Goal: Task Accomplishment & Management: Manage account settings

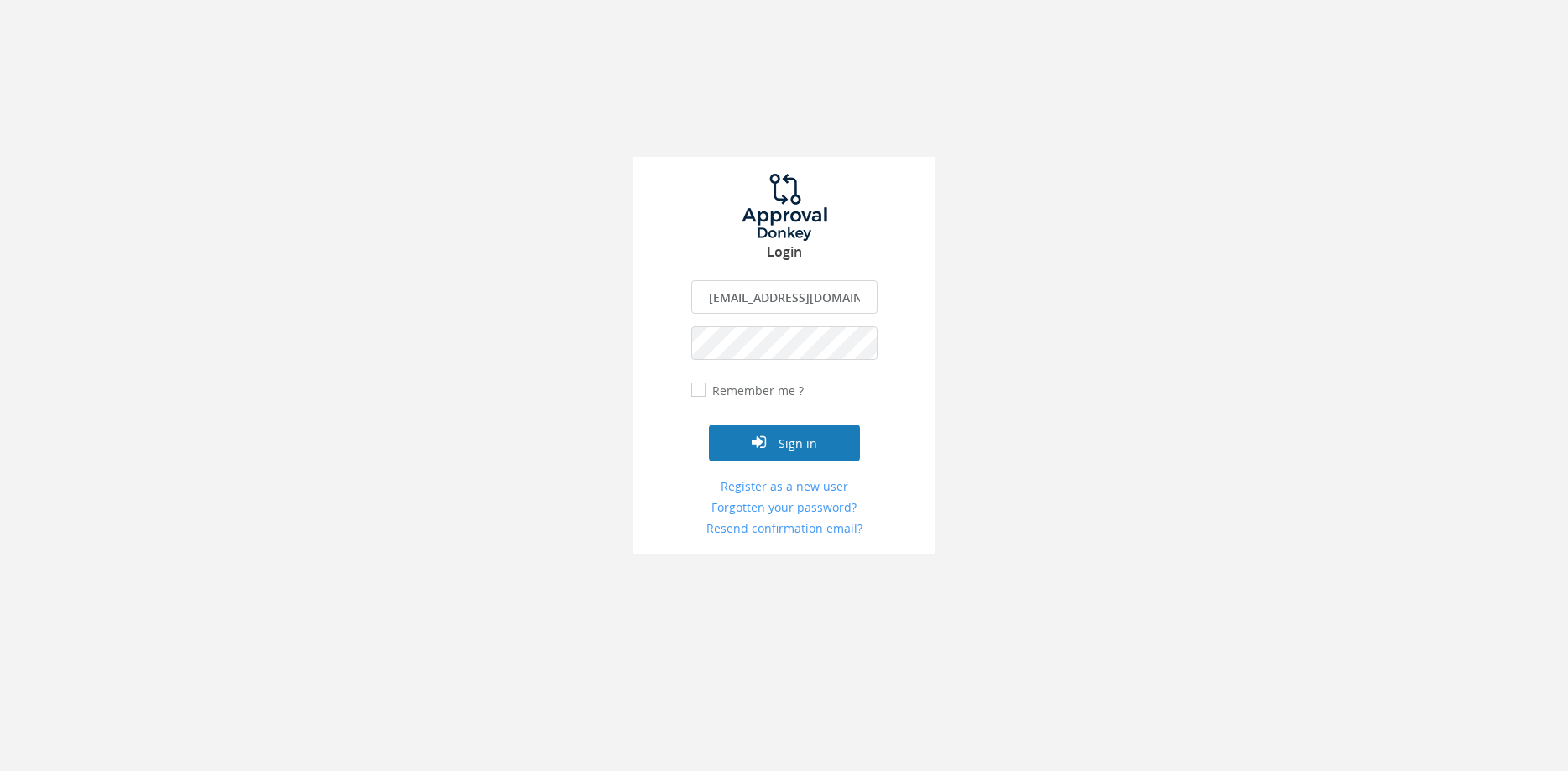
click at [799, 436] on button "Sign in" at bounding box center [784, 443] width 151 height 37
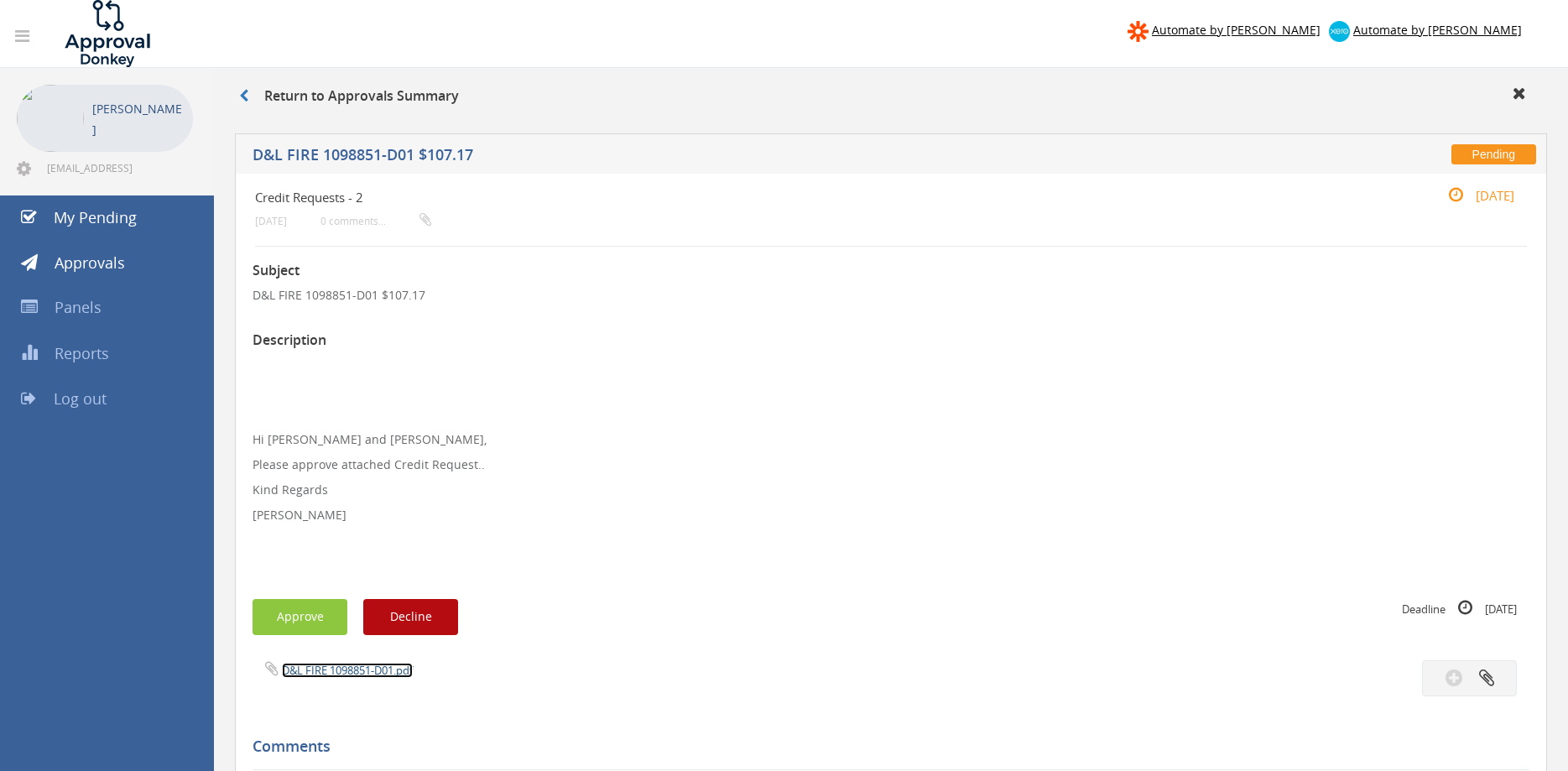
click at [354, 666] on link "D&L FIRE 1098851-D01.pdf" at bounding box center [347, 670] width 131 height 15
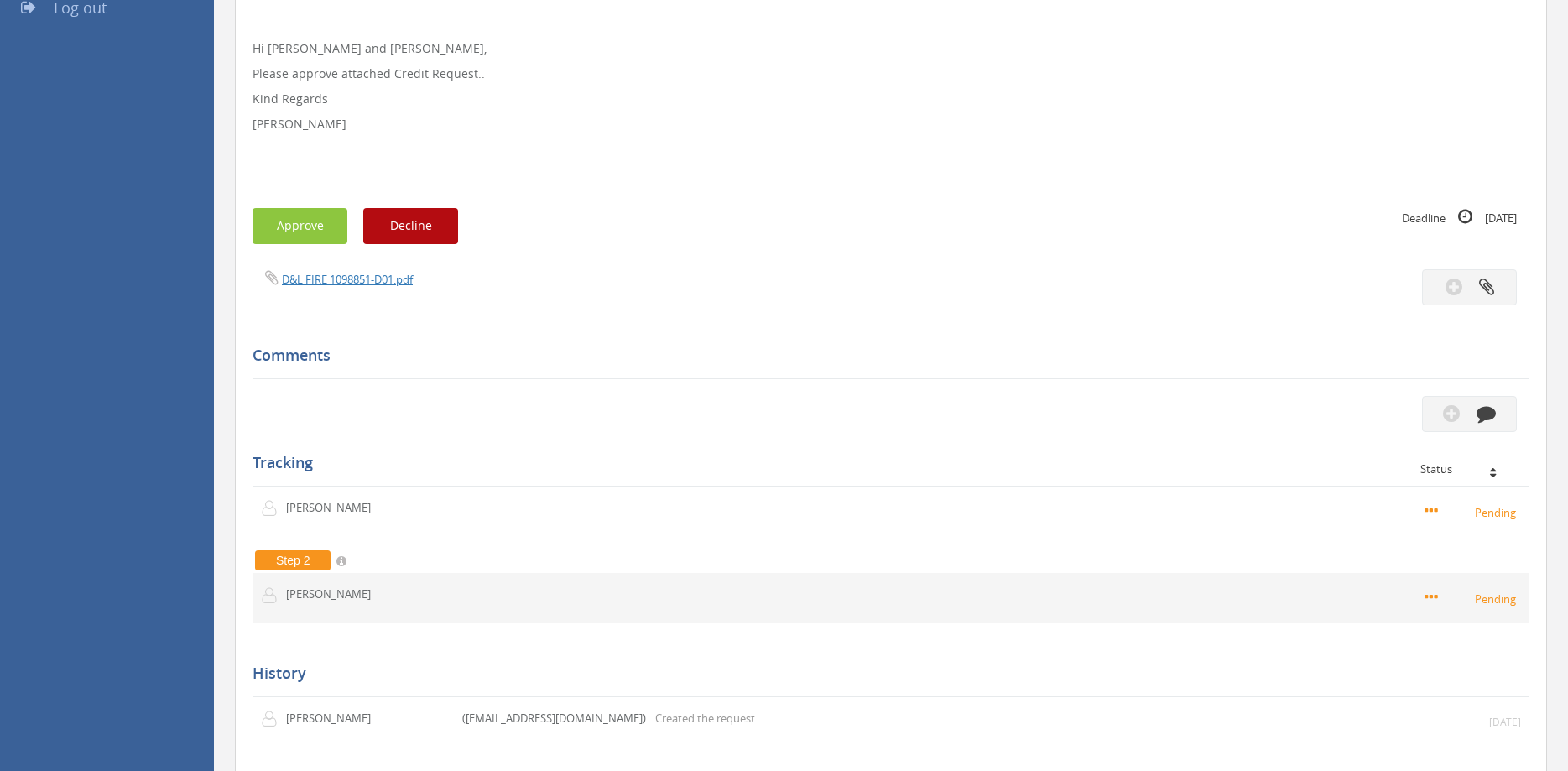
scroll to position [428, 0]
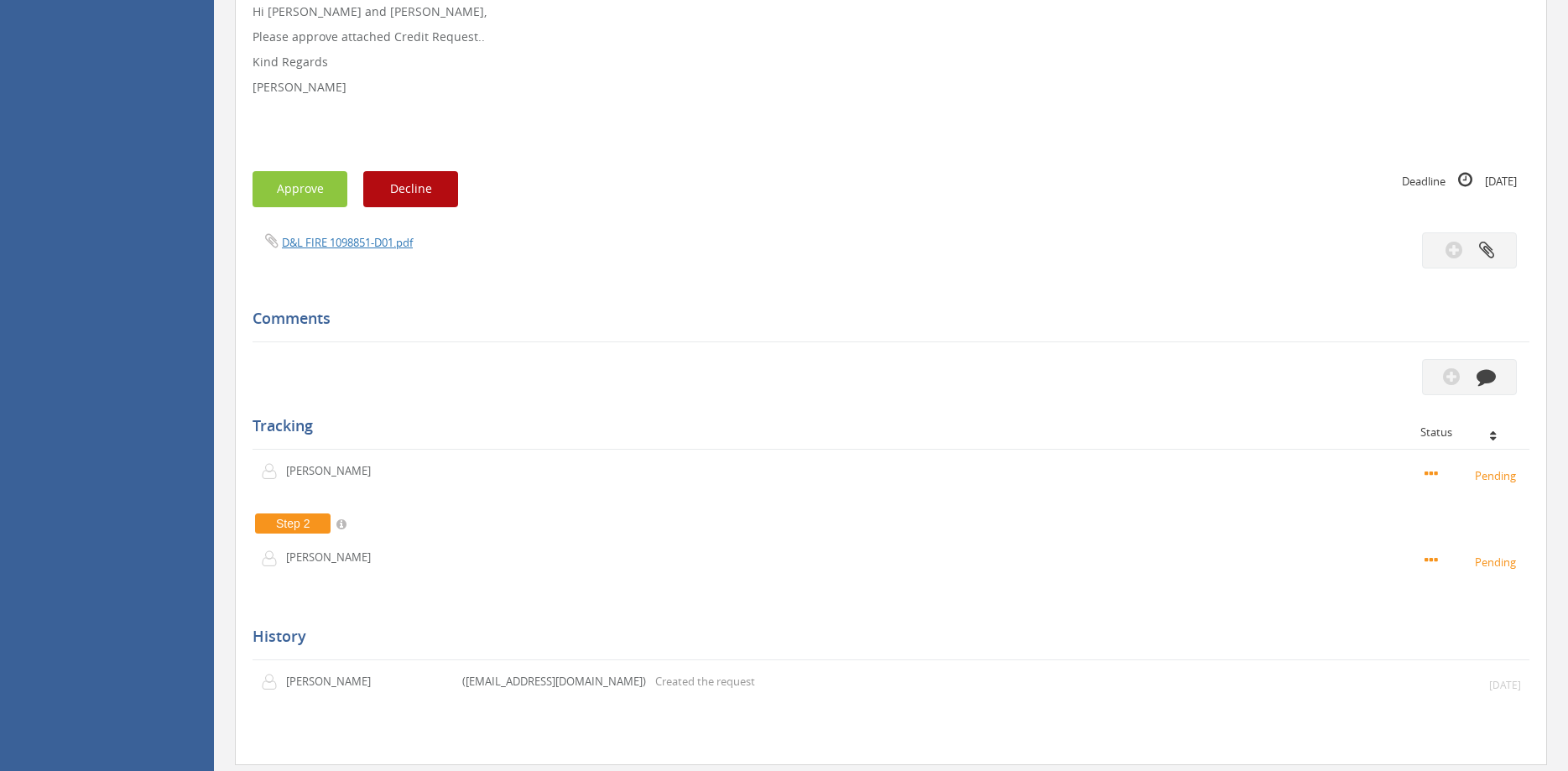
drag, startPoint x: 361, startPoint y: 361, endPoint x: 371, endPoint y: 360, distance: 10.0
click at [363, 360] on div "Subject D&L FIRE 1098851-D01 $107.17 Description Hi [PERSON_NAME] and [PERSON_N…" at bounding box center [890, 283] width 1277 height 929
click at [1445, 374] on icon "button" at bounding box center [1451, 376] width 17 height 19
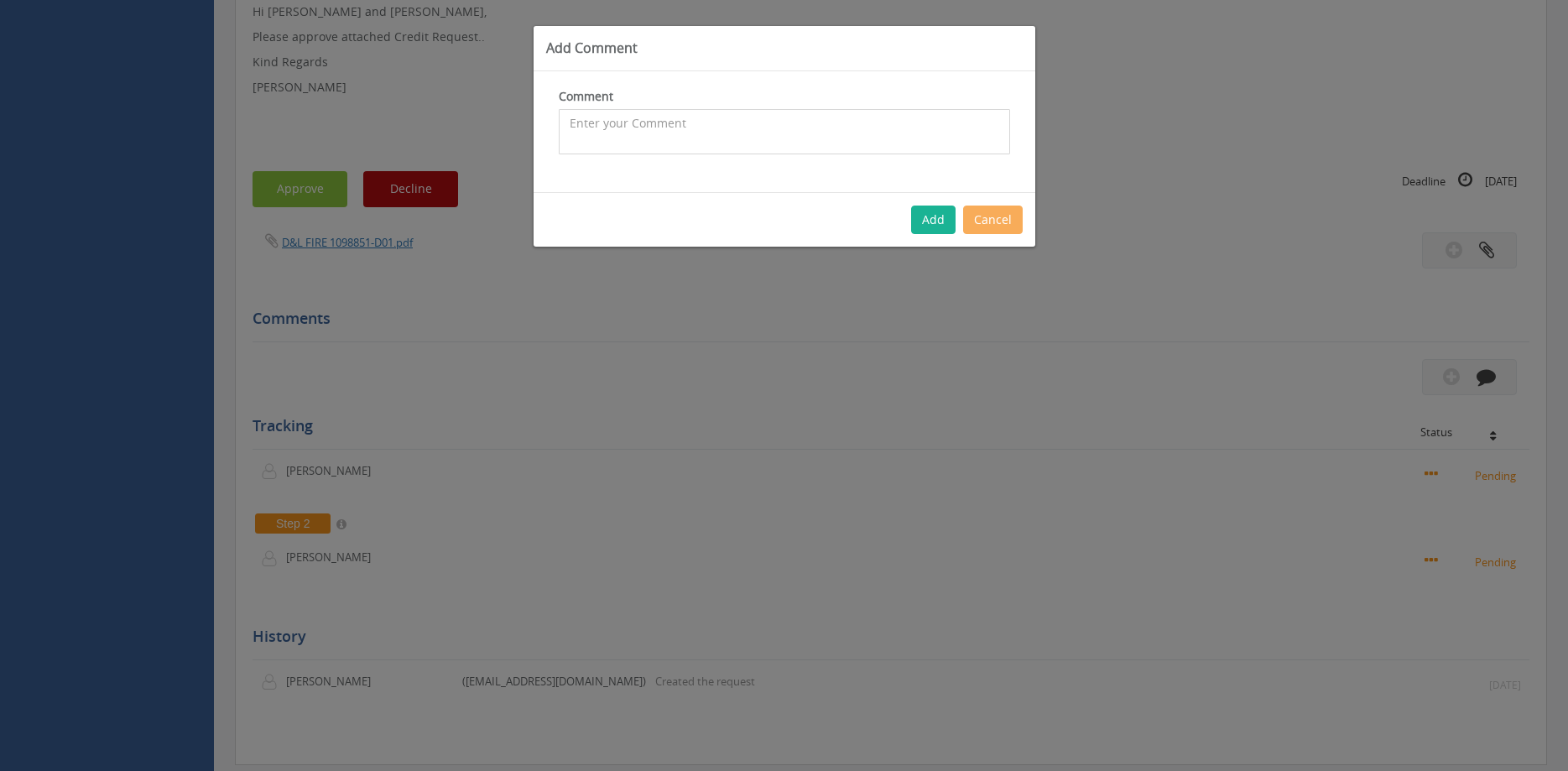
click at [648, 127] on textarea at bounding box center [784, 132] width 452 height 45
click at [785, 118] on textarea "Hi [PERSON_NAME], Can you please check the" at bounding box center [784, 132] width 452 height 45
type textarea "Hi [PERSON_NAME], Can you please check the pricing on these to confirm."
click at [933, 217] on button "Add" at bounding box center [933, 220] width 44 height 29
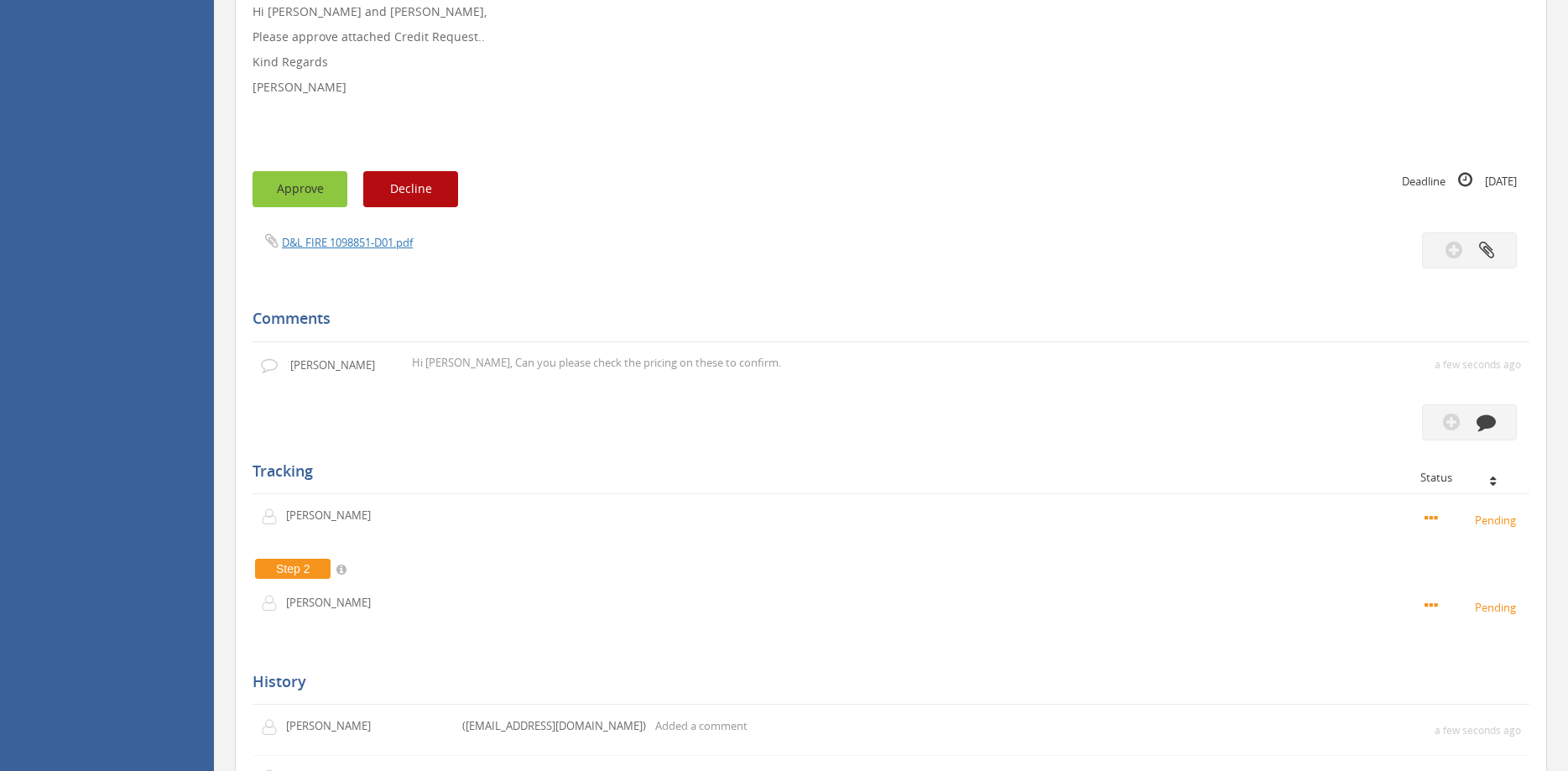
click at [307, 191] on button "Approve" at bounding box center [299, 189] width 95 height 36
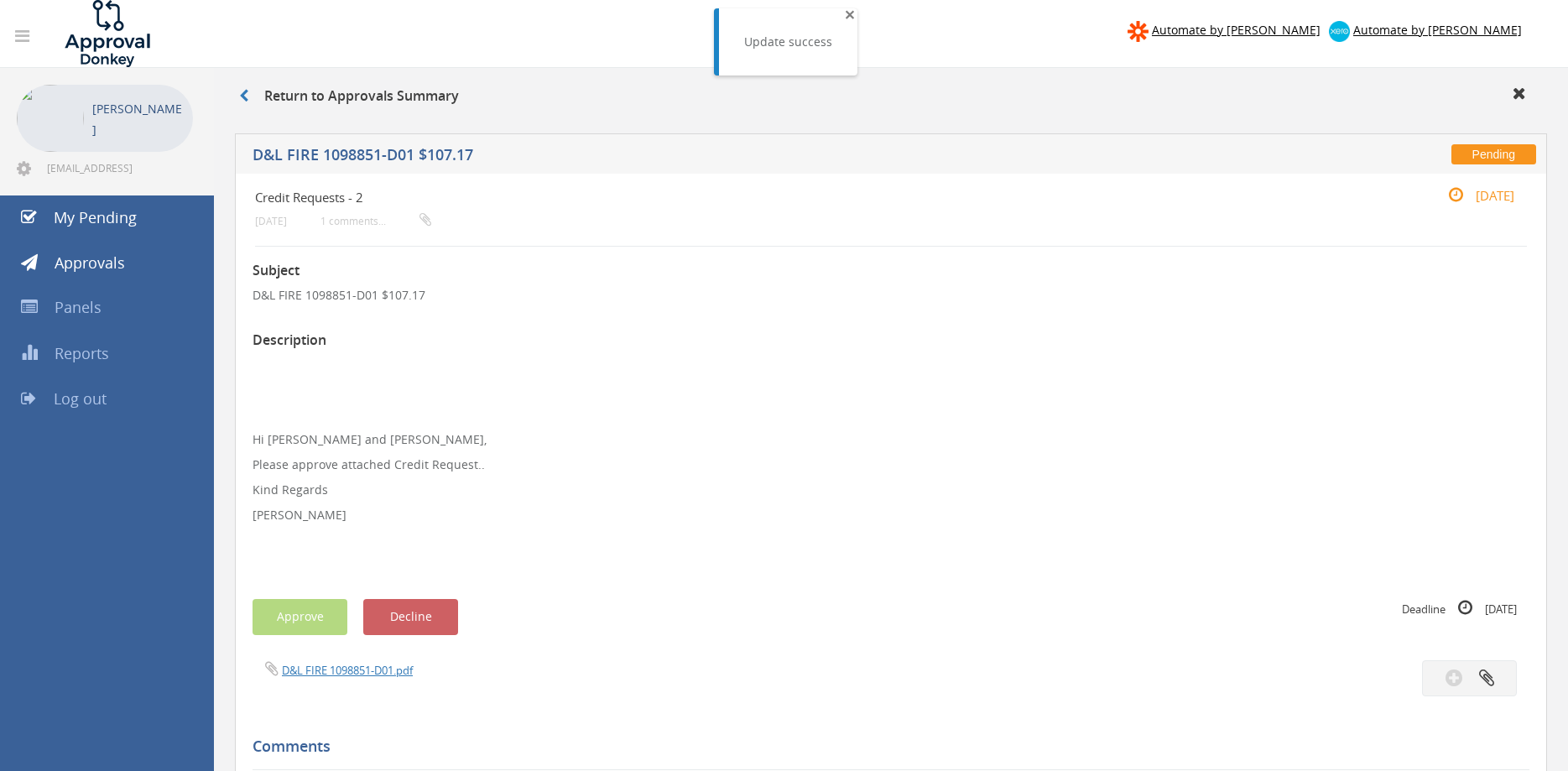
click at [846, 15] on span "×" at bounding box center [850, 14] width 10 height 24
click at [134, 261] on link "Approvals" at bounding box center [107, 263] width 214 height 45
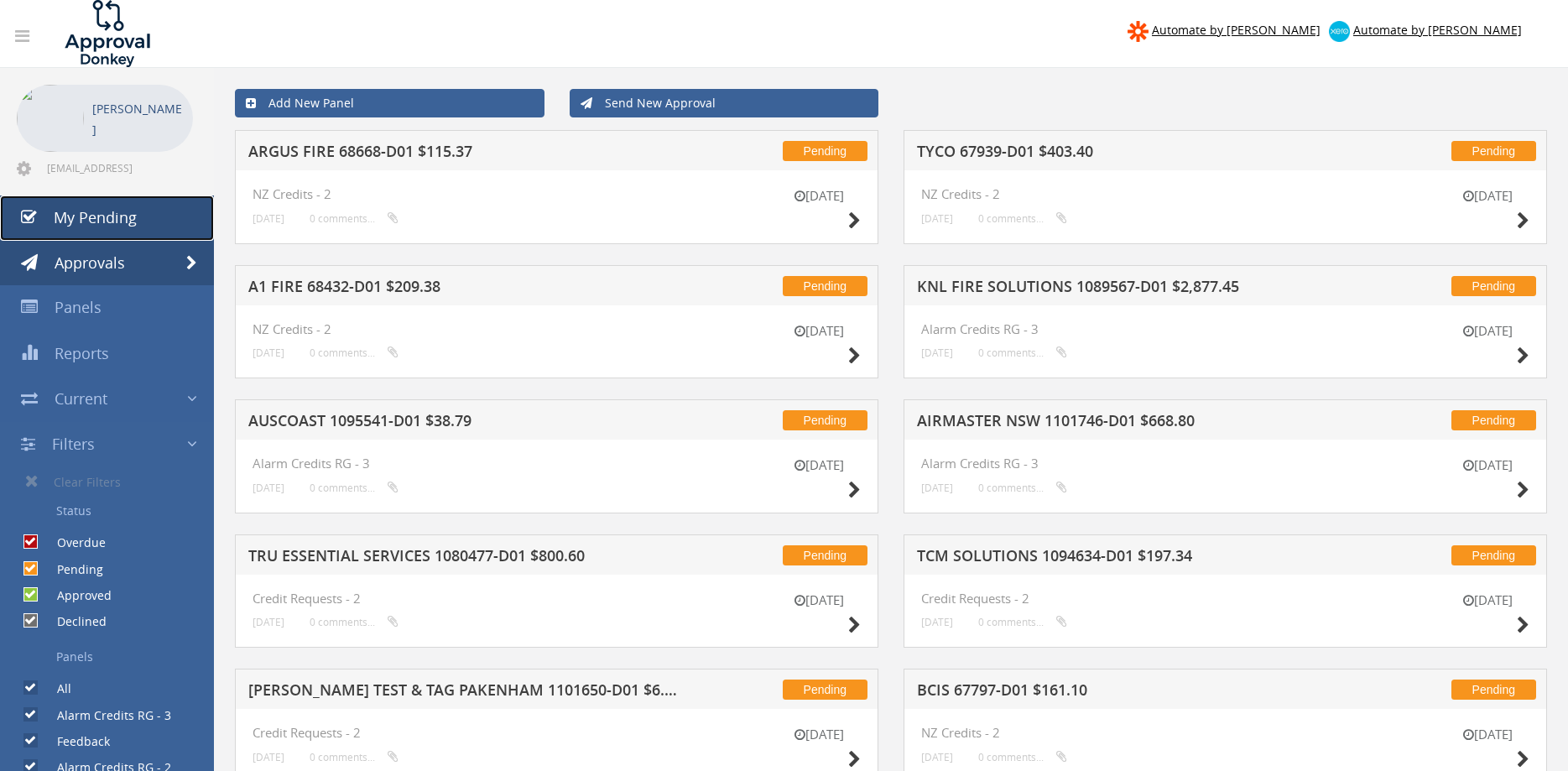
click at [136, 224] on link "My Pending" at bounding box center [107, 218] width 214 height 45
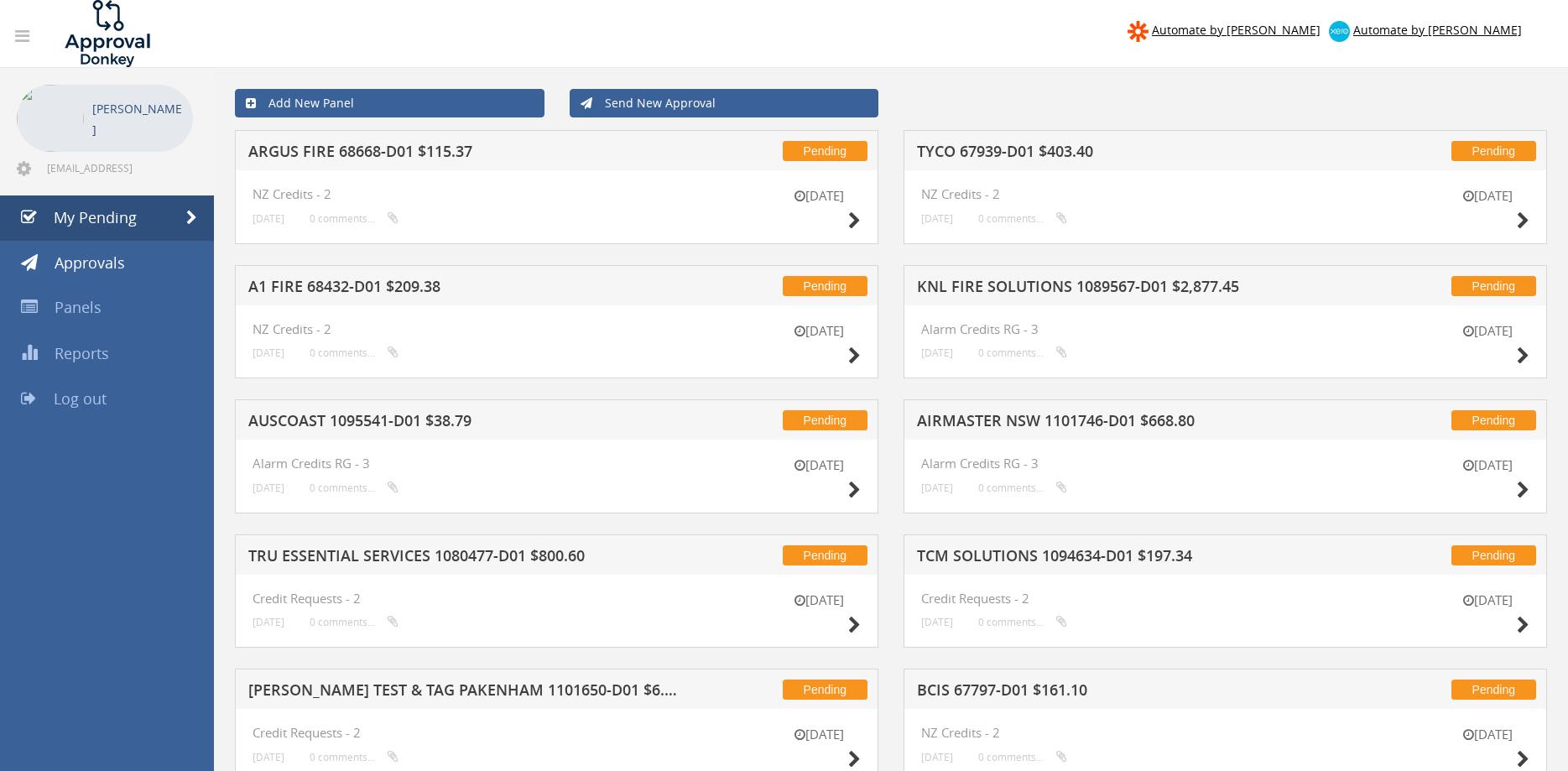
click at [419, 146] on h5 "ARGUS FIRE 68668-D01 $115.37" at bounding box center [465, 154] width 432 height 21
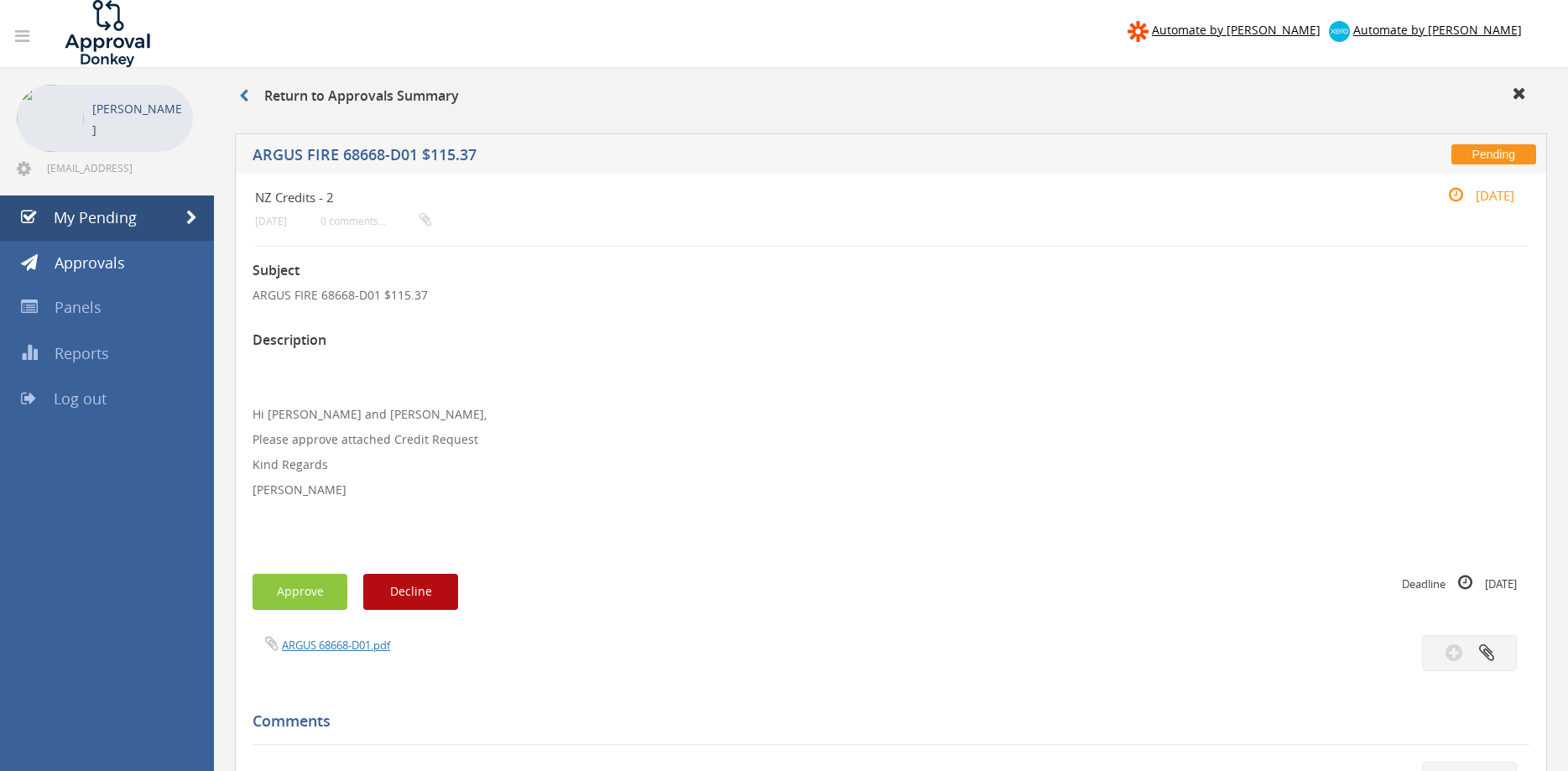
scroll to position [343, 0]
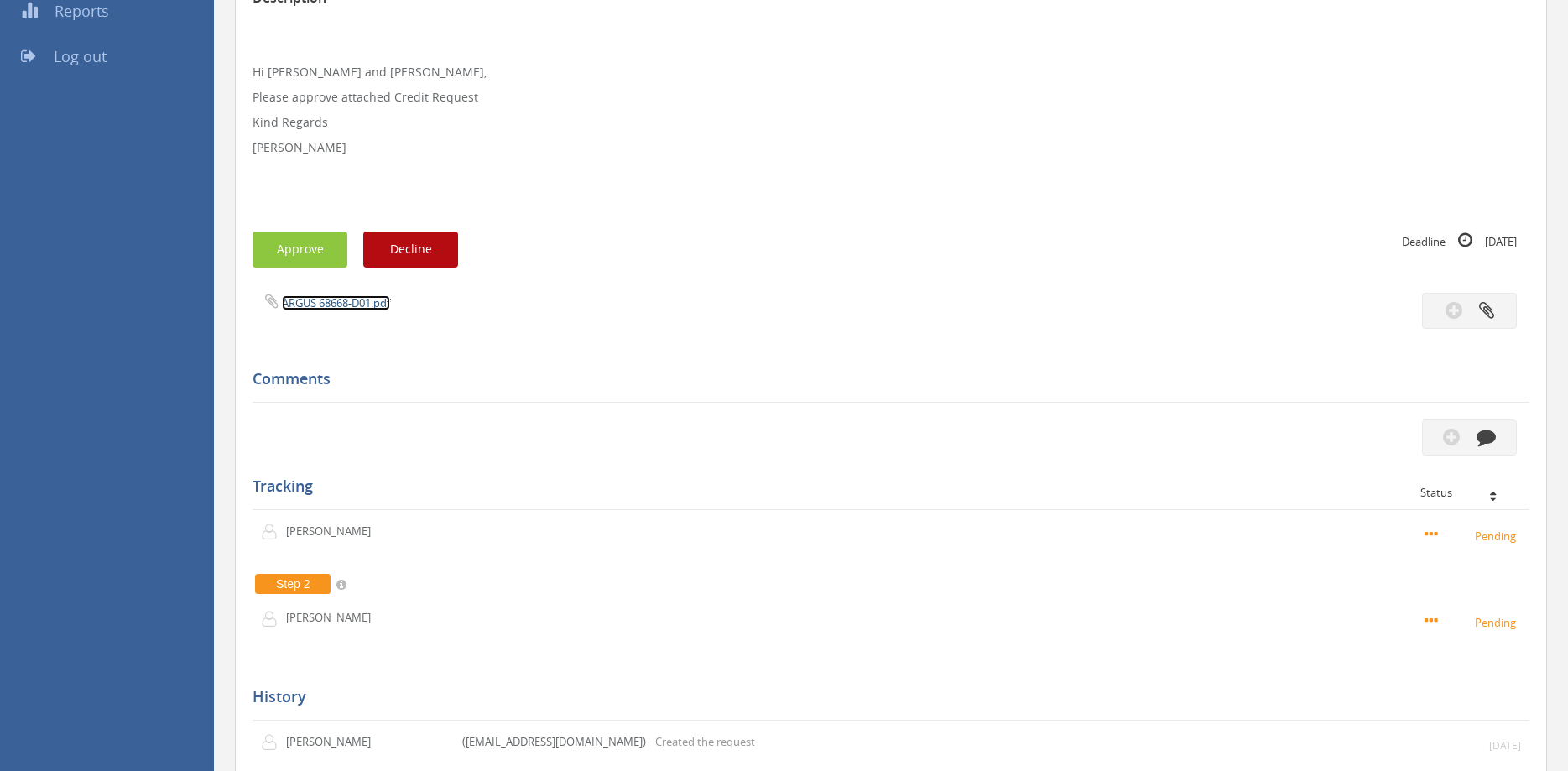
click at [343, 306] on link "ARGUS 68668-D01.pdf" at bounding box center [336, 303] width 108 height 15
click at [286, 255] on button "Approve" at bounding box center [299, 249] width 95 height 36
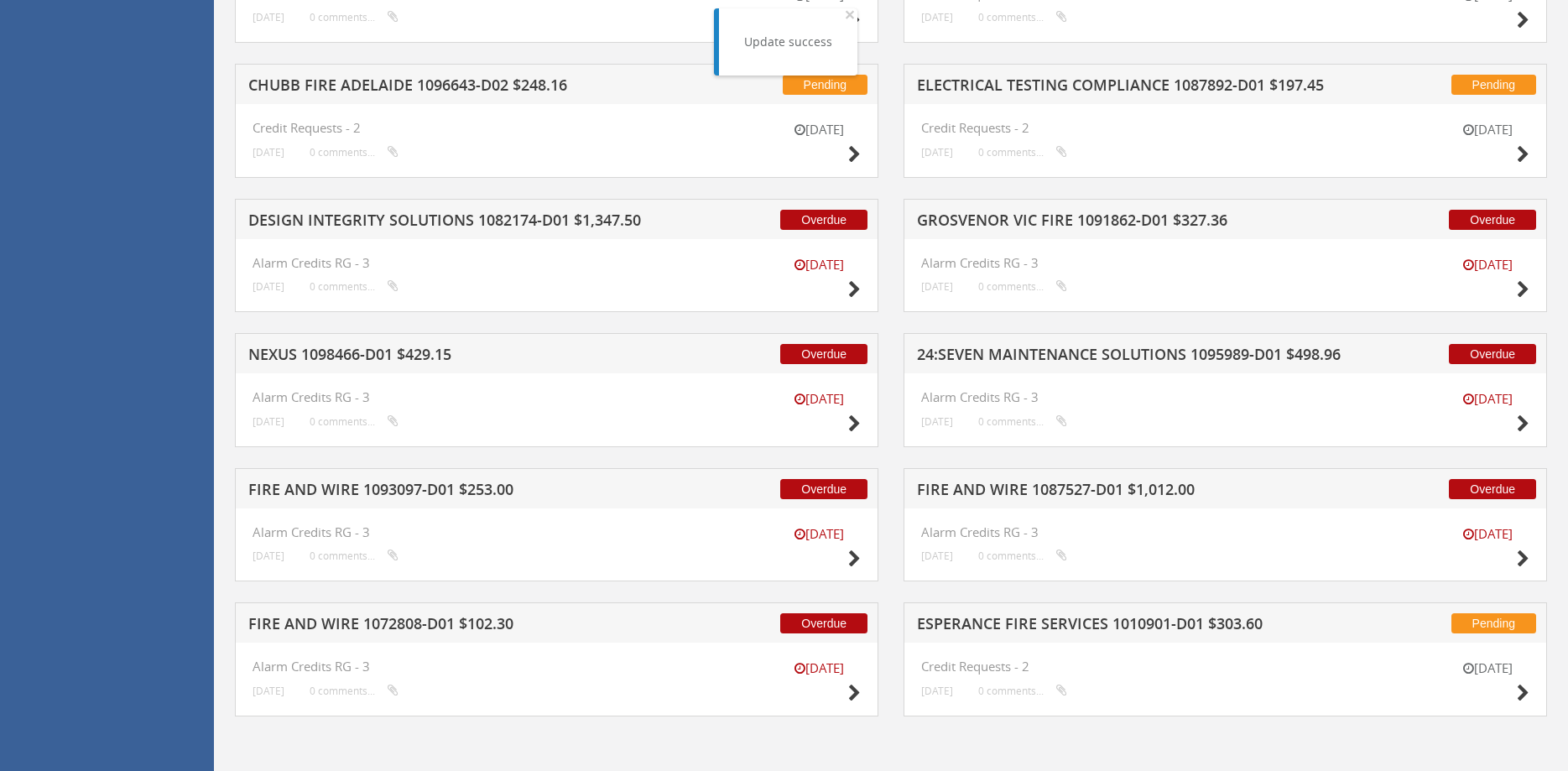
click at [412, 626] on h5 "FIRE AND WIRE 1072808-D01 $102.30" at bounding box center [465, 626] width 432 height 21
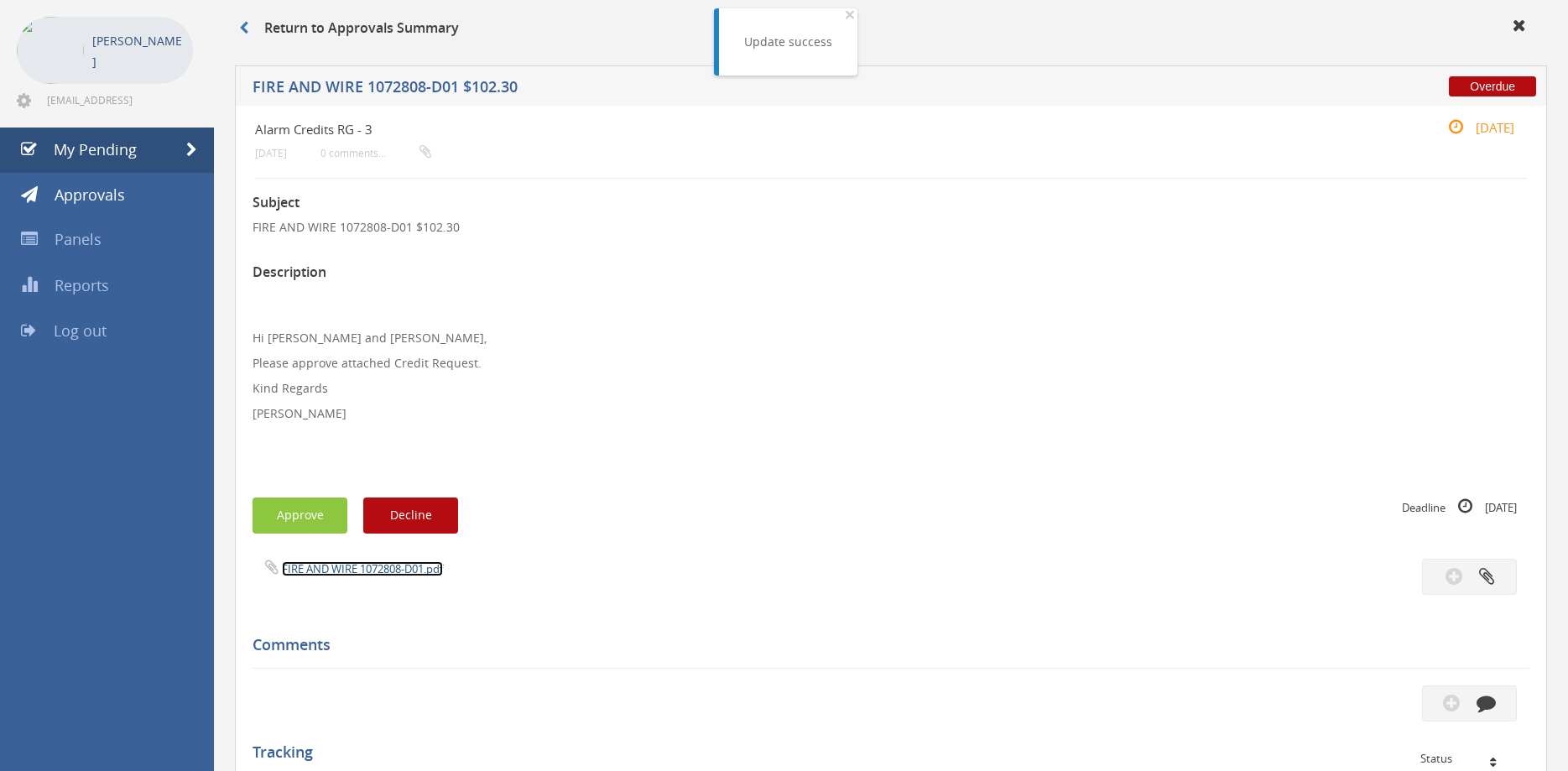
click at [375, 569] on link "FIRE AND WIRE 1072808-D01.pdf" at bounding box center [362, 569] width 161 height 15
click at [287, 529] on button "Approve" at bounding box center [299, 516] width 95 height 36
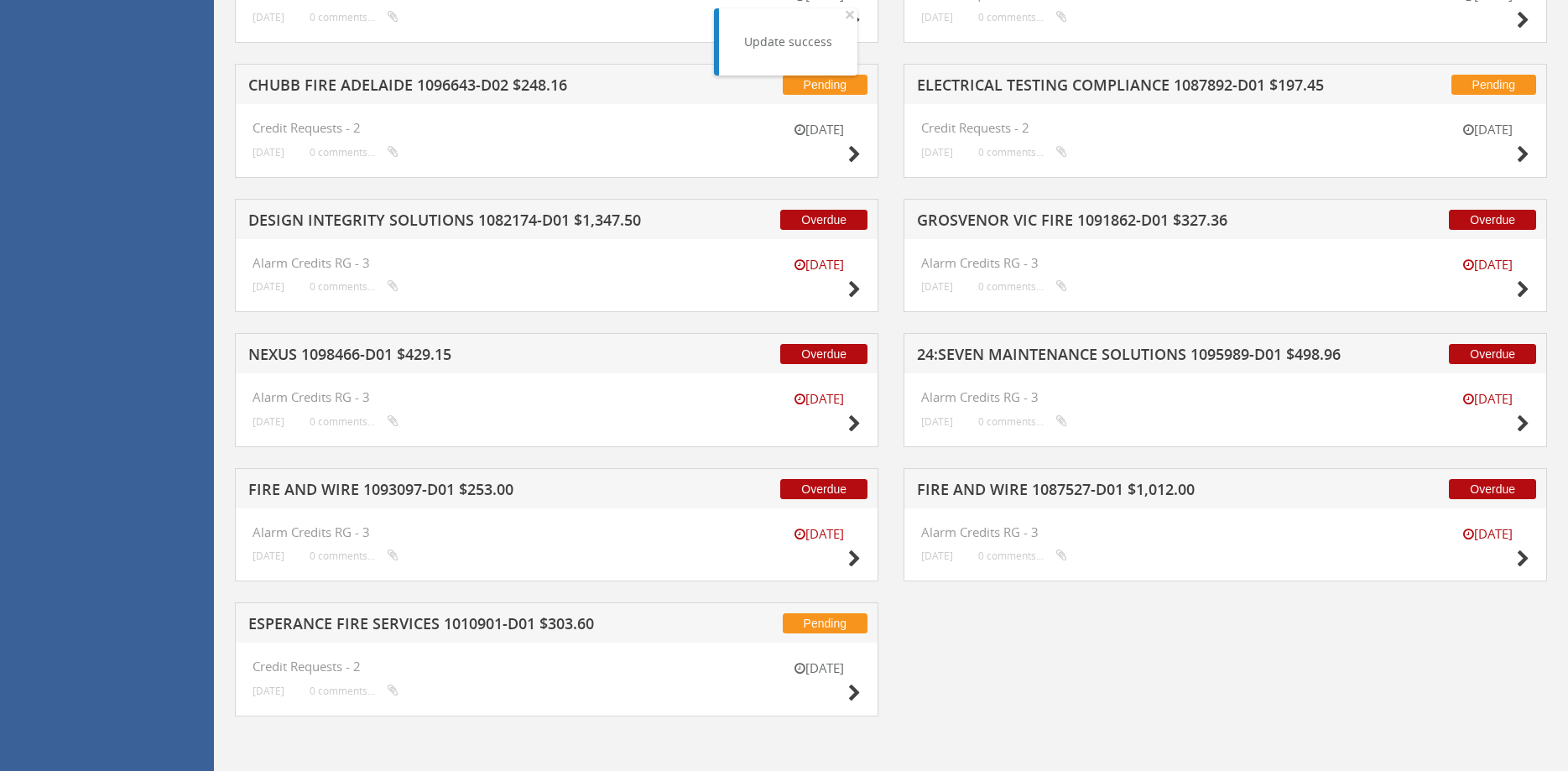
click at [407, 496] on h5 "FIRE AND WIRE 1093097-D01 $253.00" at bounding box center [465, 492] width 432 height 21
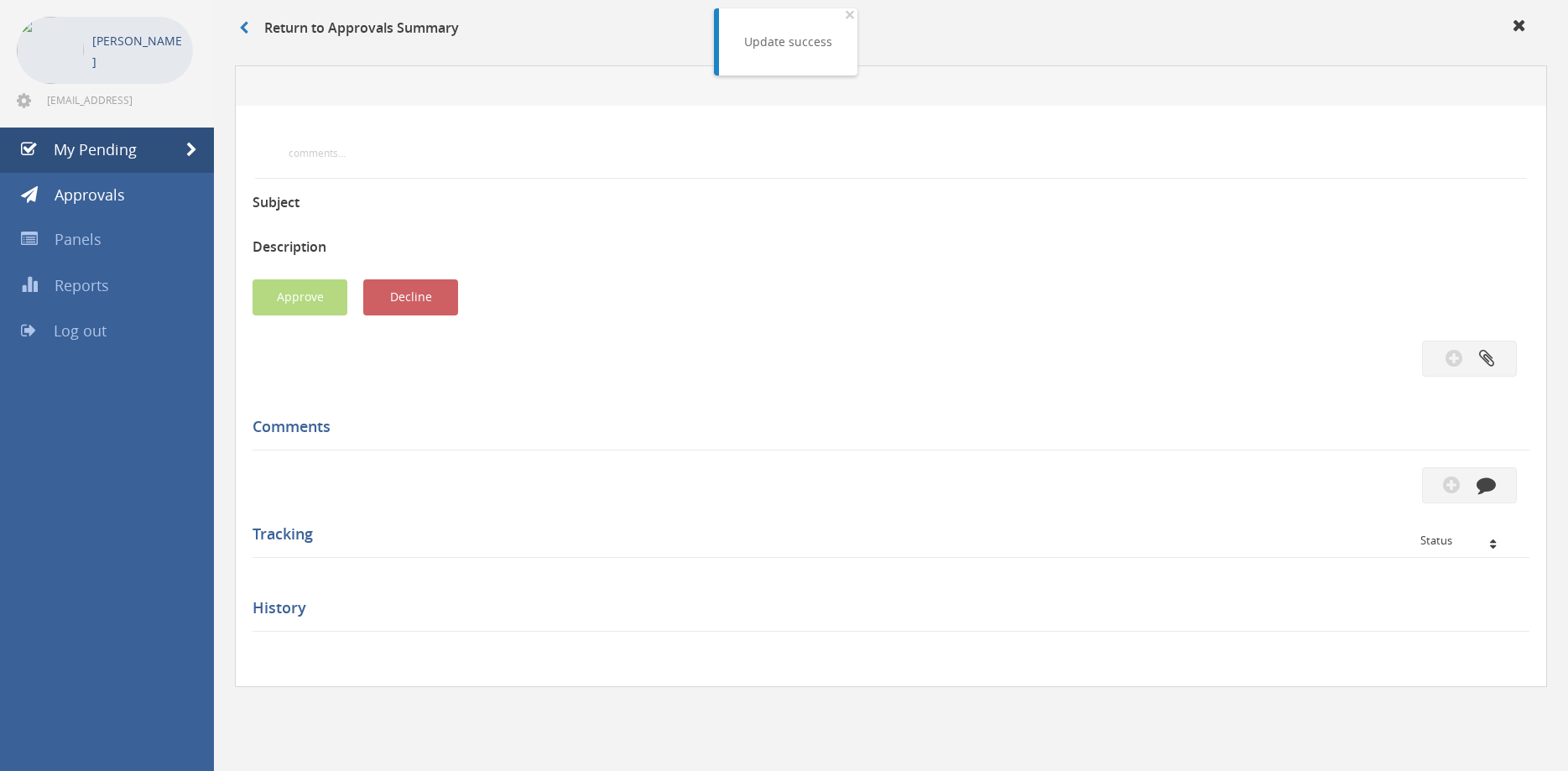
scroll to position [68, 0]
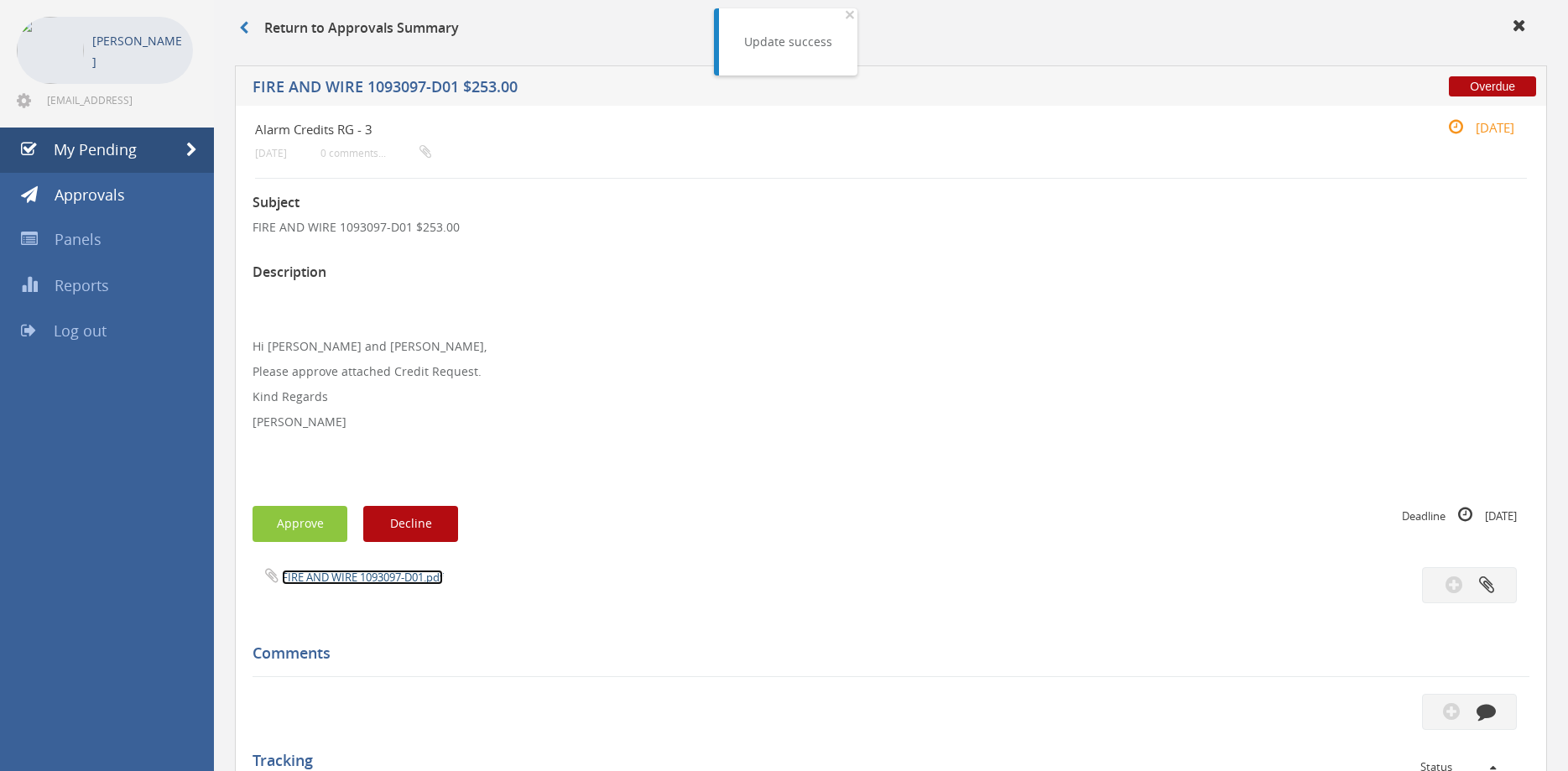
click at [388, 579] on link "FIRE AND WIRE 1093097-D01.pdf" at bounding box center [362, 577] width 161 height 15
click at [298, 517] on button "Approve" at bounding box center [299, 524] width 95 height 36
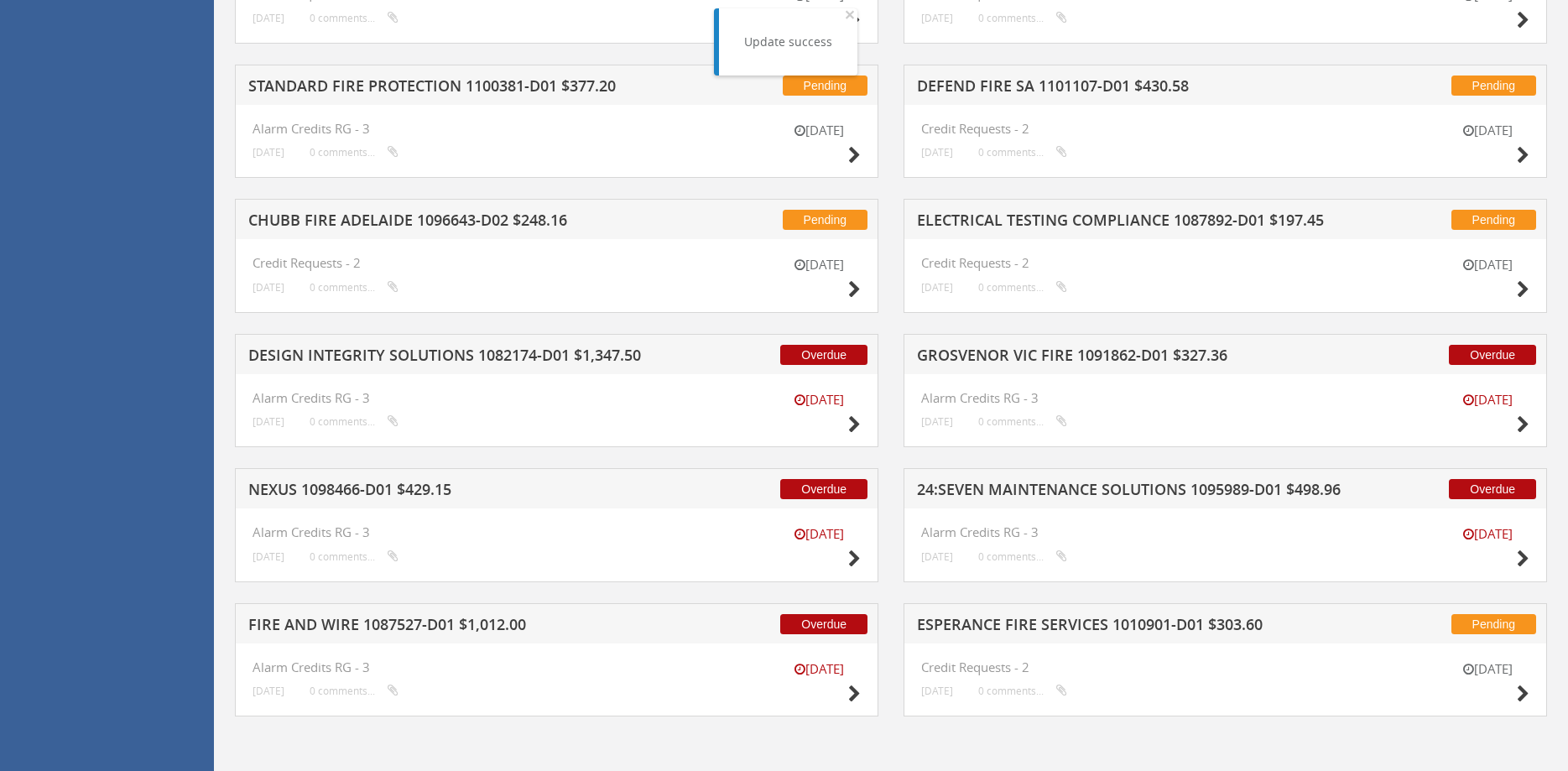
click at [397, 616] on h5 "FIRE AND WIRE 1087527-D01 $1,012.00" at bounding box center [465, 626] width 432 height 21
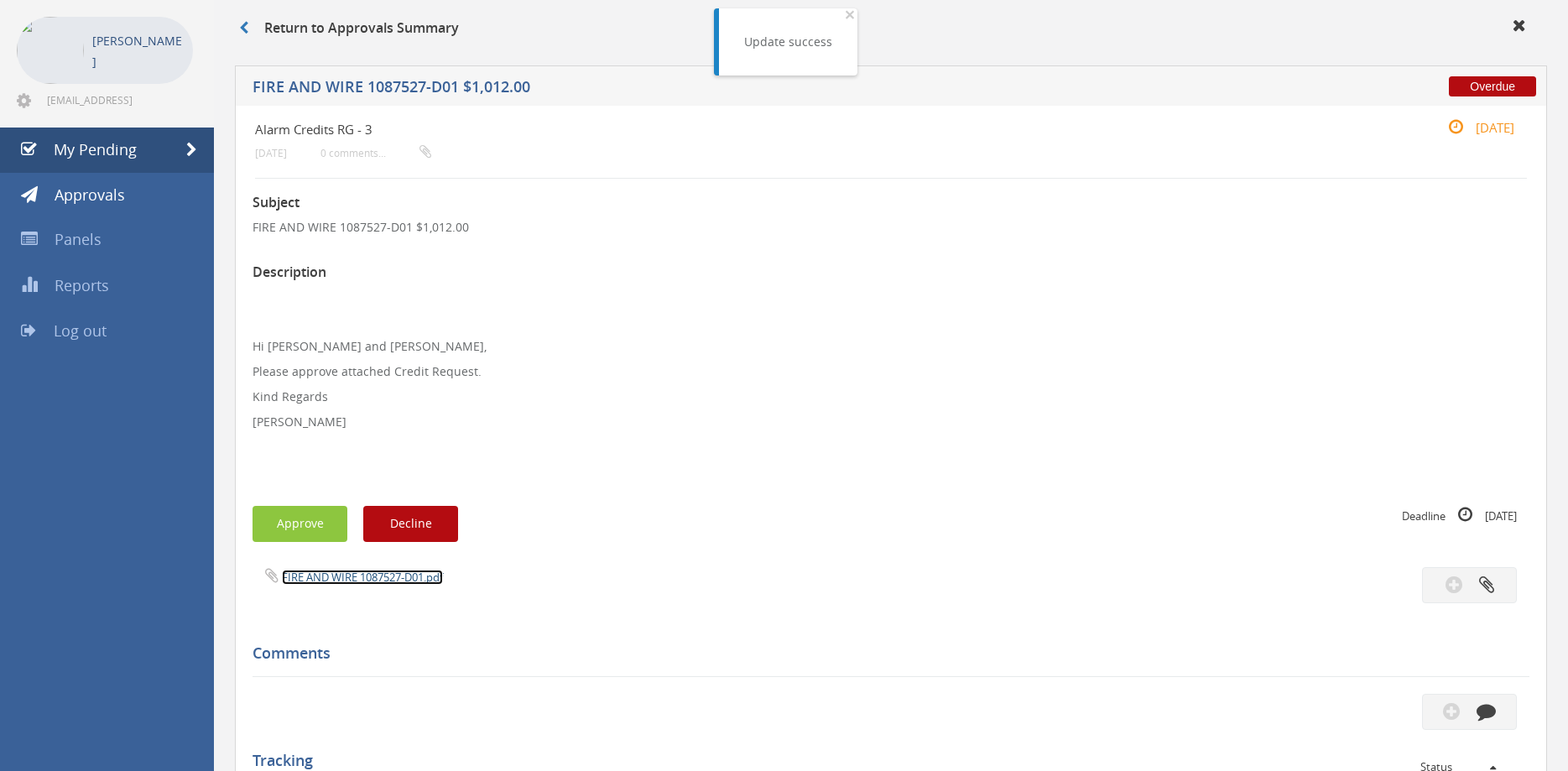
click at [408, 578] on link "FIRE AND WIRE 1087527-D01.pdf" at bounding box center [362, 577] width 161 height 15
click at [312, 518] on button "Approve" at bounding box center [299, 524] width 95 height 36
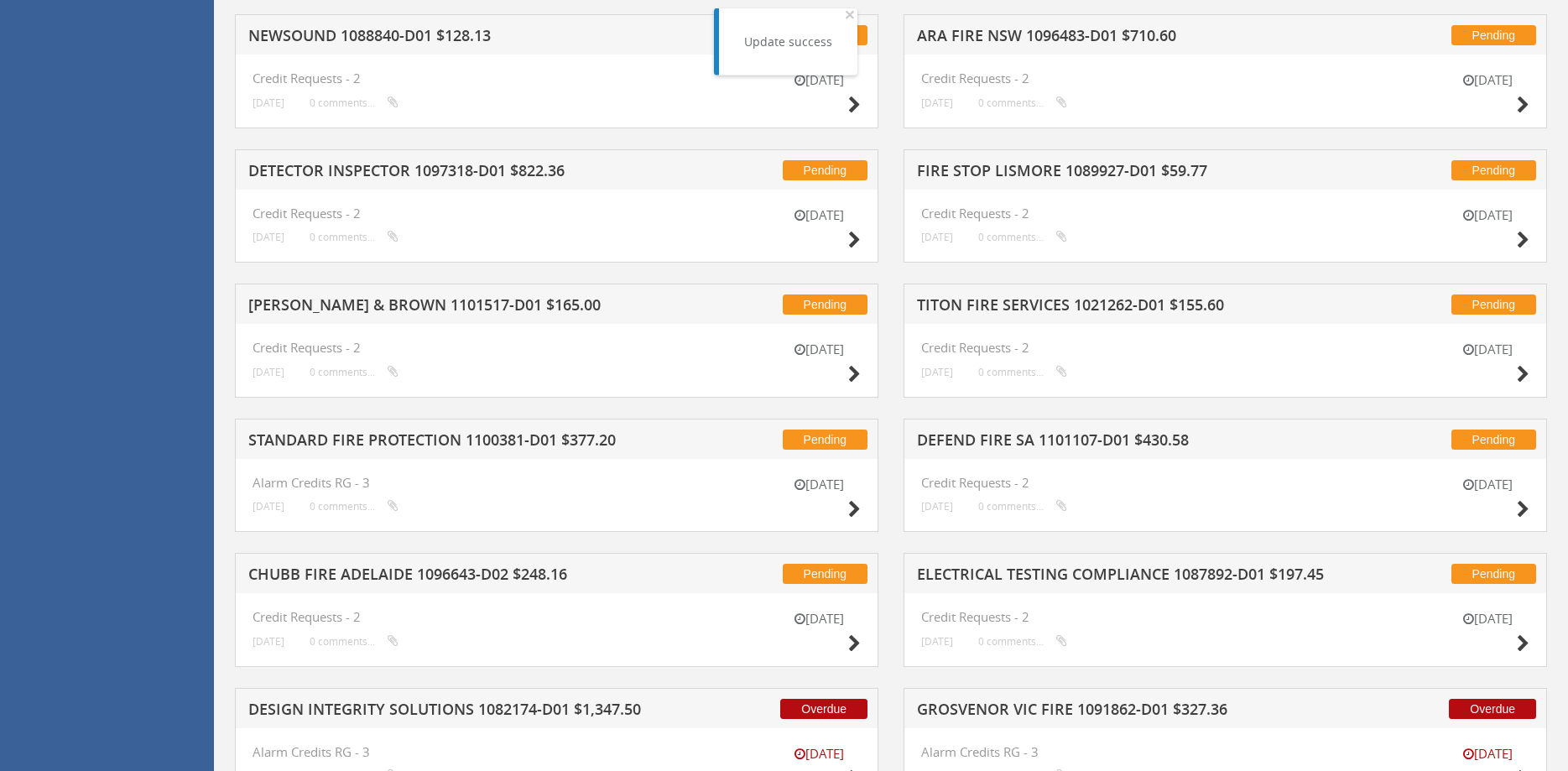
scroll to position [1278, 0]
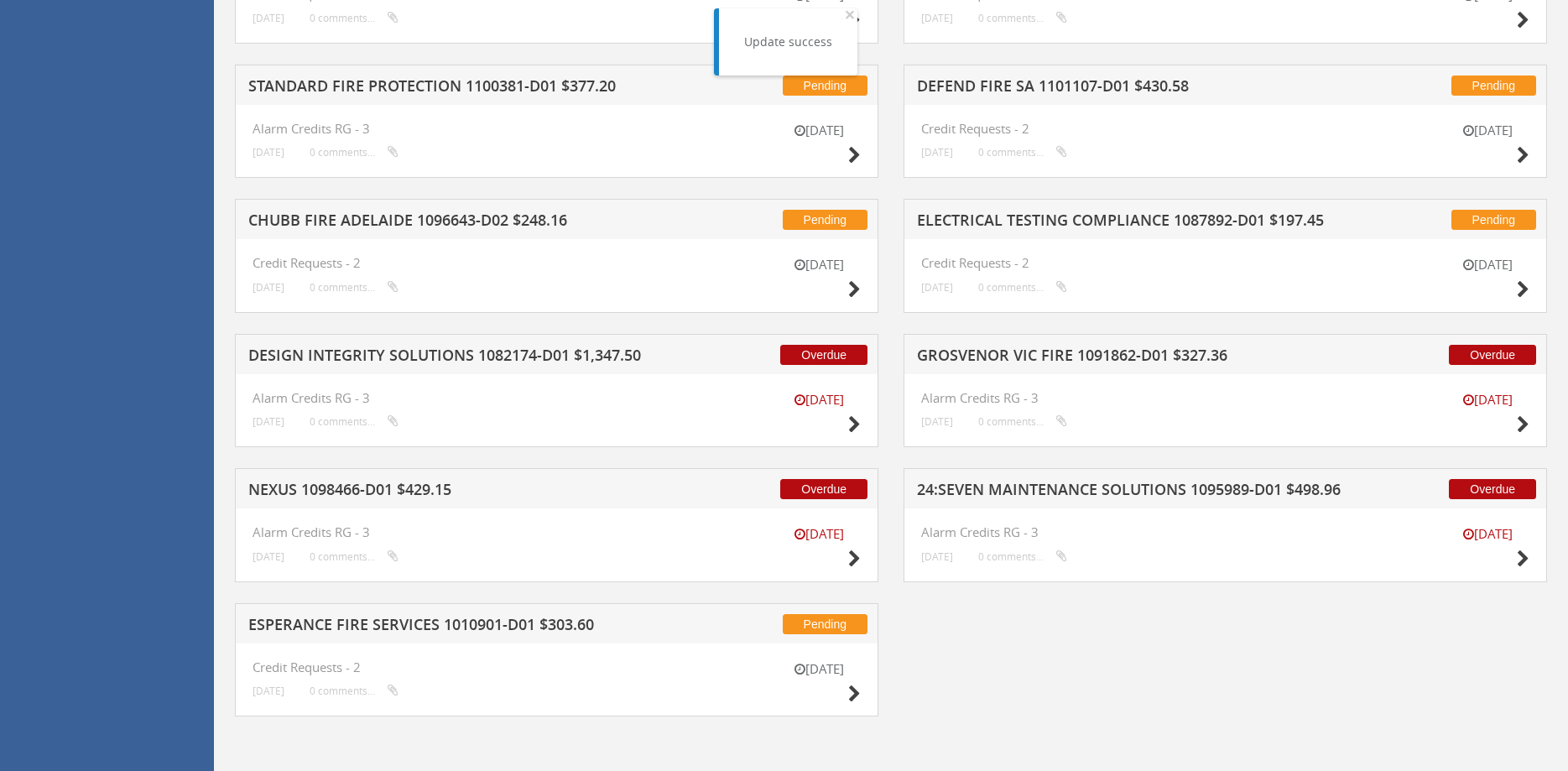
click at [344, 483] on h5 "NEXUS 1098466-D01 $429.15" at bounding box center [465, 492] width 432 height 21
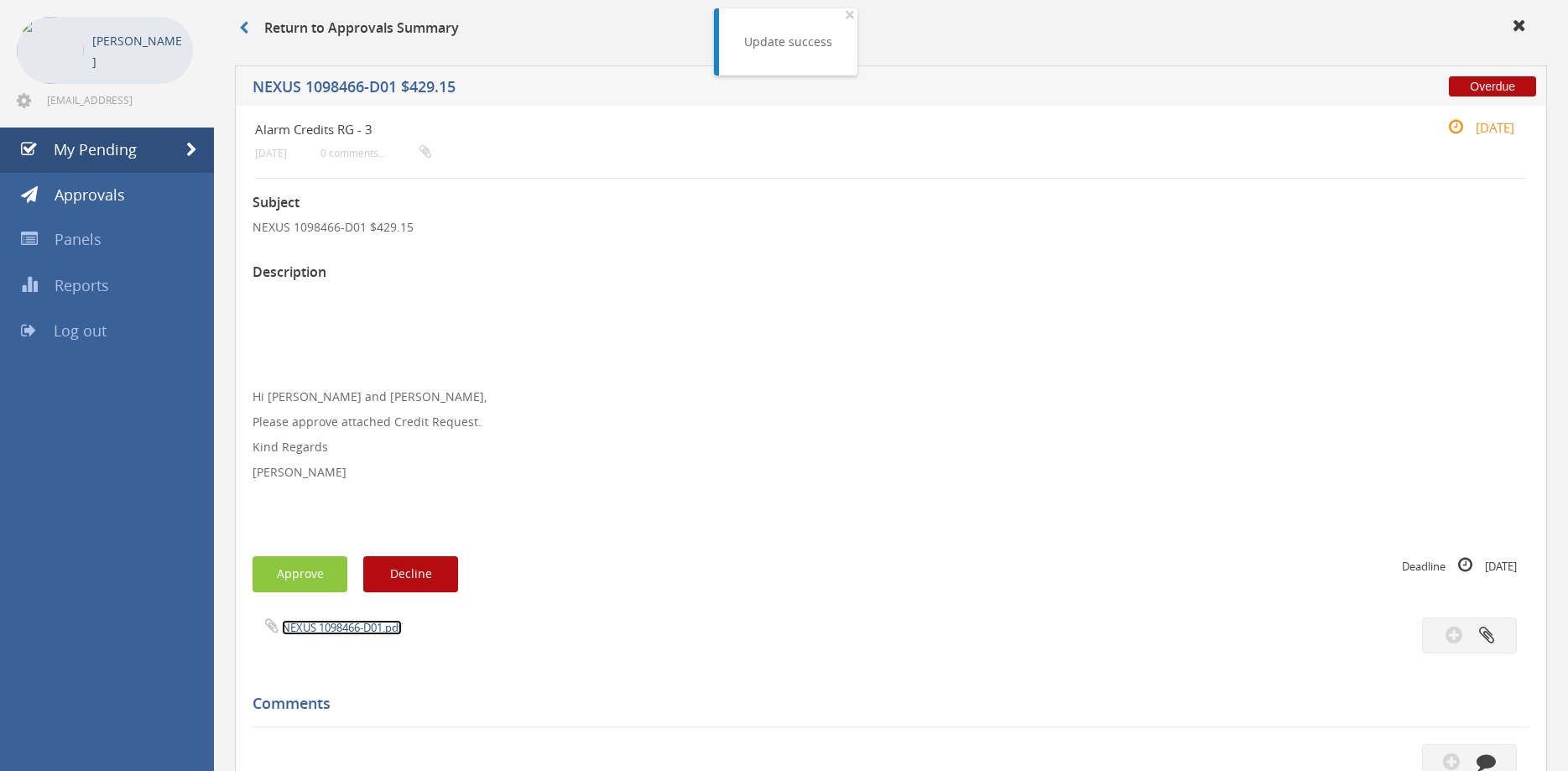
click at [362, 633] on link "NEXUS 1098466-D01.pdf" at bounding box center [342, 627] width 120 height 15
click at [310, 578] on button "Approve" at bounding box center [299, 575] width 95 height 36
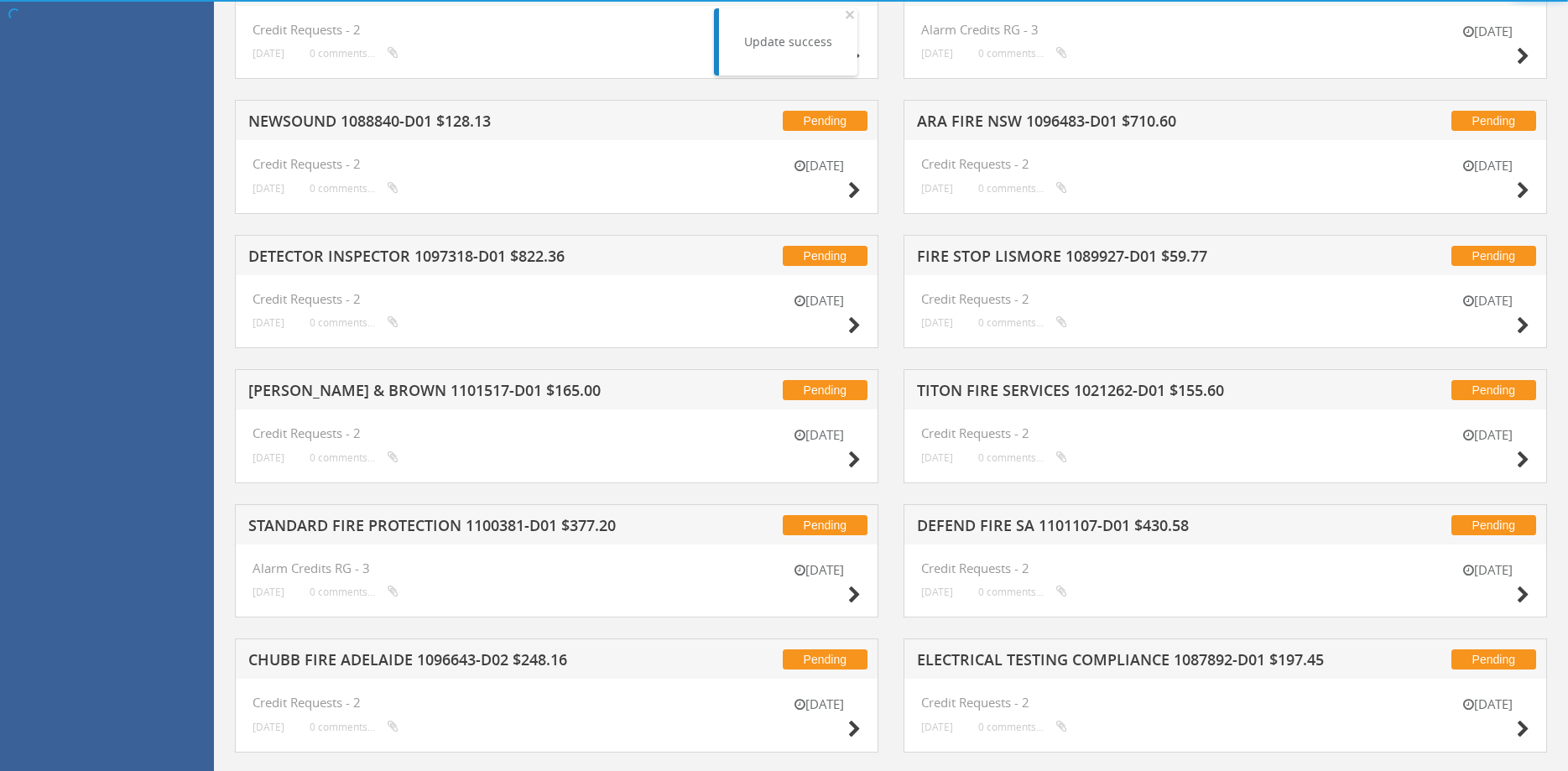
scroll to position [1144, 0]
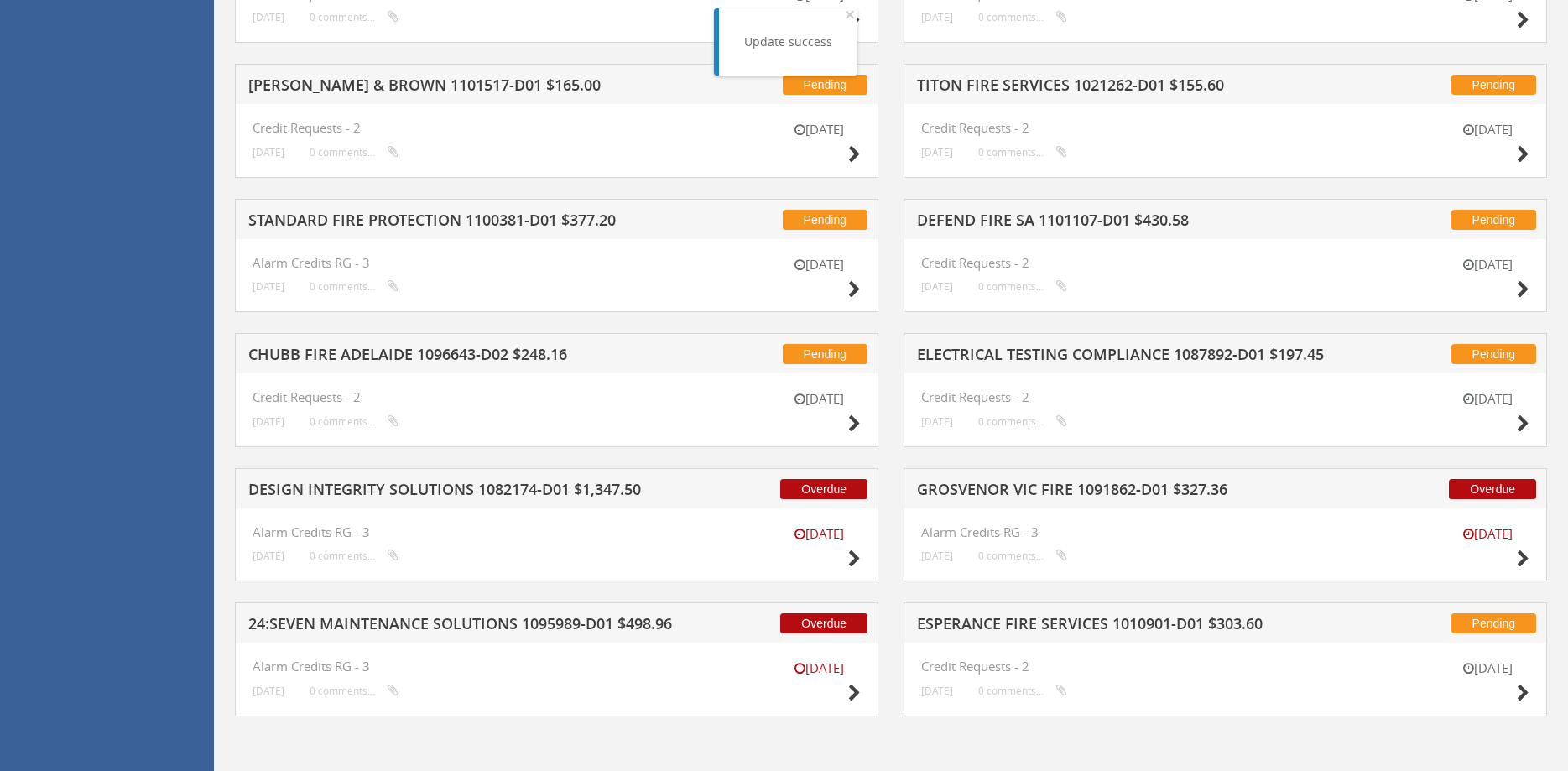
click at [407, 494] on h5 "DESIGN INTEGRITY SOLUTIONS 1082174-D01 $1,347.50" at bounding box center [465, 492] width 432 height 21
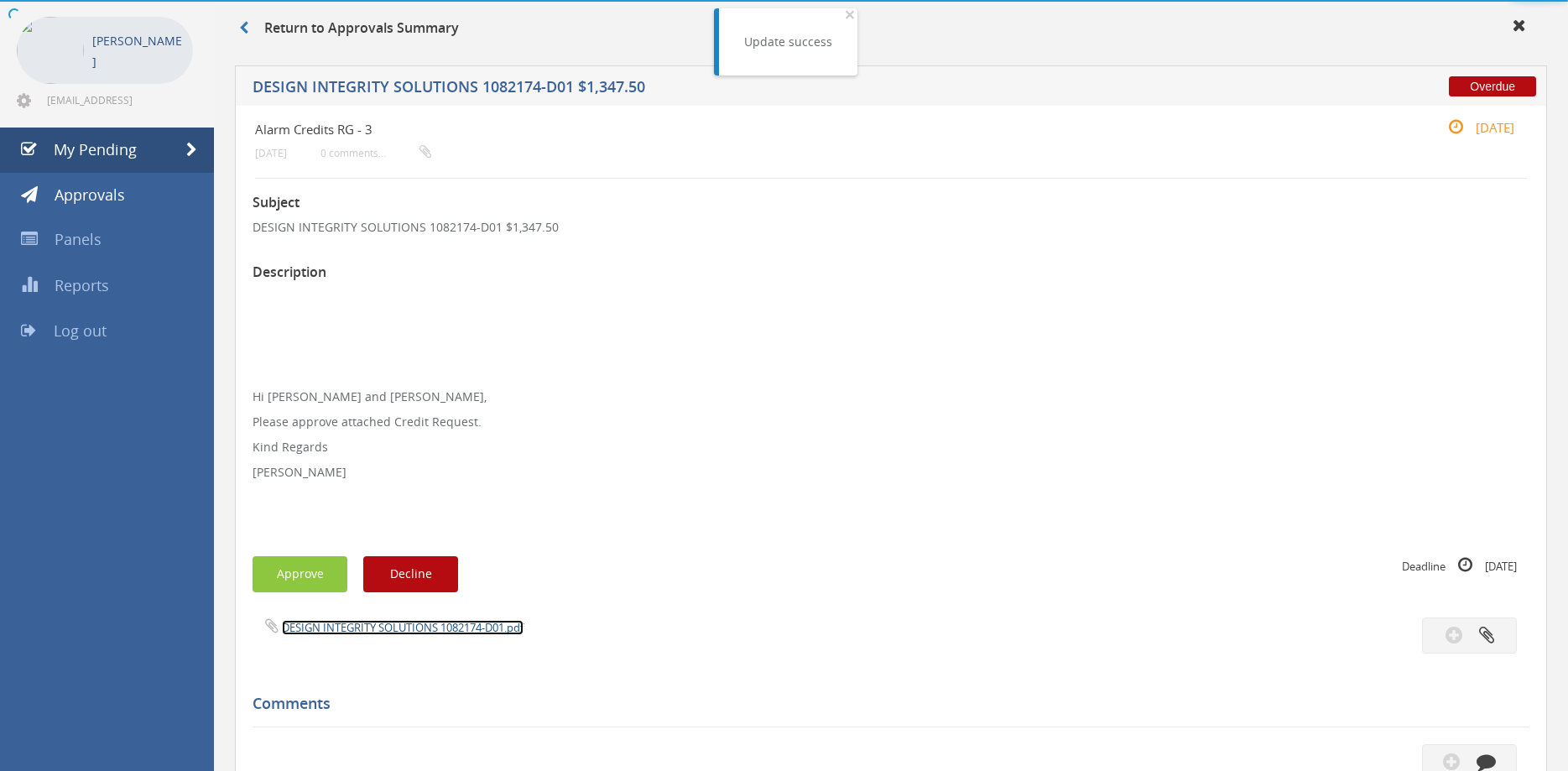
click at [418, 624] on link "DESIGN INTEGRITY SOLUTIONS 1082174-D01.pdf" at bounding box center [402, 627] width 241 height 15
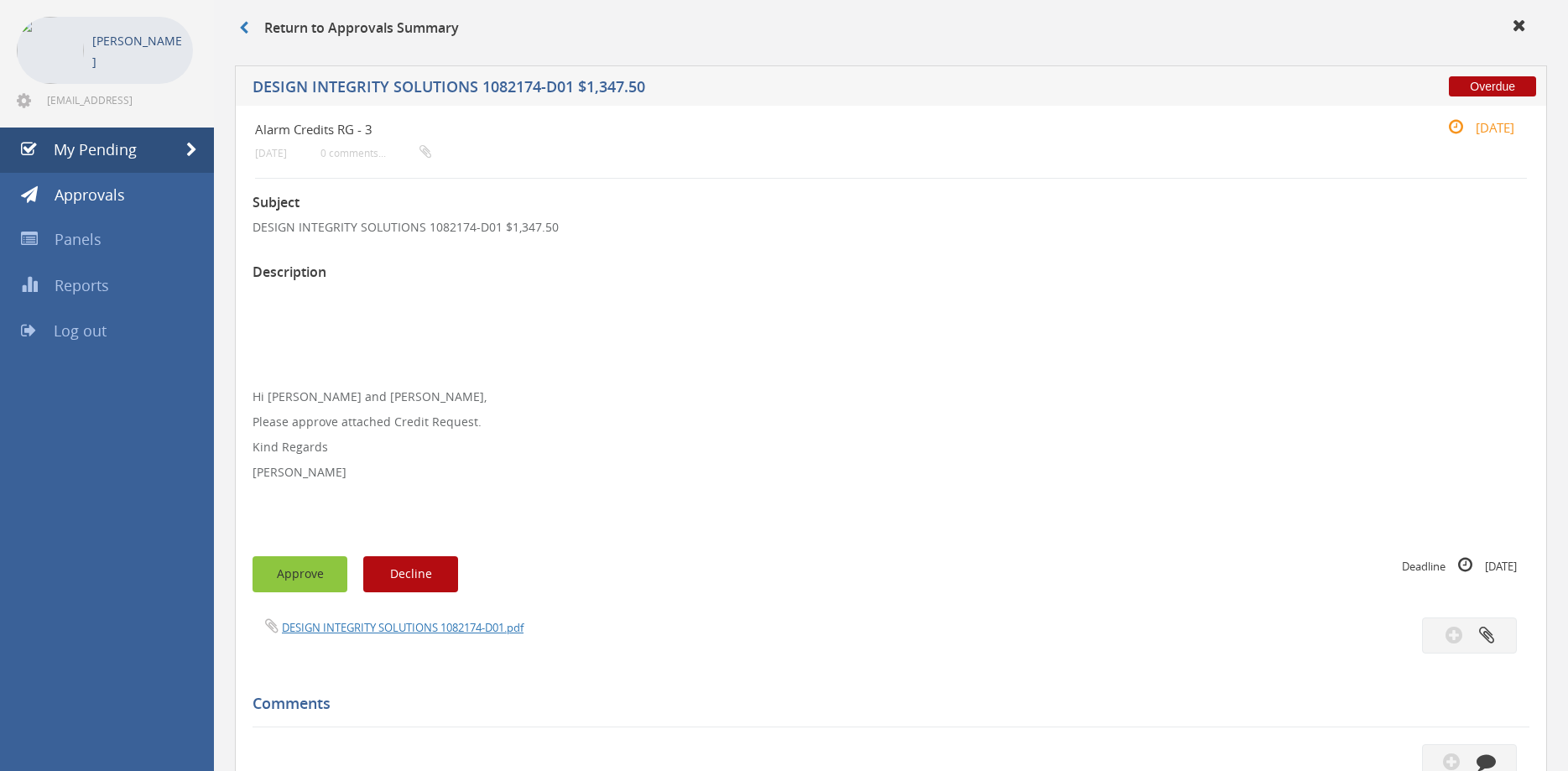
click at [308, 569] on button "Approve" at bounding box center [299, 575] width 95 height 36
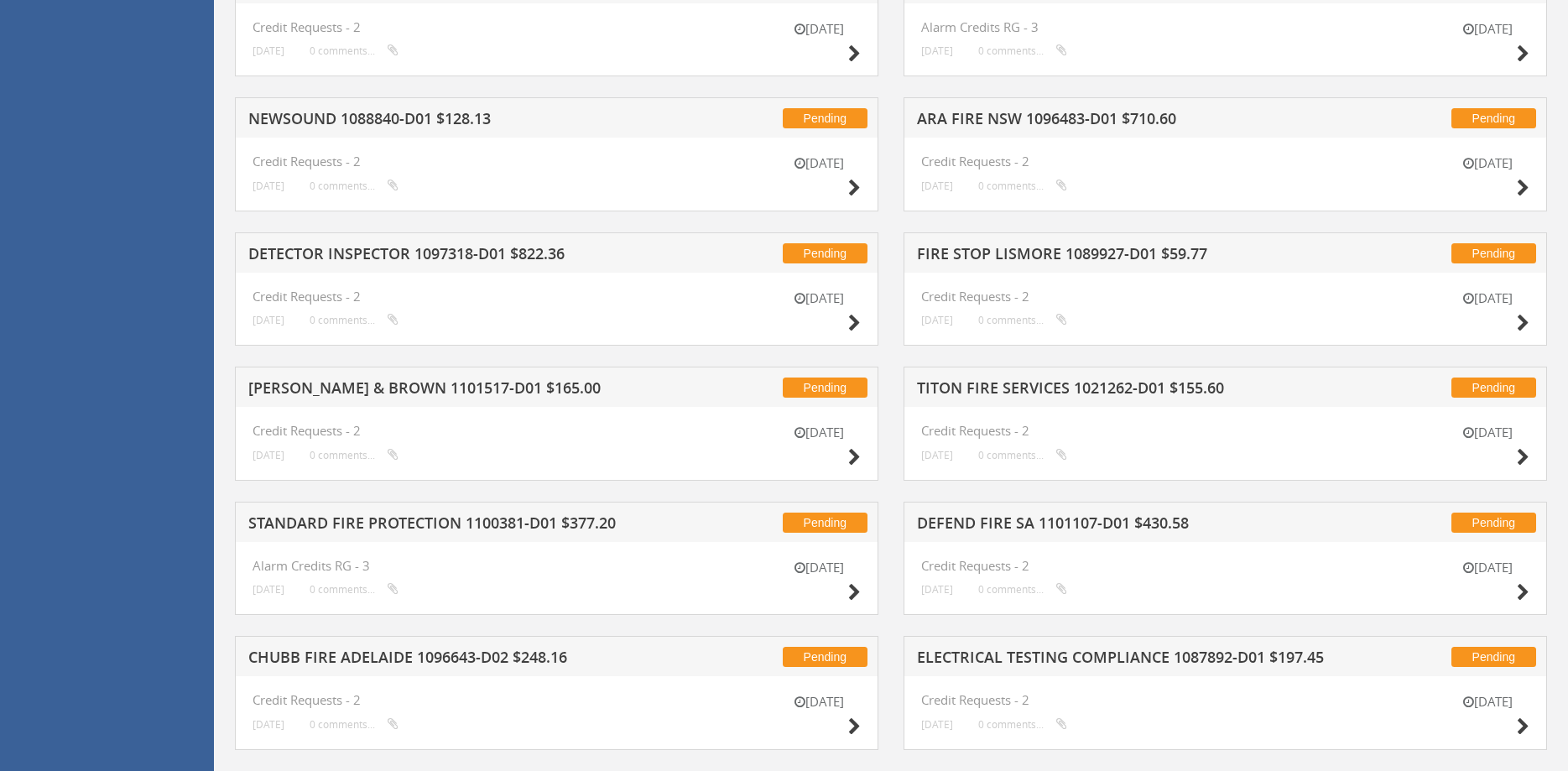
scroll to position [1144, 0]
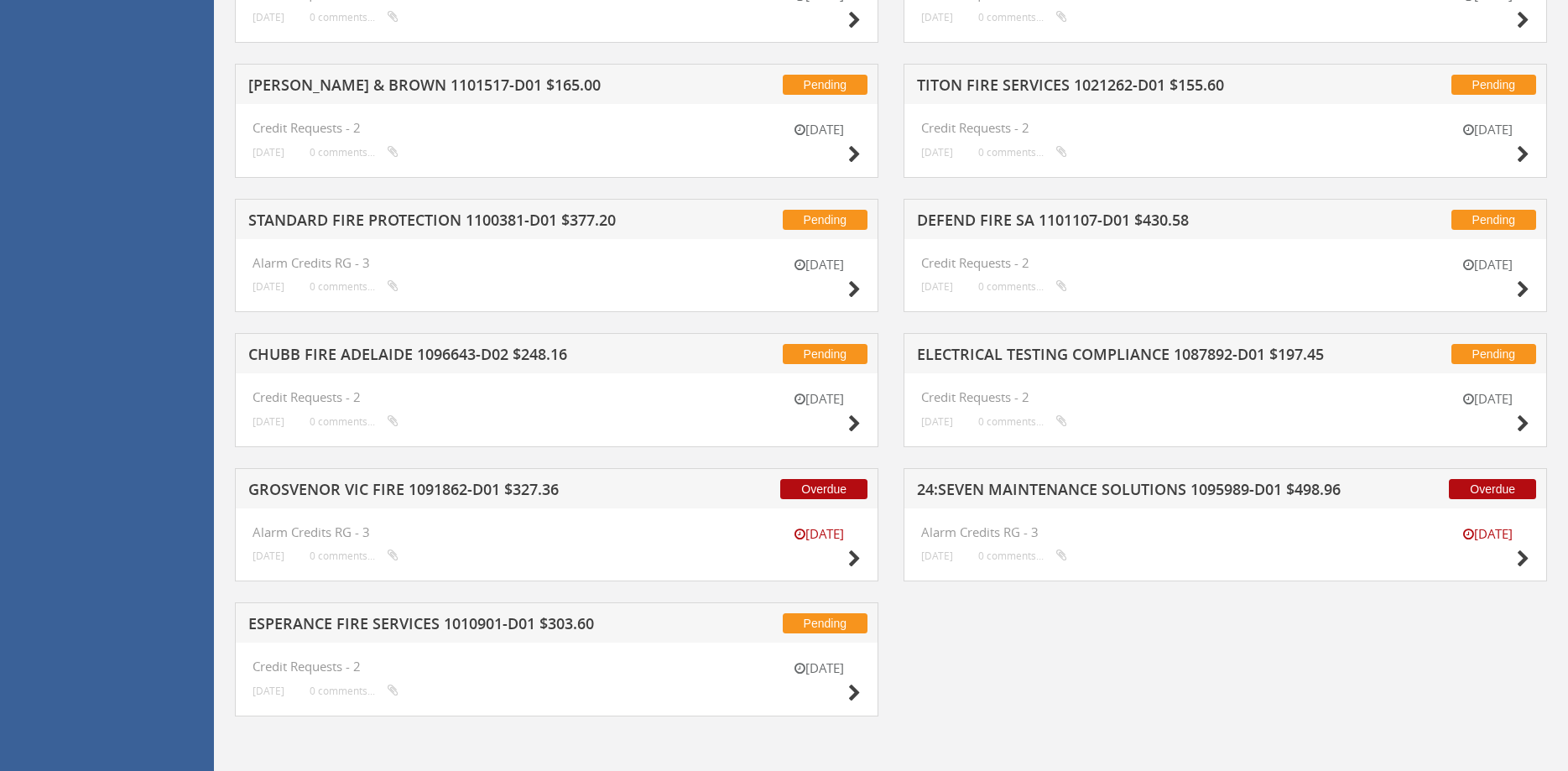
click at [480, 493] on h5 "GROSVENOR VIC FIRE 1091862-D01 $327.36" at bounding box center [465, 492] width 432 height 21
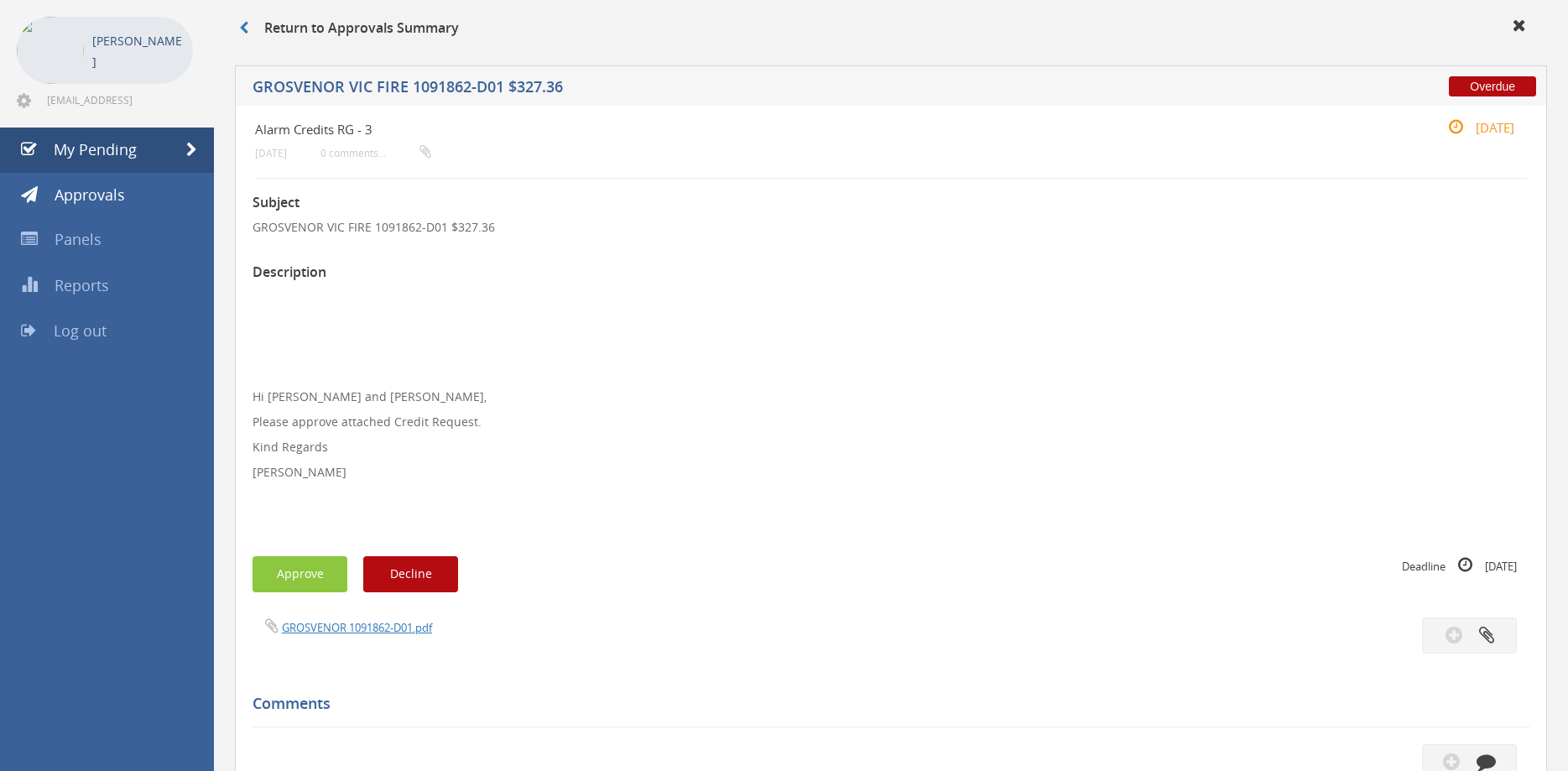
click at [379, 620] on div "GROSVENOR 1091862-D01.pdf" at bounding box center [566, 626] width 651 height 18
click at [387, 627] on link "GROSVENOR 1091862-D01.pdf" at bounding box center [357, 627] width 150 height 15
click at [312, 569] on button "Approve" at bounding box center [299, 575] width 95 height 36
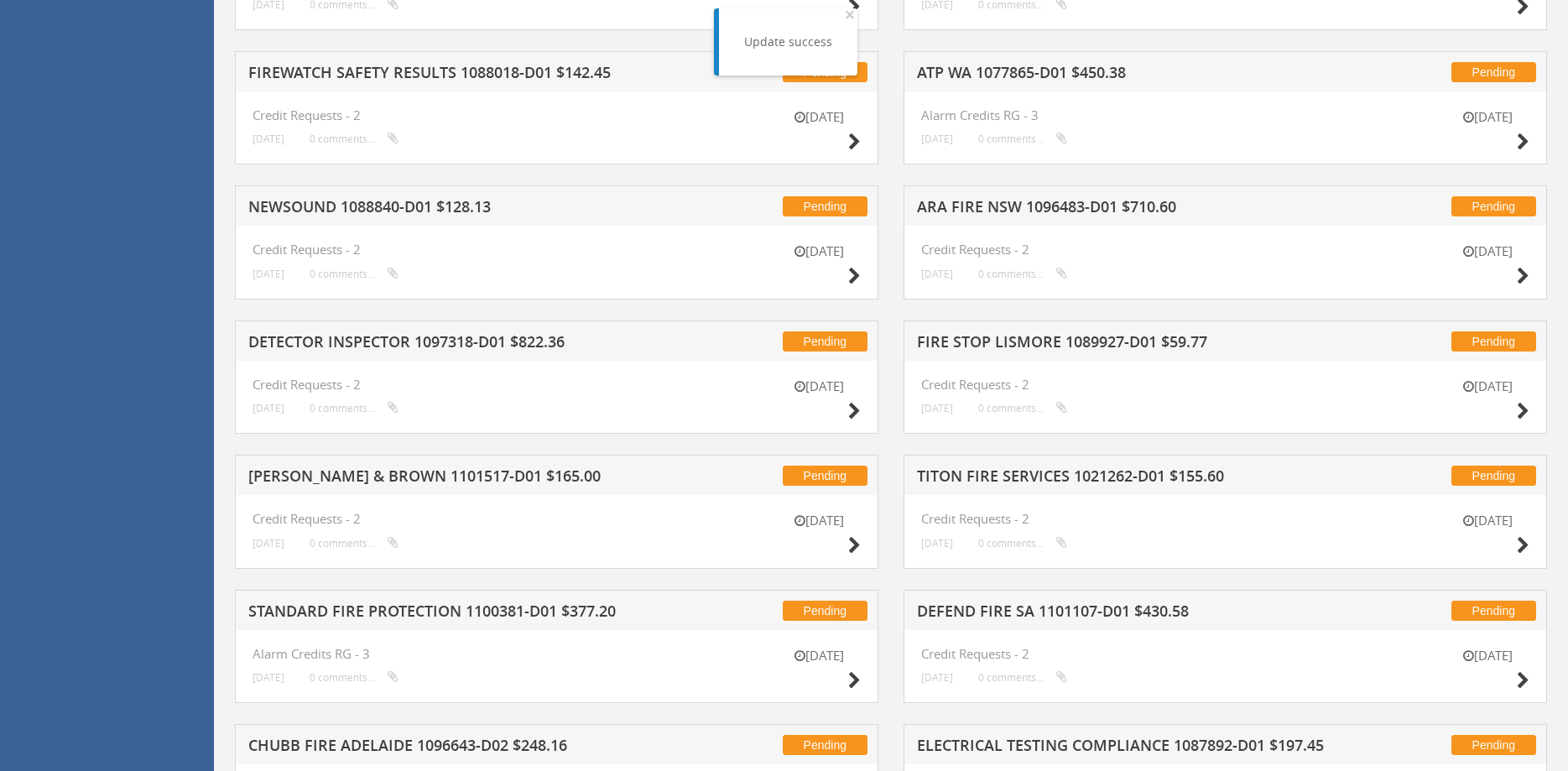
scroll to position [1009, 0]
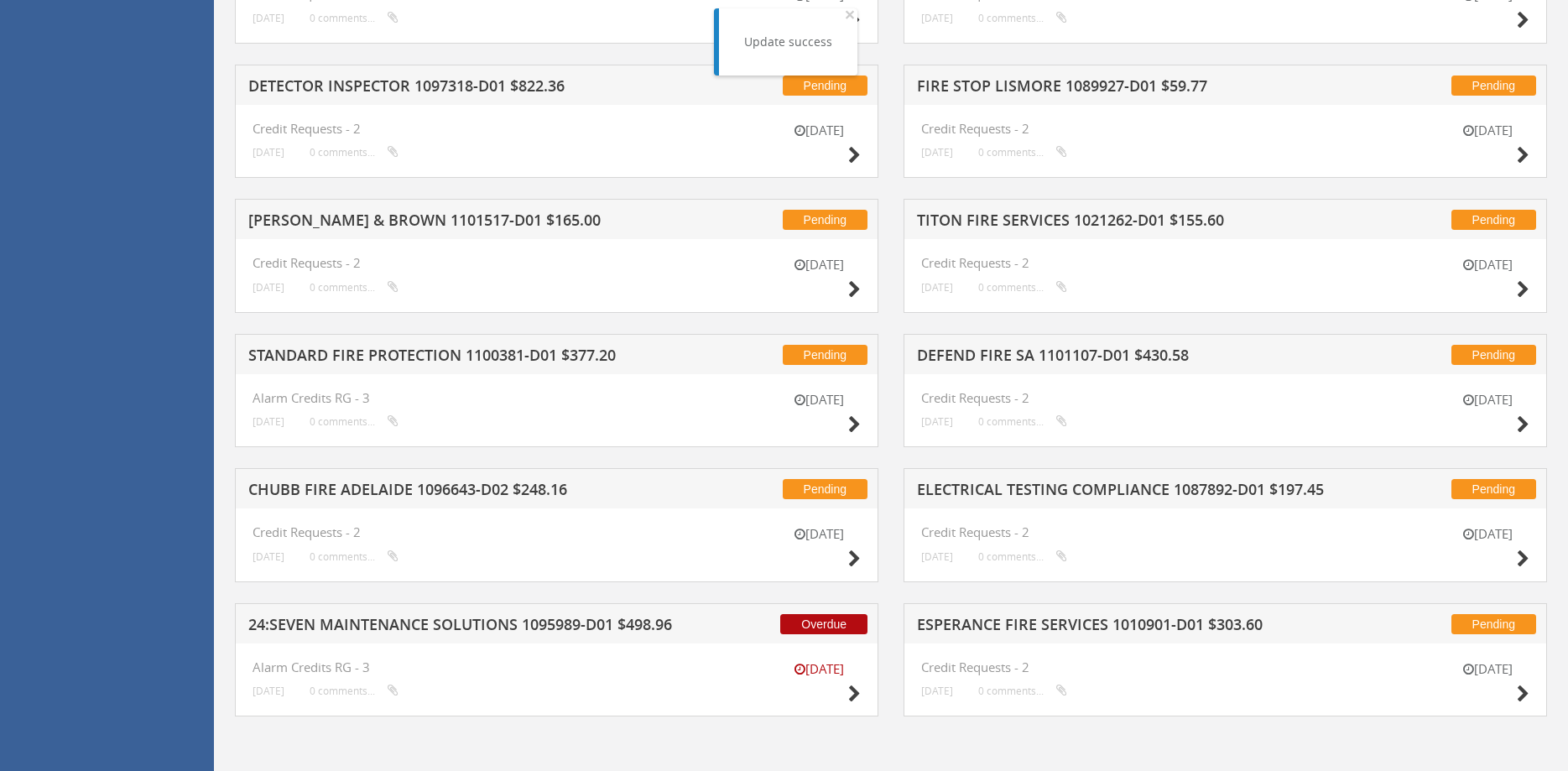
click at [427, 616] on div "Overdue 24:SEVEN MAINTENANCE SOLUTIONS 1095989-D01 $498.96" at bounding box center [557, 624] width 643 height 41
click at [444, 617] on h5 "24:SEVEN MAINTENANCE SOLUTIONS 1095989-D01 $498.96" at bounding box center [465, 626] width 432 height 21
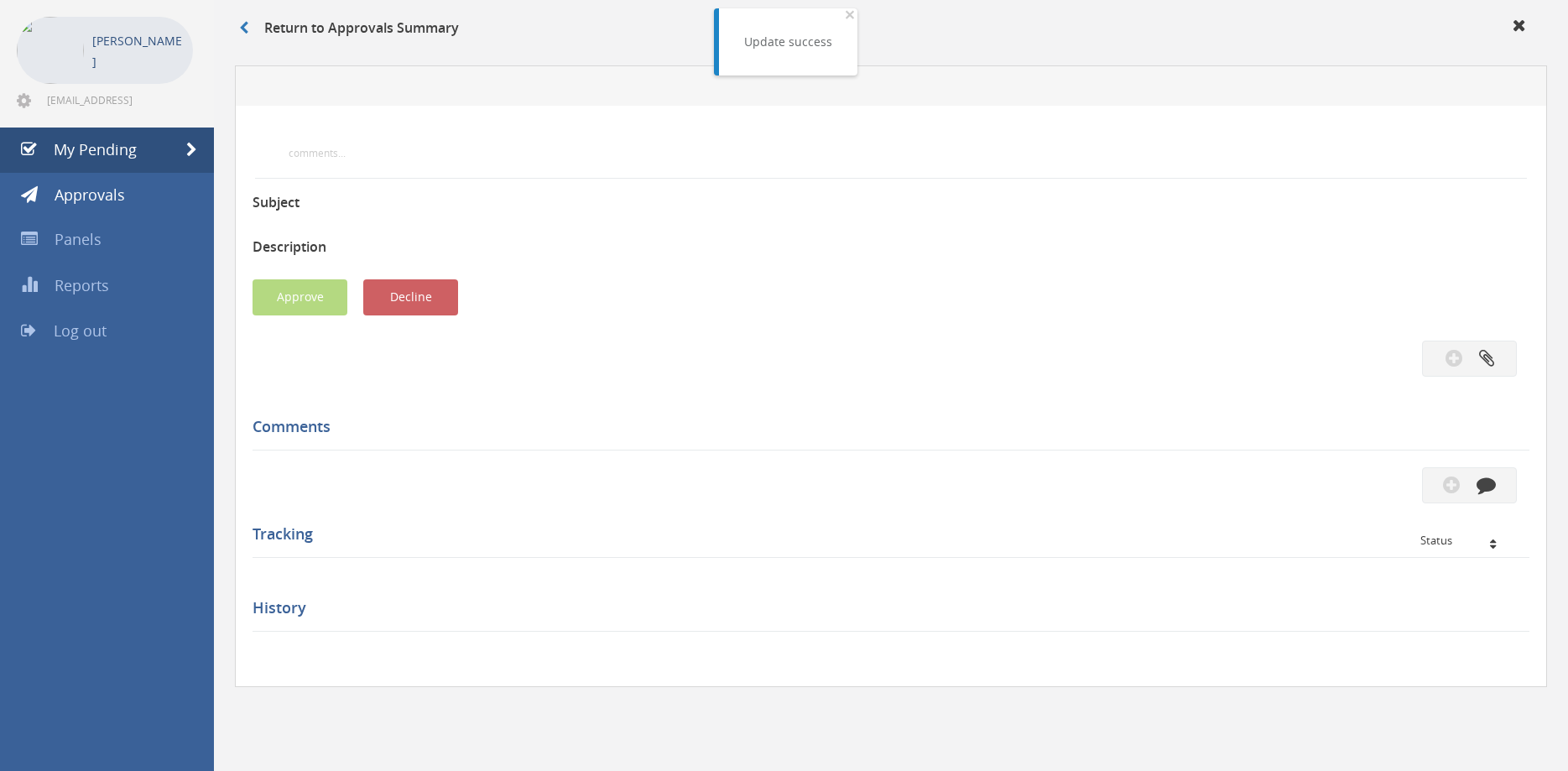
scroll to position [68, 0]
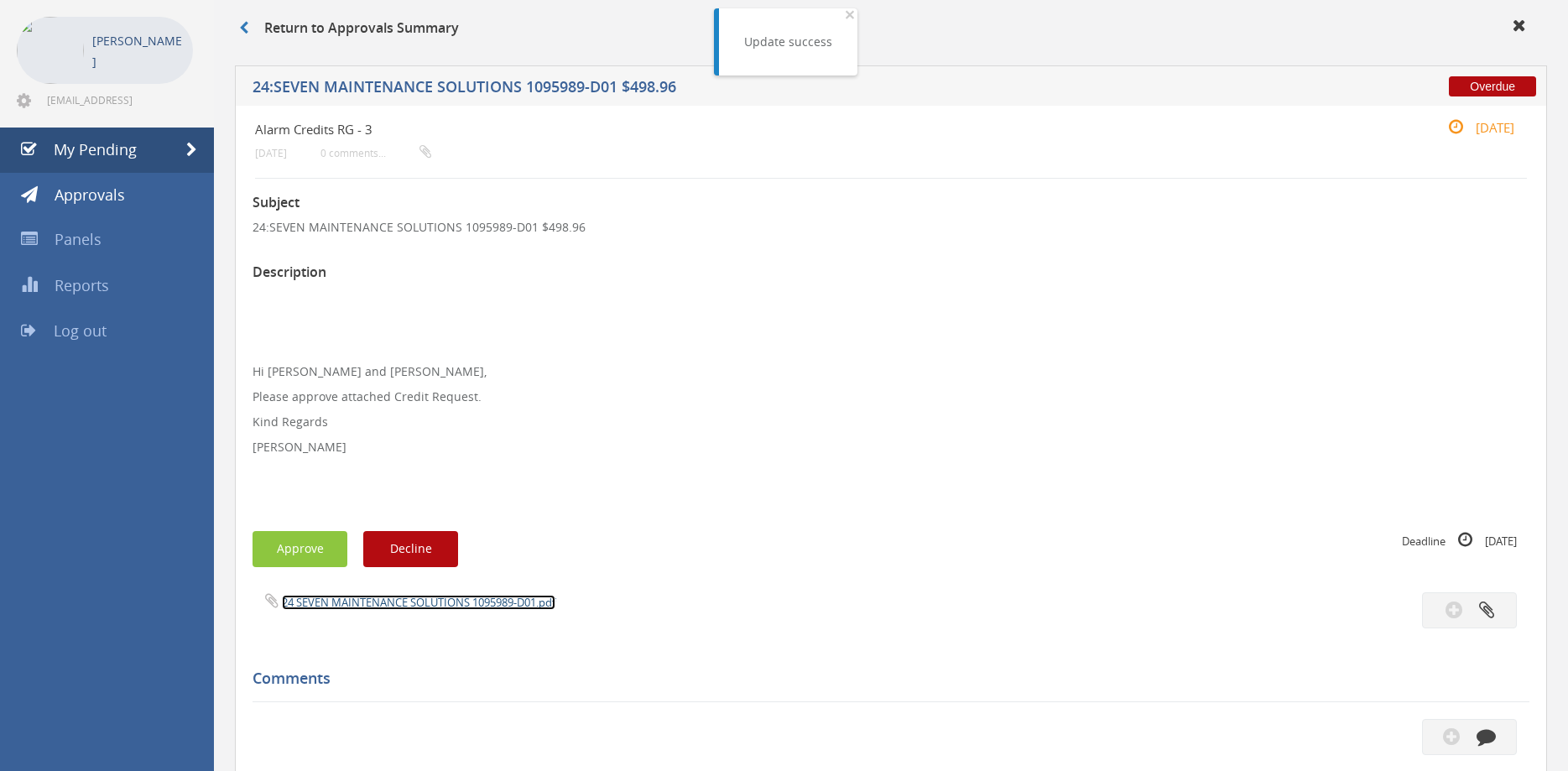
click at [426, 606] on link "24 SEVEN MAINTENANCE SOLUTIONS 1095989-D01.pdf" at bounding box center [418, 602] width 274 height 15
click at [315, 552] on button "Approve" at bounding box center [299, 550] width 95 height 36
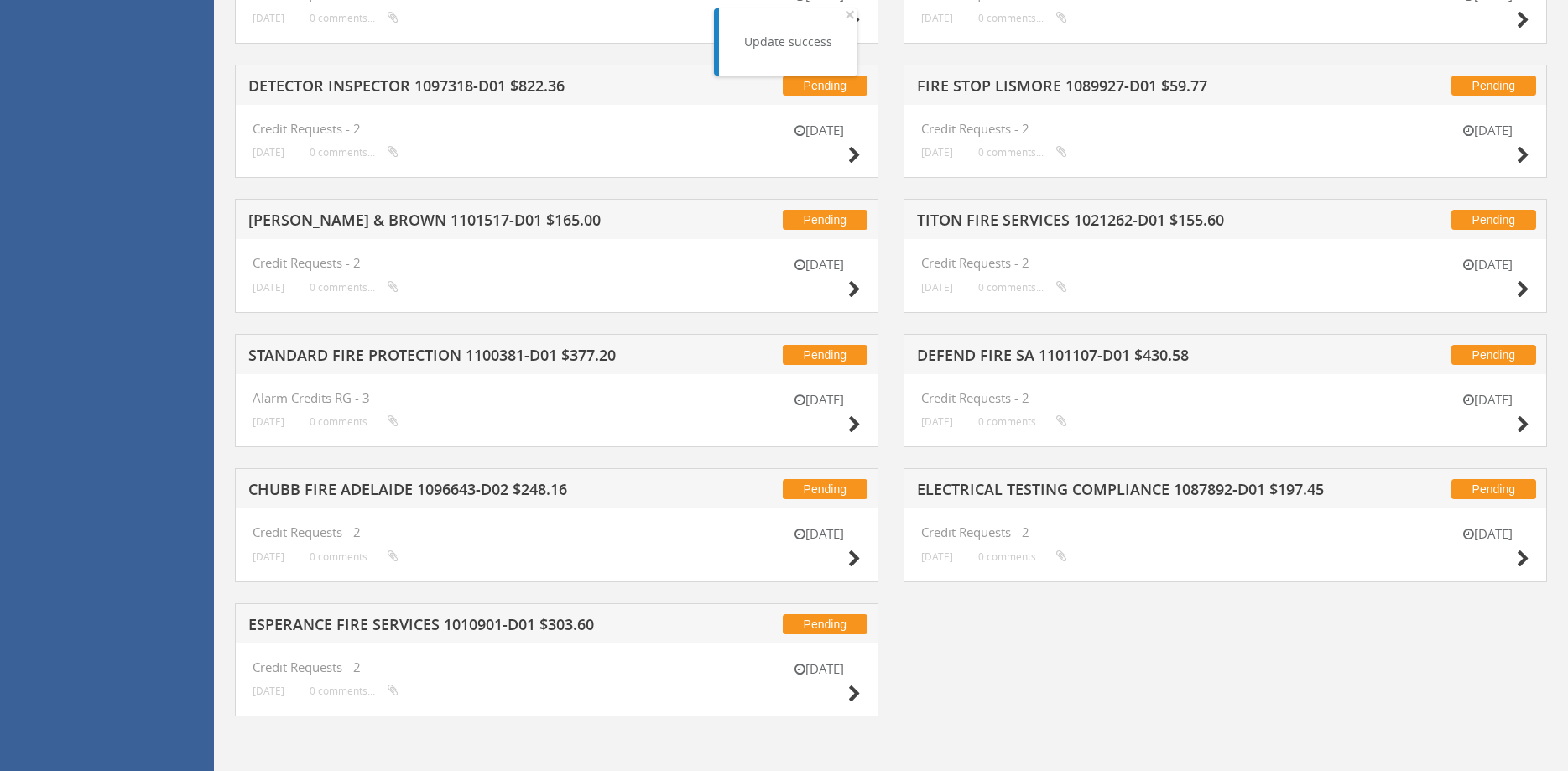
click at [395, 628] on h5 "ESPERANCE FIRE SERVICES 1010901-D01 $303.60" at bounding box center [465, 626] width 432 height 21
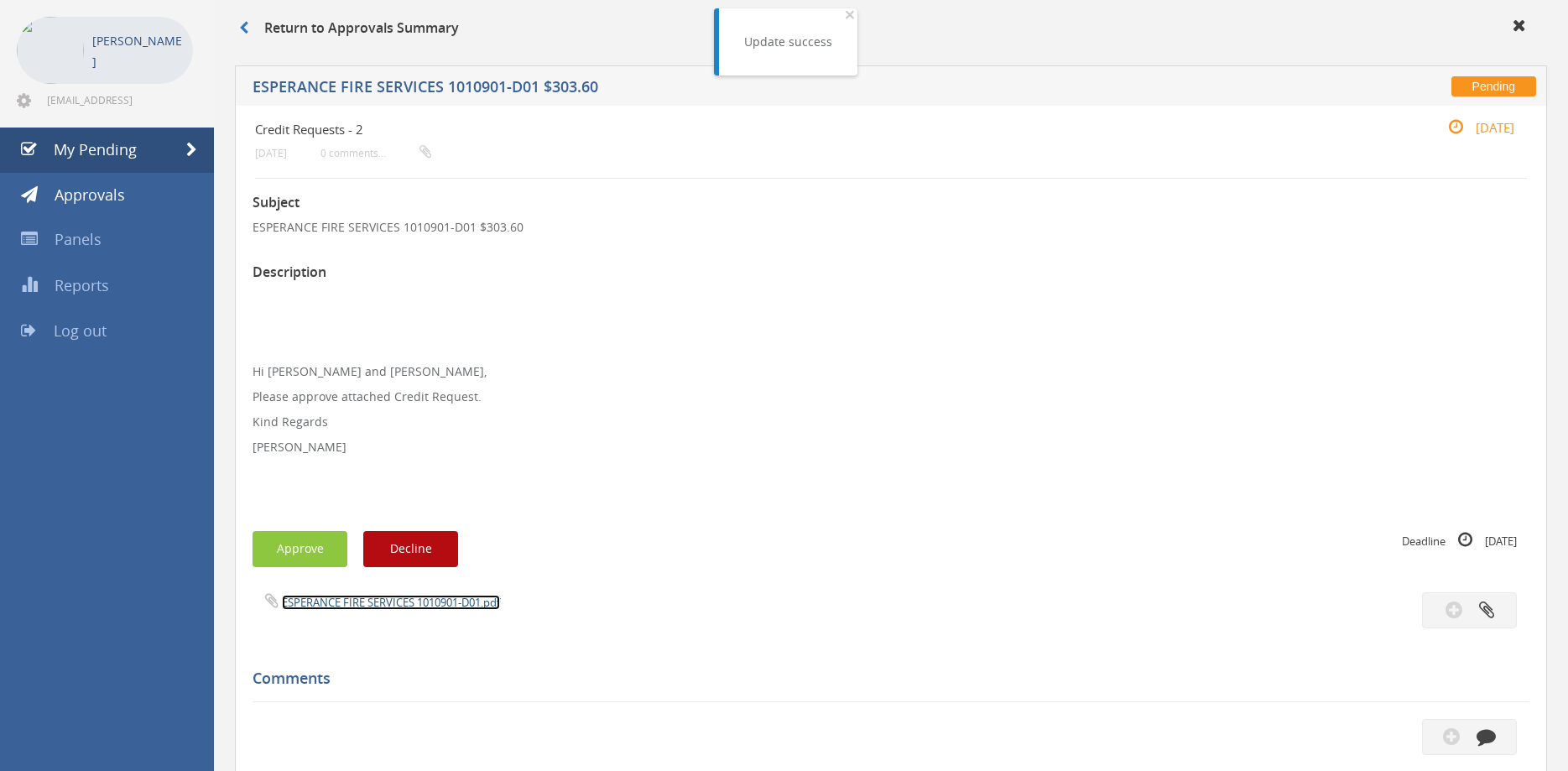
click at [420, 605] on link "ESPERANCE FIRE SERVICES 1010901-D01.pdf" at bounding box center [390, 602] width 218 height 15
click at [321, 547] on button "Approve" at bounding box center [299, 550] width 95 height 36
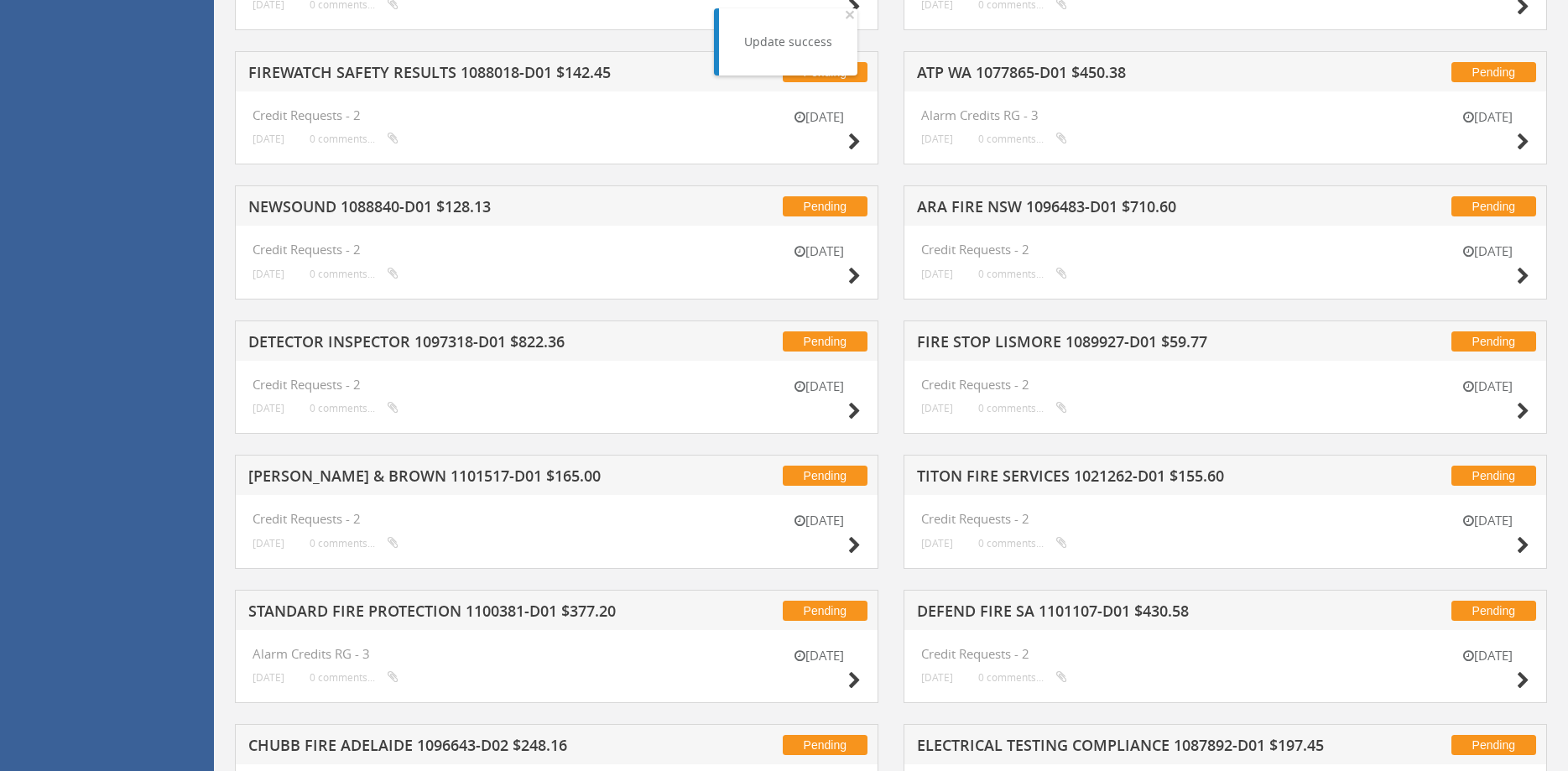
scroll to position [874, 0]
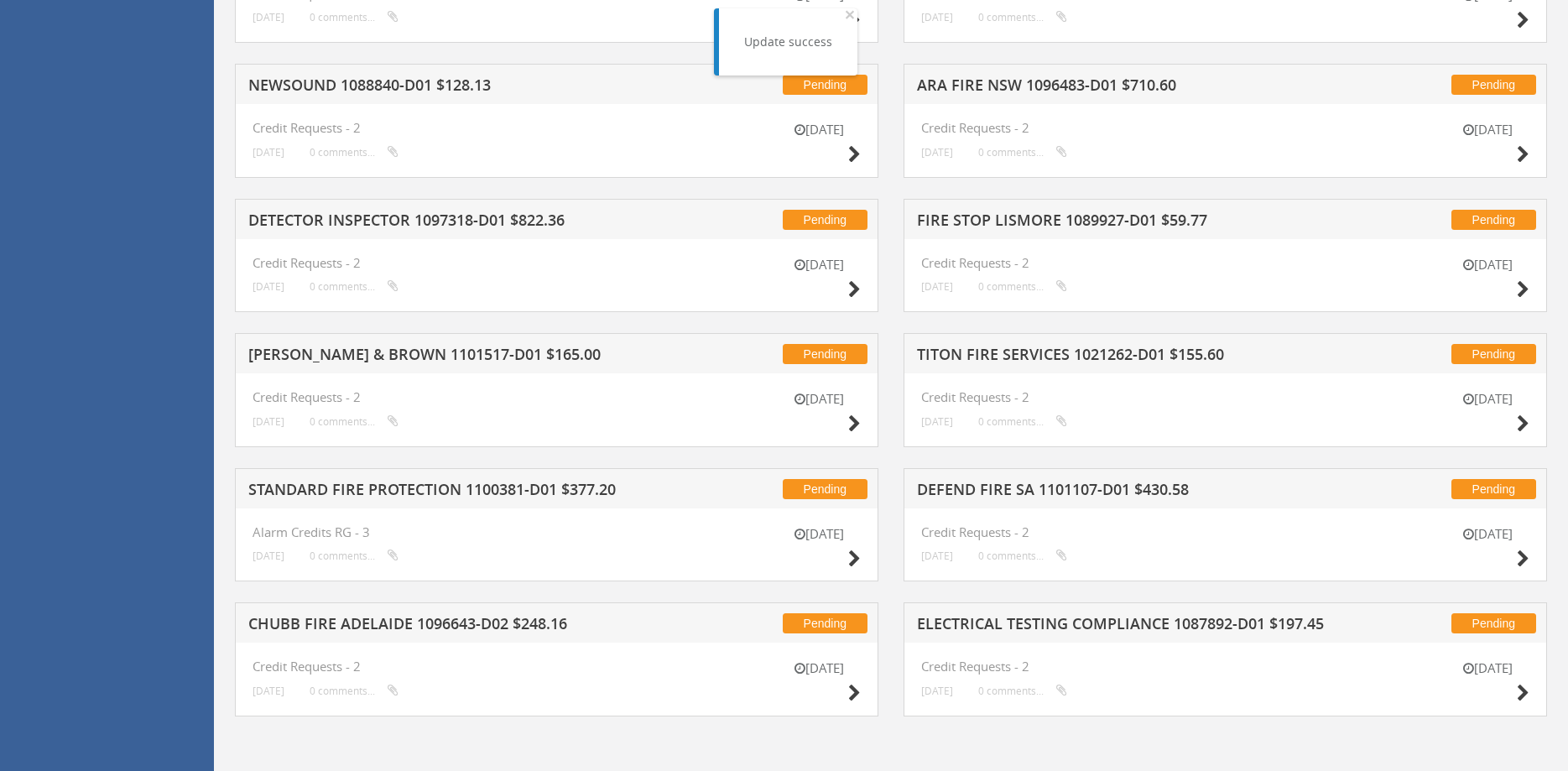
click at [393, 617] on h5 "CHUBB FIRE ADELAIDE 1096643-D02 $248.16" at bounding box center [465, 626] width 432 height 21
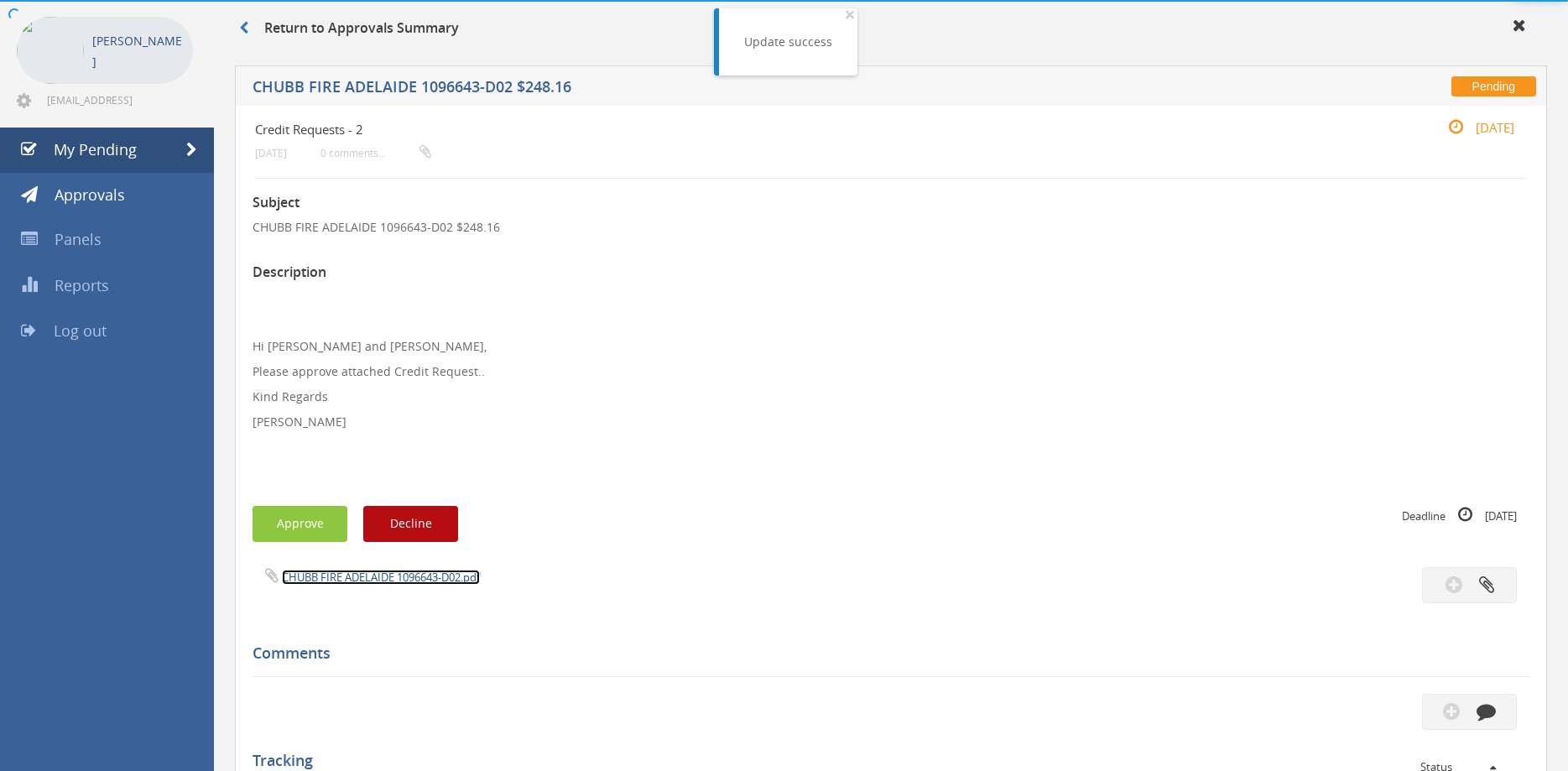
click at [411, 572] on link "CHUBB FIRE ADELAIDE 1096643-D02.pdf" at bounding box center [380, 577] width 198 height 15
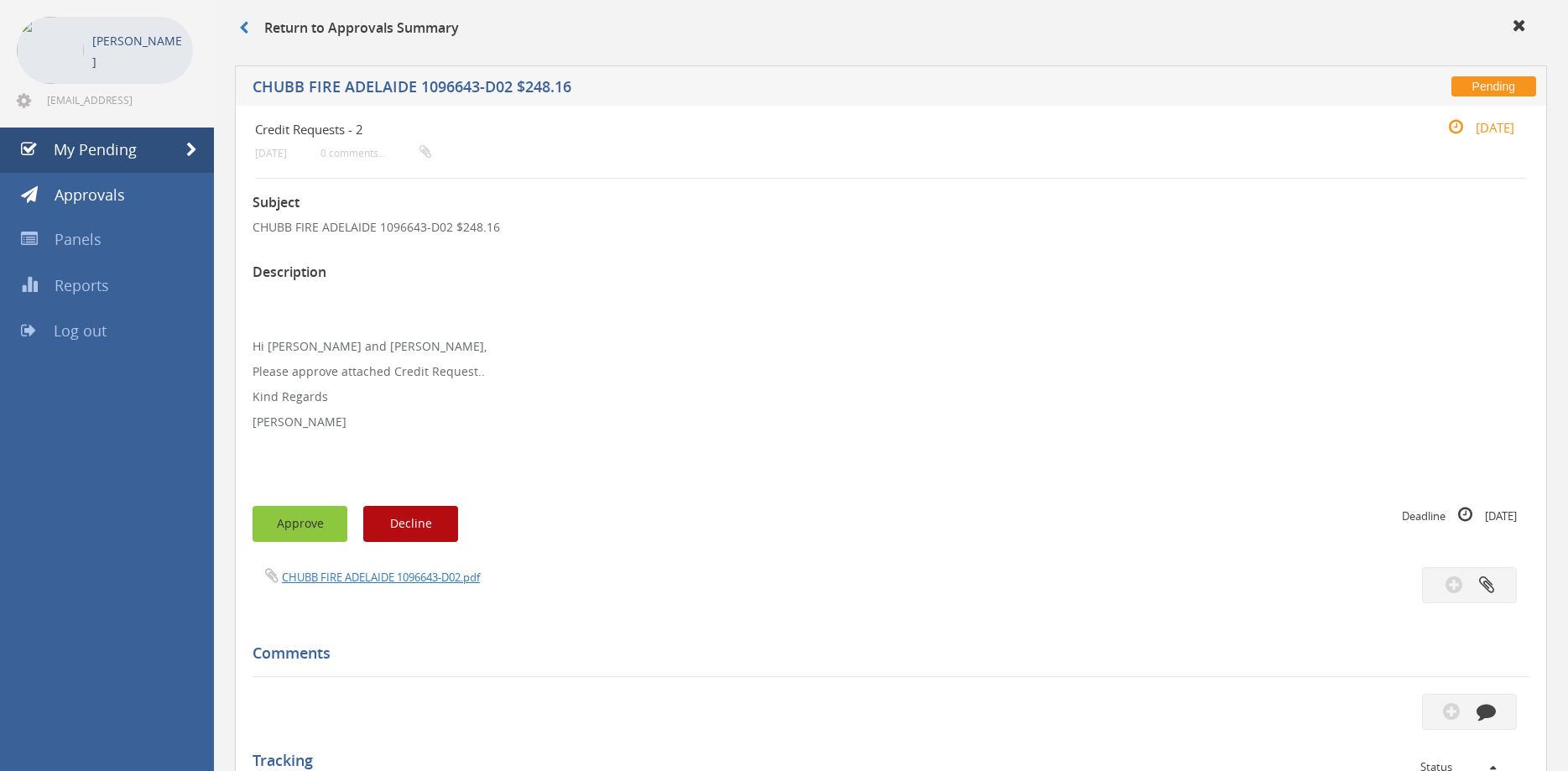
click at [322, 514] on button "Approve" at bounding box center [299, 524] width 95 height 36
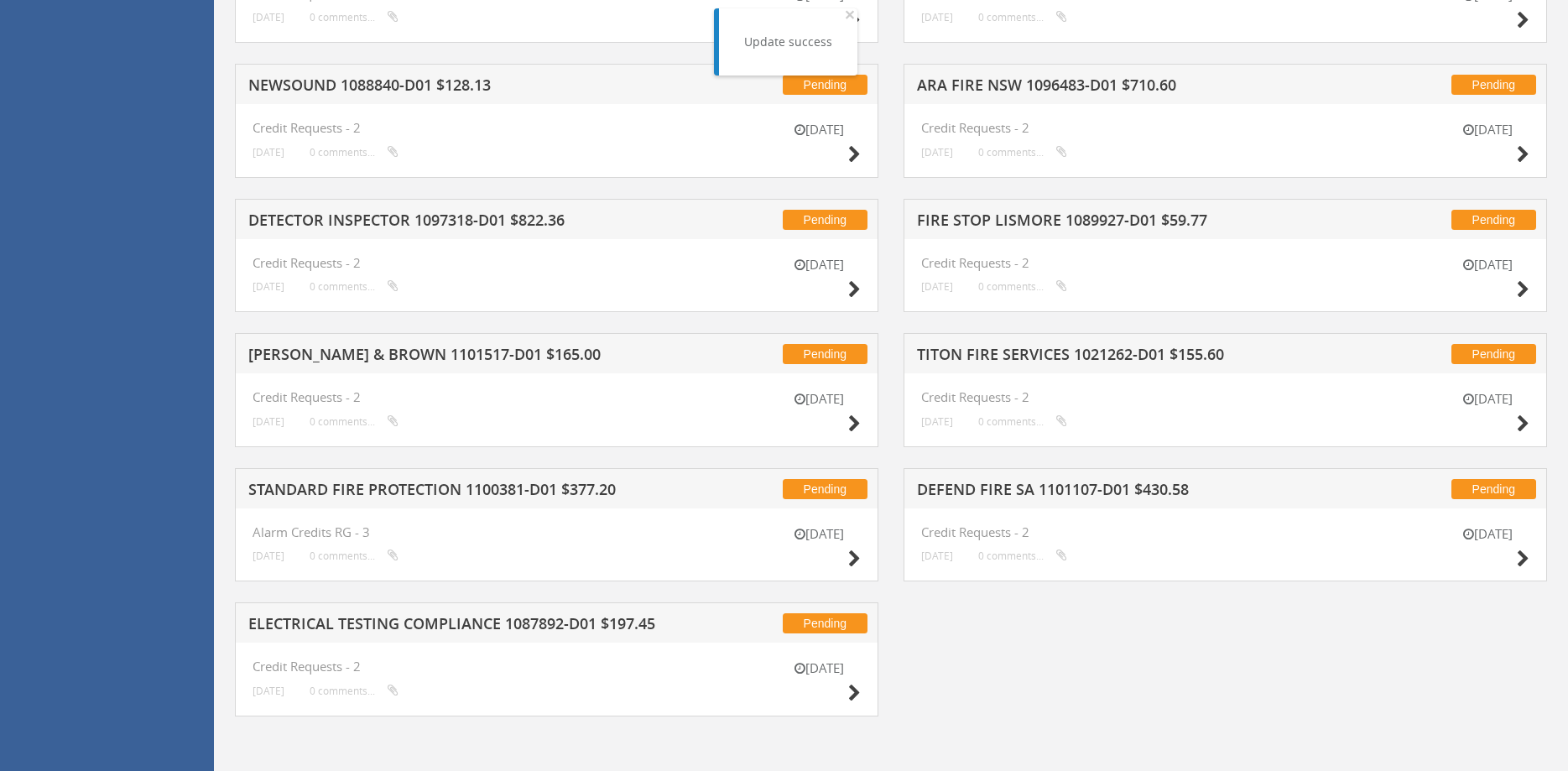
click at [418, 619] on h5 "ELECTRICAL TESTING COMPLIANCE 1087892-D01 $197.45" at bounding box center [465, 626] width 432 height 21
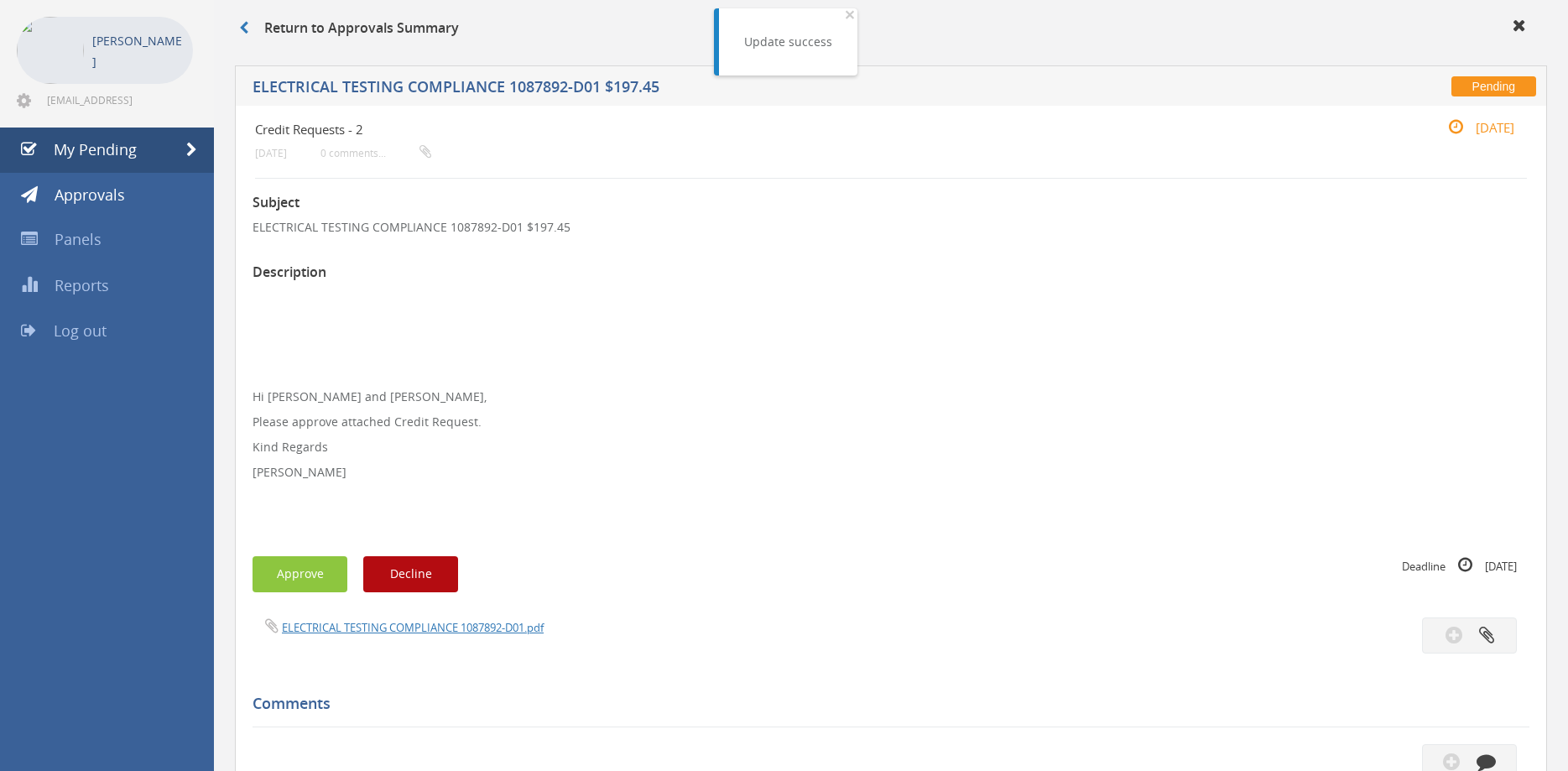
click at [448, 636] on div "ELECTRICAL TESTING COMPLIANCE 1087892-D01.pdf" at bounding box center [891, 635] width 1302 height 36
click at [451, 629] on link "ELECTRICAL TESTING COMPLIANCE 1087892-D01.pdf" at bounding box center [413, 627] width 262 height 15
click at [315, 573] on button "Approve" at bounding box center [299, 575] width 95 height 36
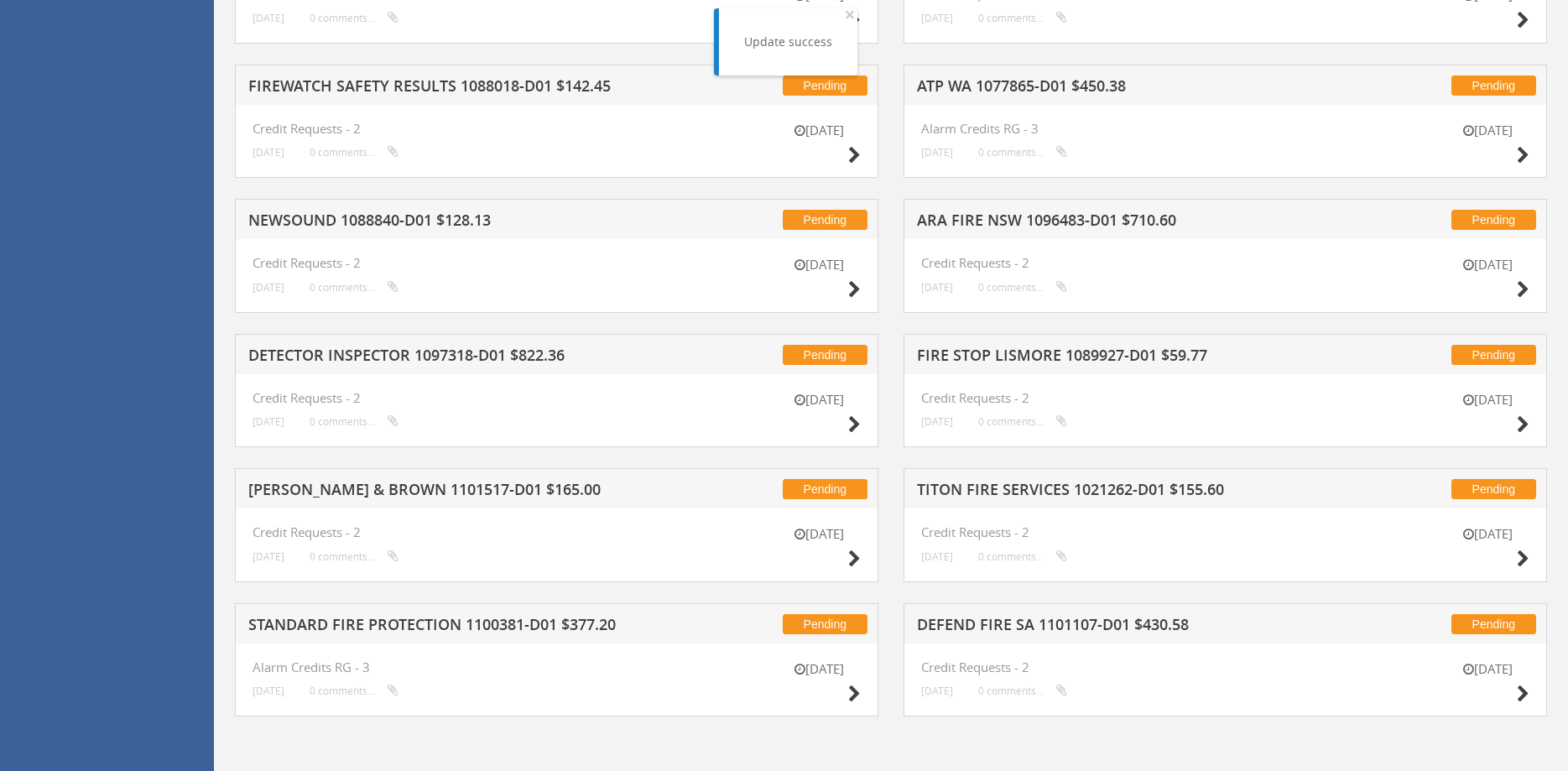
click at [487, 619] on h5 "STANDARD FIRE PROTECTION 1100381-D01 $377.20" at bounding box center [465, 626] width 432 height 21
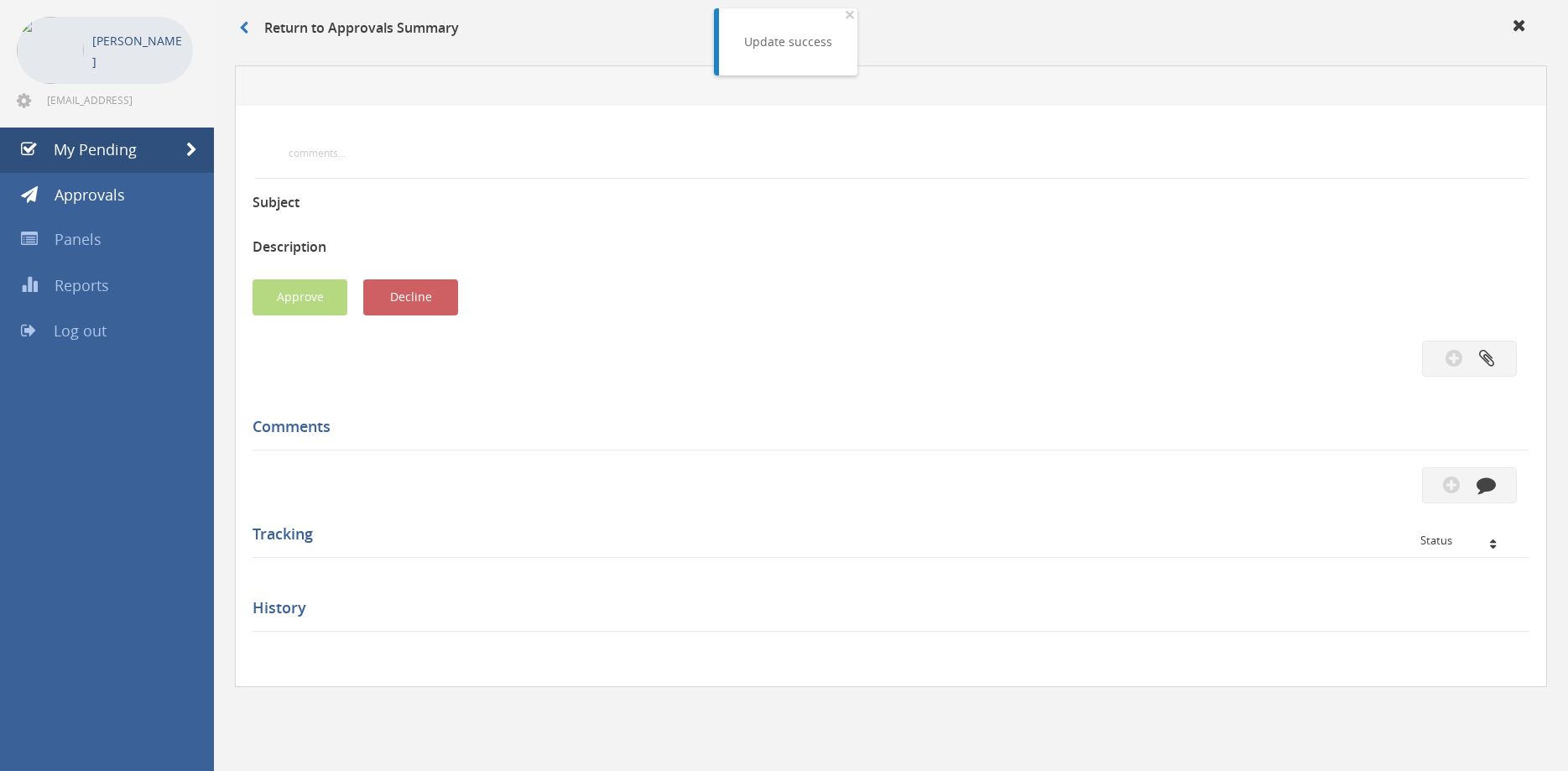
scroll to position [68, 0]
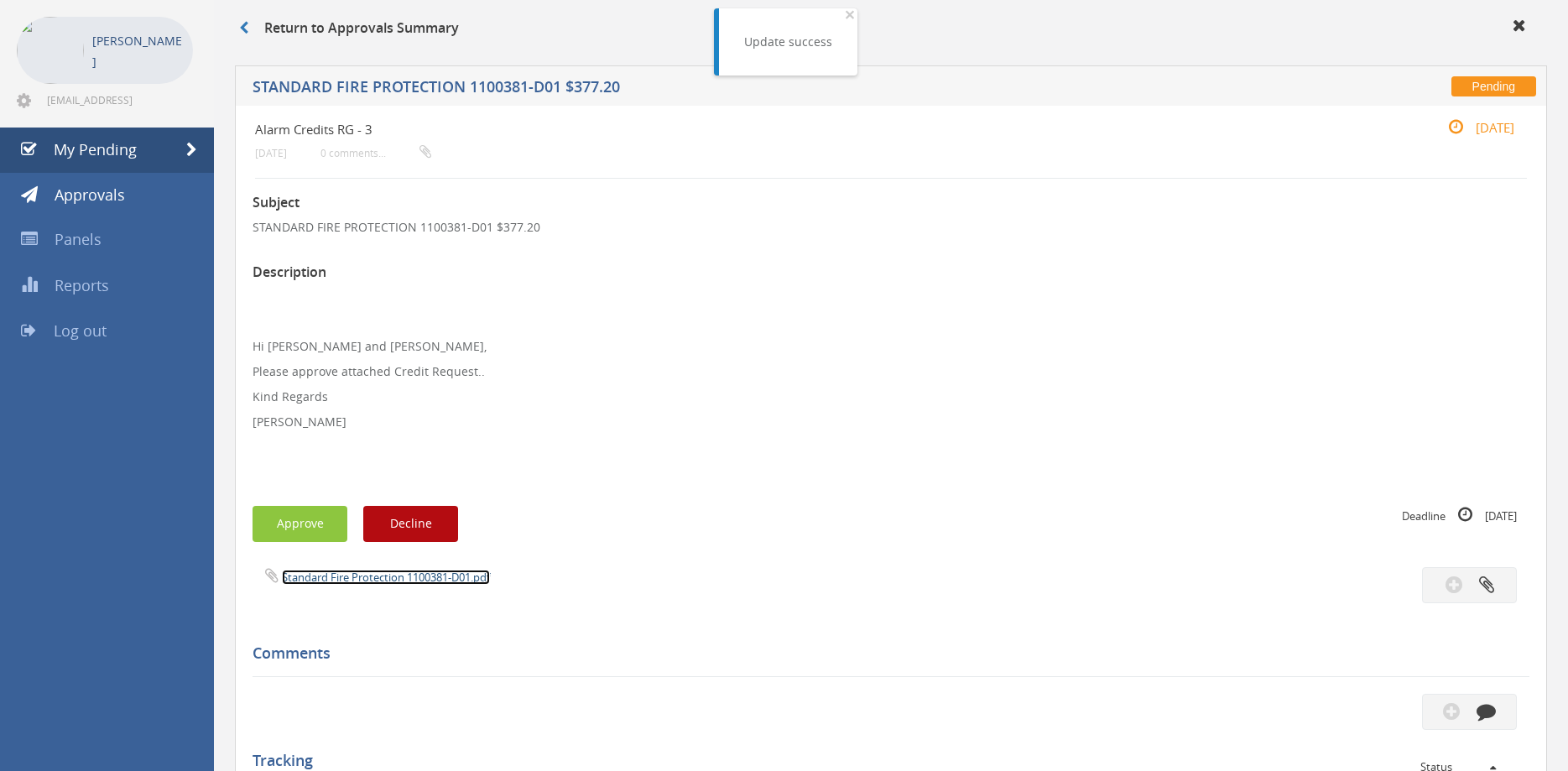
click at [466, 585] on link "Standard Fire Protection 1100381-D01.pdf" at bounding box center [386, 577] width 208 height 15
click at [309, 526] on button "Approve" at bounding box center [299, 524] width 95 height 36
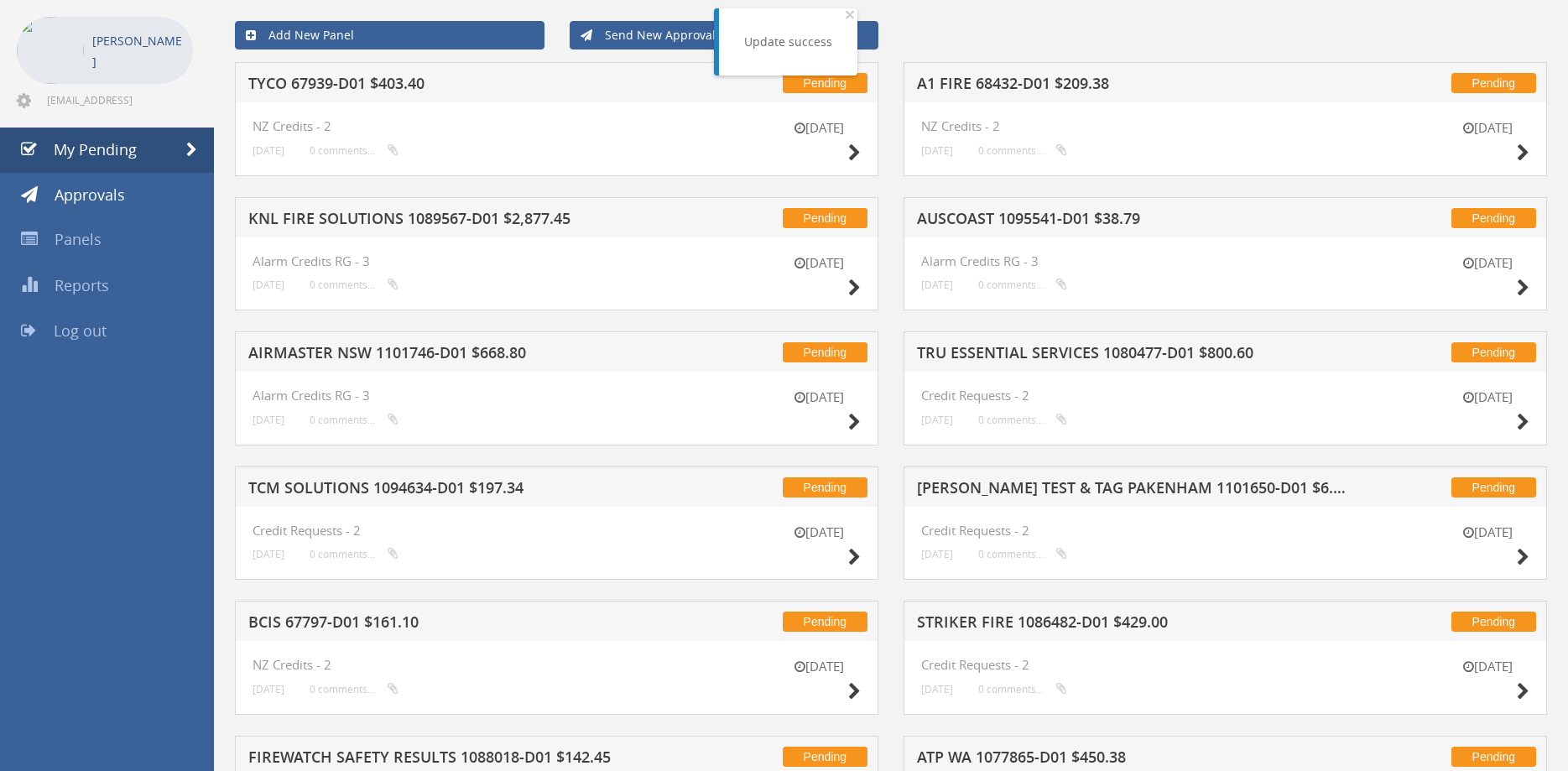
scroll to position [739, 0]
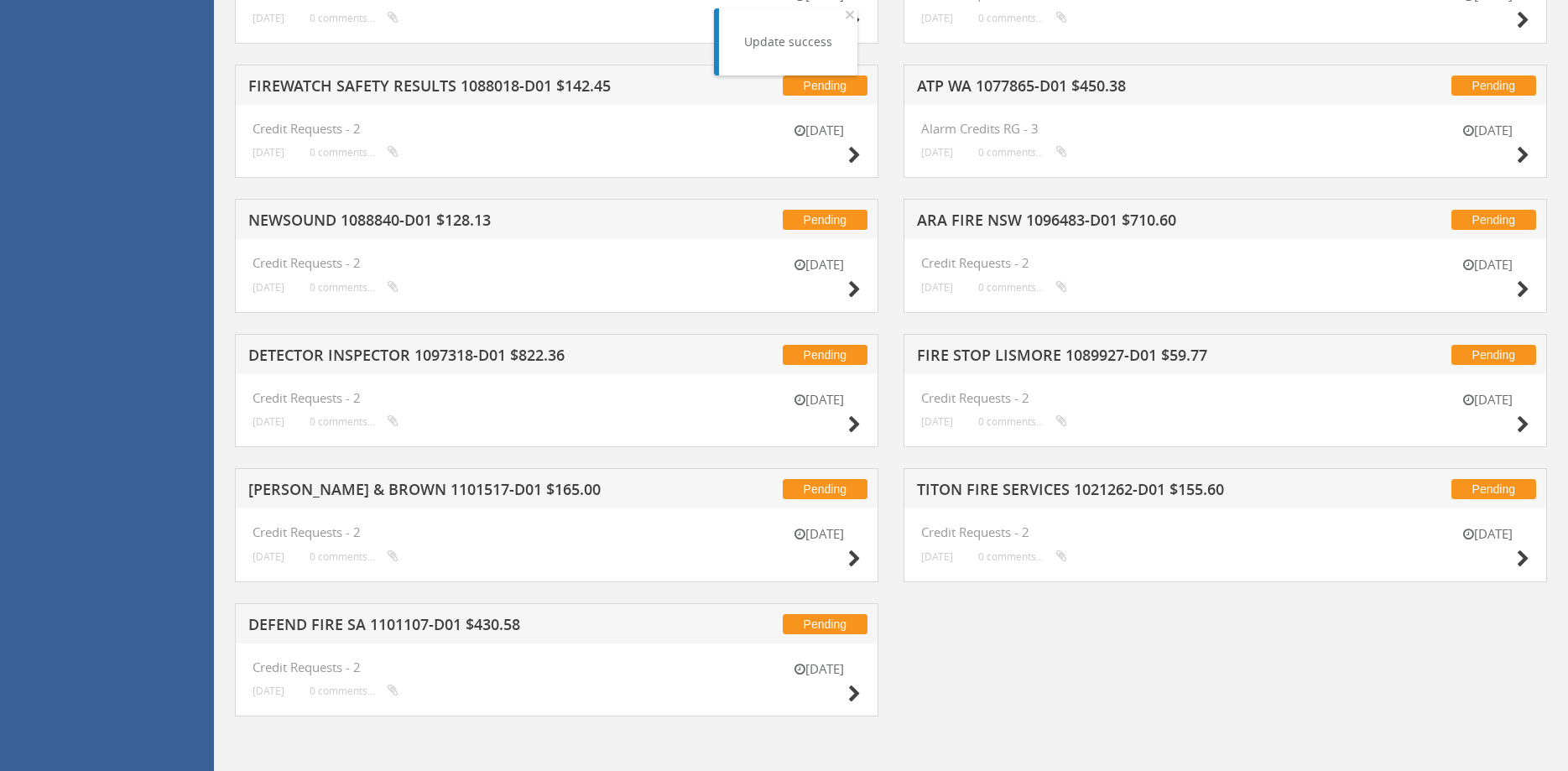
click at [420, 638] on div "Pending DEFEND FIRE SA 1101107-D01 $430.58" at bounding box center [557, 624] width 643 height 41
click at [422, 628] on h5 "DEFEND FIRE SA 1101107-D01 $430.58" at bounding box center [465, 626] width 432 height 21
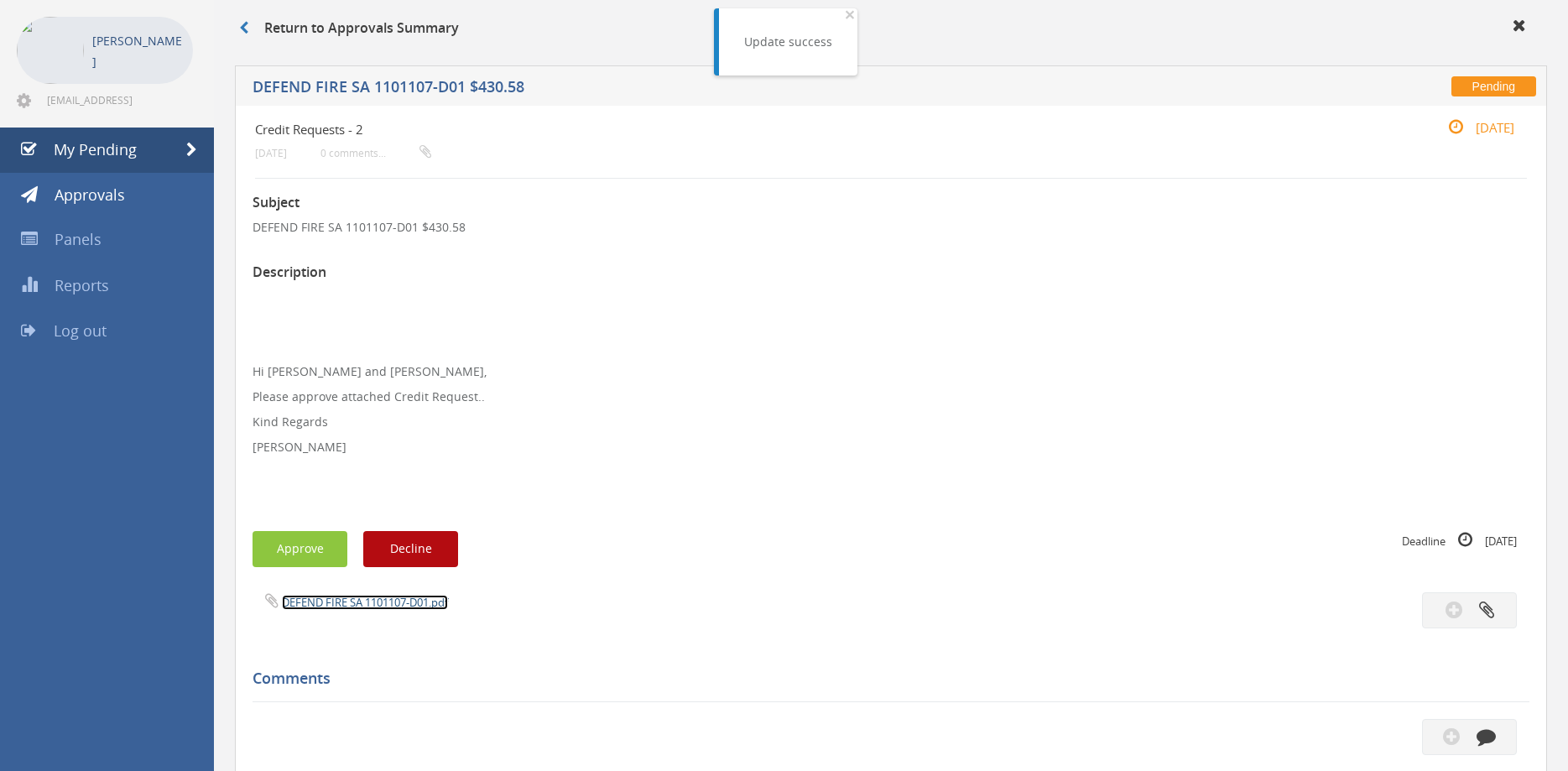
click at [407, 602] on link "DEFEND FIRE SA 1101107-D01.pdf" at bounding box center [365, 602] width 166 height 15
click at [325, 559] on button "Approve" at bounding box center [299, 550] width 95 height 36
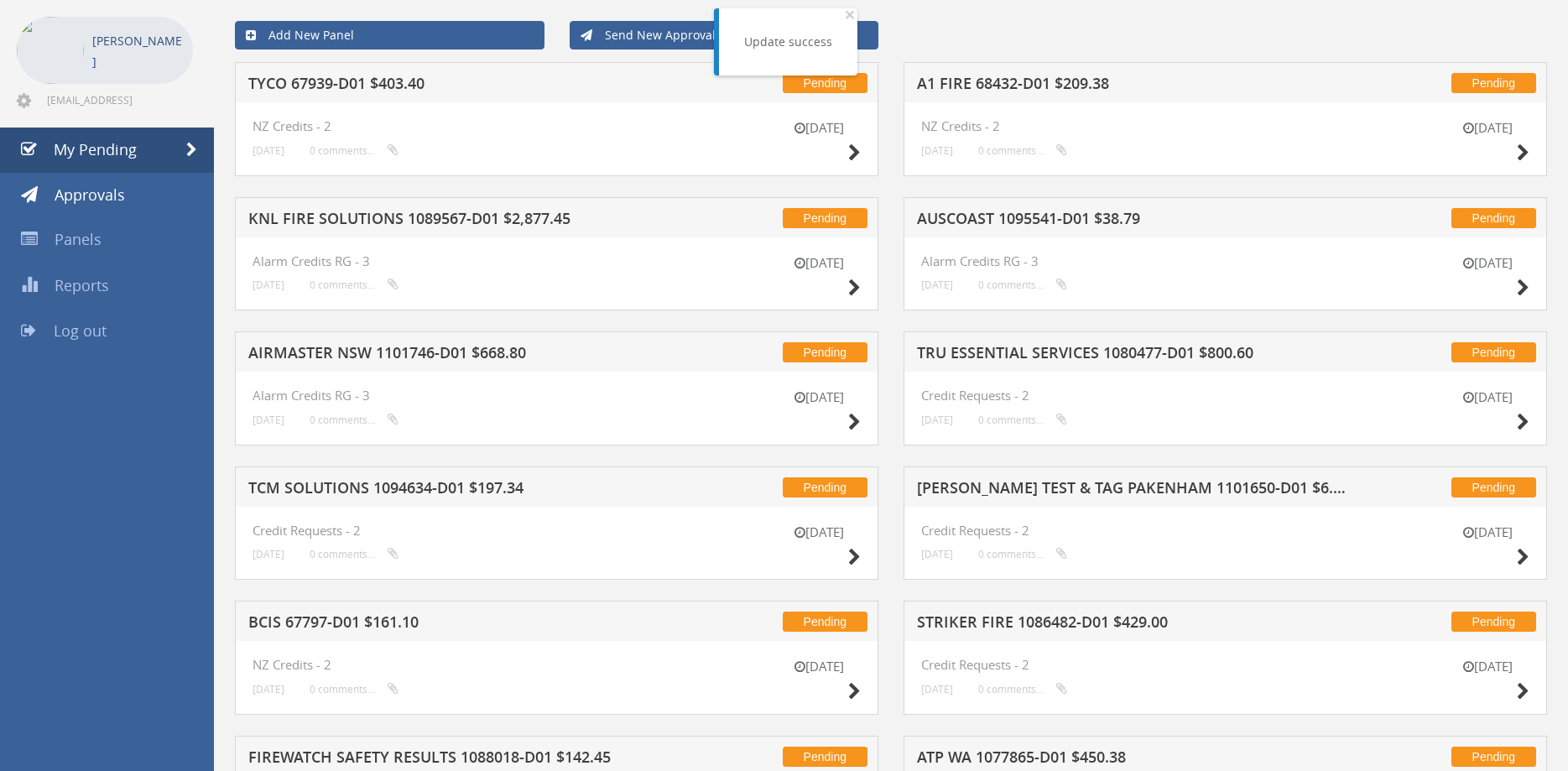
scroll to position [605, 0]
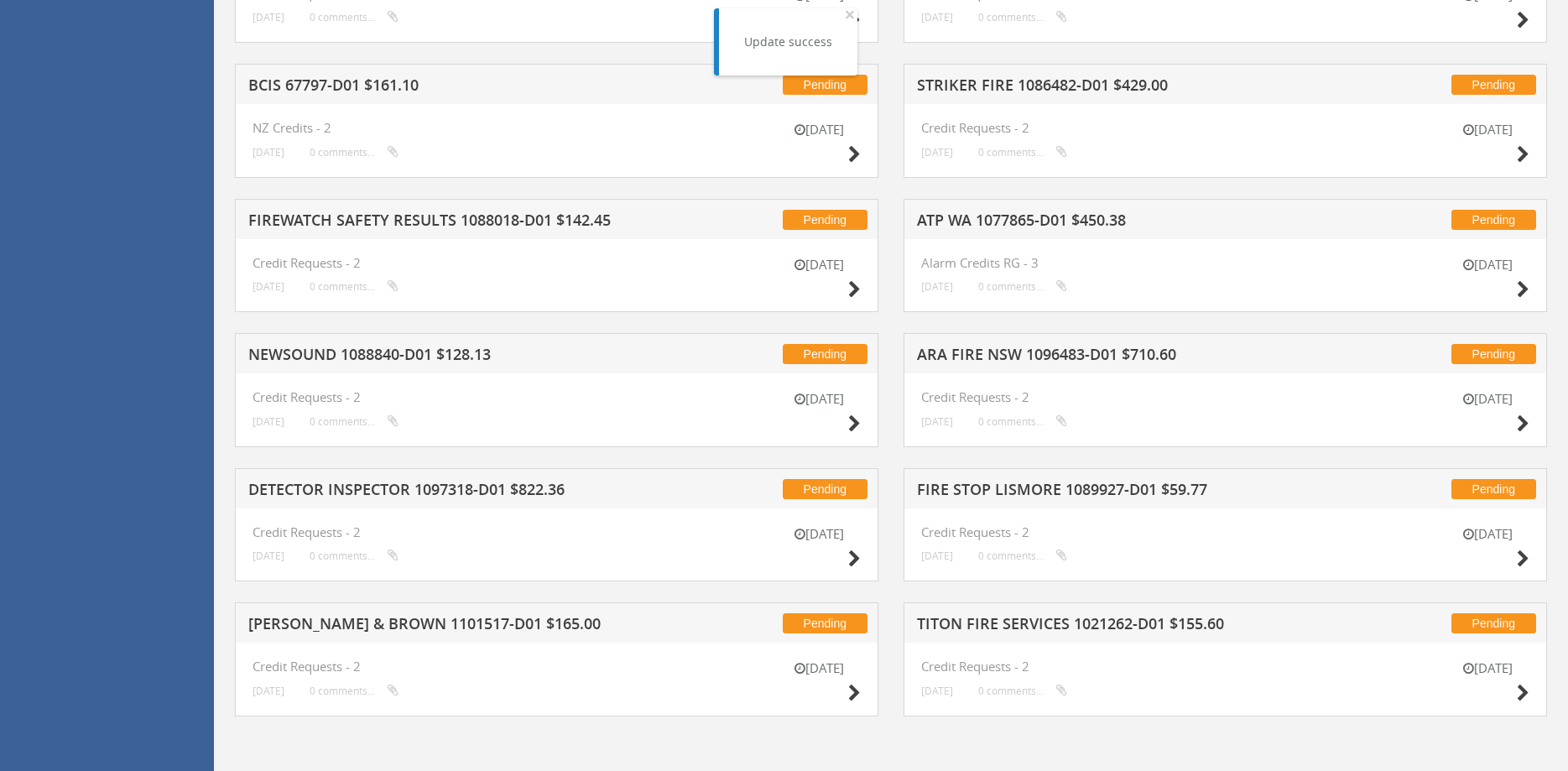
click at [438, 635] on h5 "[PERSON_NAME] & BROWN 1101517-D01 $165.00" at bounding box center [465, 626] width 432 height 21
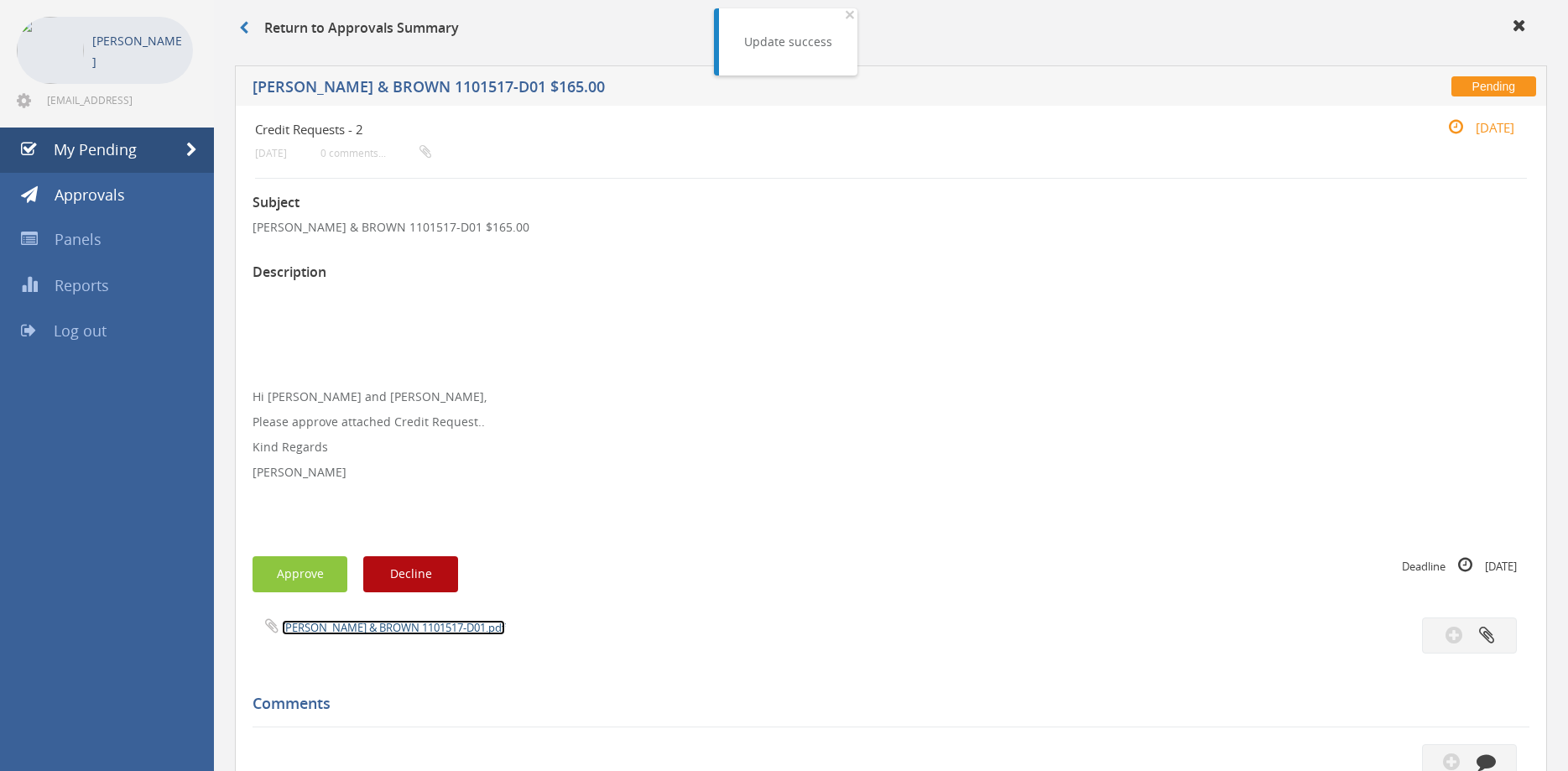
click at [421, 628] on link "[PERSON_NAME] & BROWN 1101517-D01.pdf" at bounding box center [393, 627] width 223 height 15
click at [358, 630] on link "[PERSON_NAME] & BROWN 1101517-D01.pdf" at bounding box center [393, 627] width 223 height 15
click at [311, 569] on button "Approve" at bounding box center [299, 575] width 95 height 36
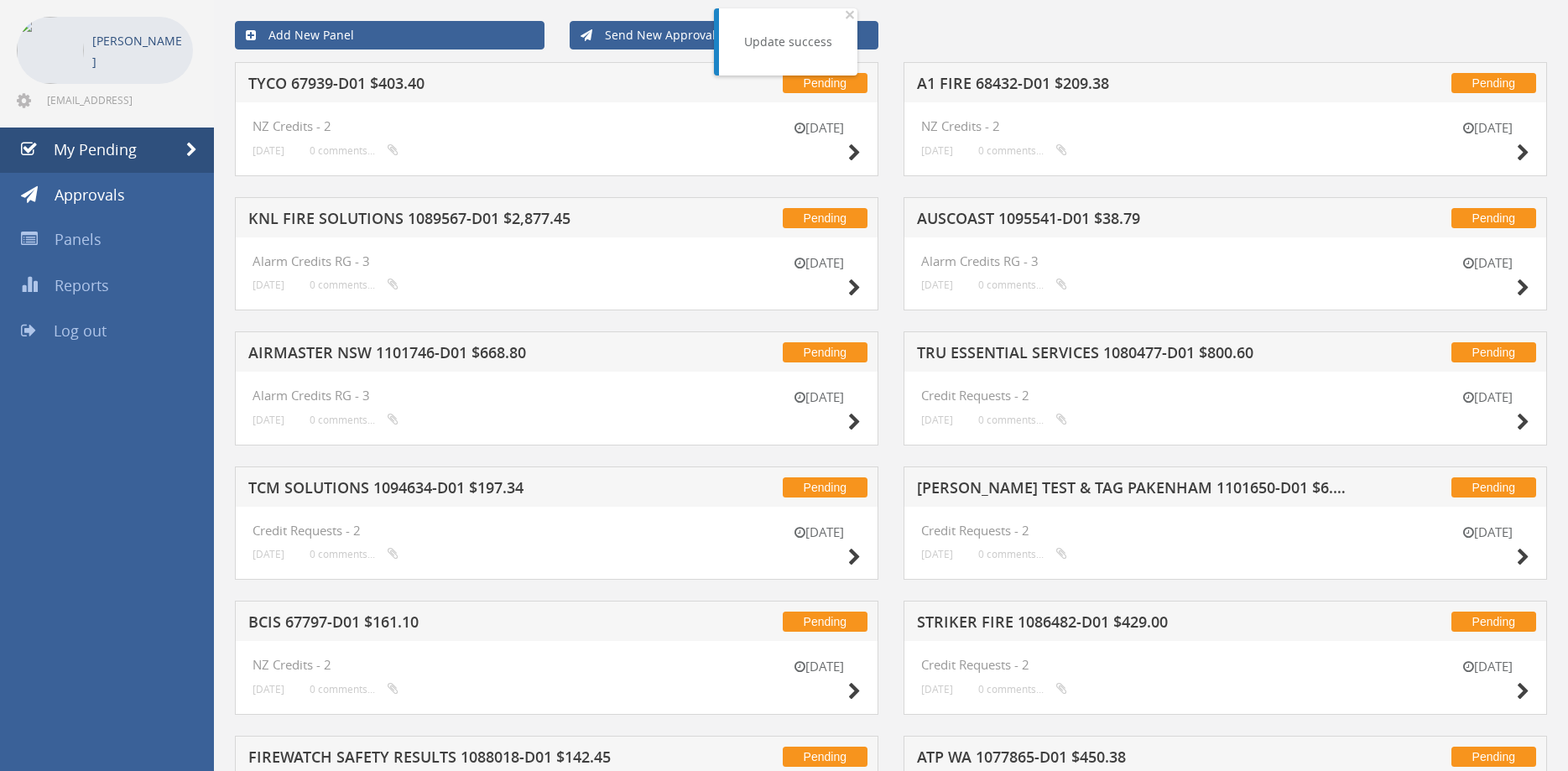
click at [439, 93] on h5 "TYCO 67939-D01 $403.40" at bounding box center [465, 86] width 432 height 21
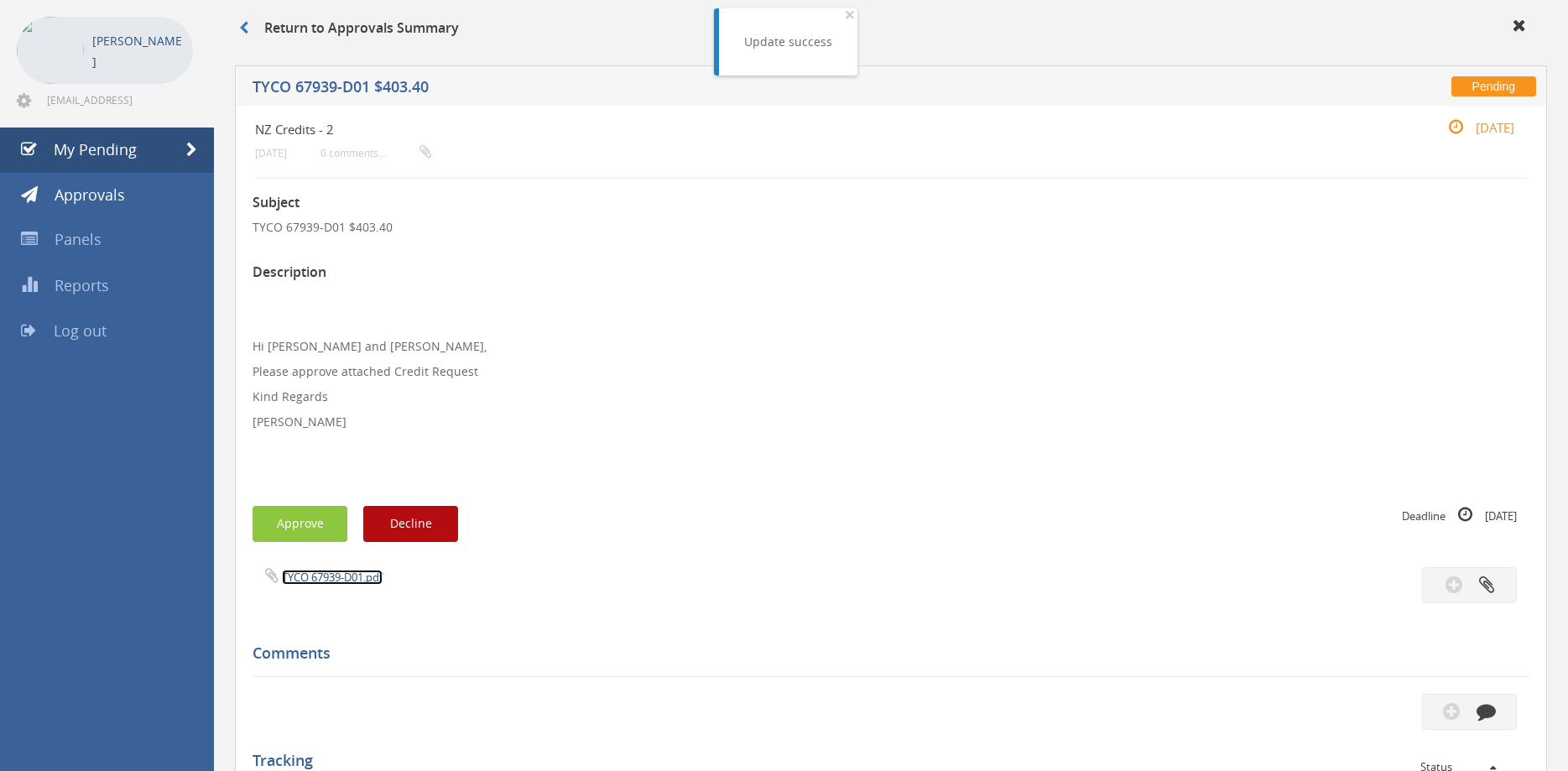
click at [363, 579] on link "TYCO 67939-D01.pdf" at bounding box center [332, 577] width 100 height 15
click at [314, 516] on button "Approve" at bounding box center [299, 524] width 95 height 36
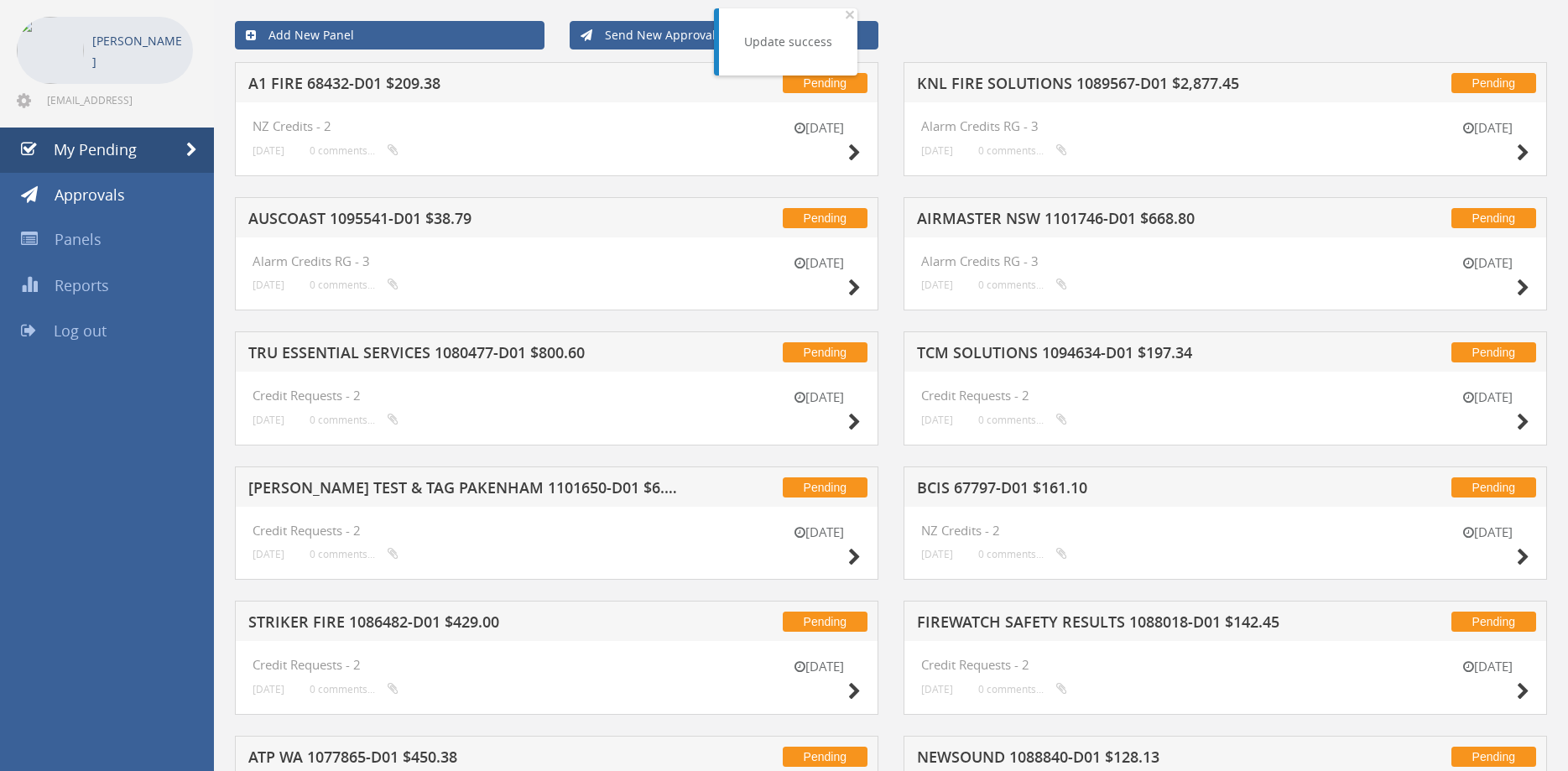
click at [361, 86] on h5 "A1 FIRE 68432-D01 $209.38" at bounding box center [465, 86] width 432 height 21
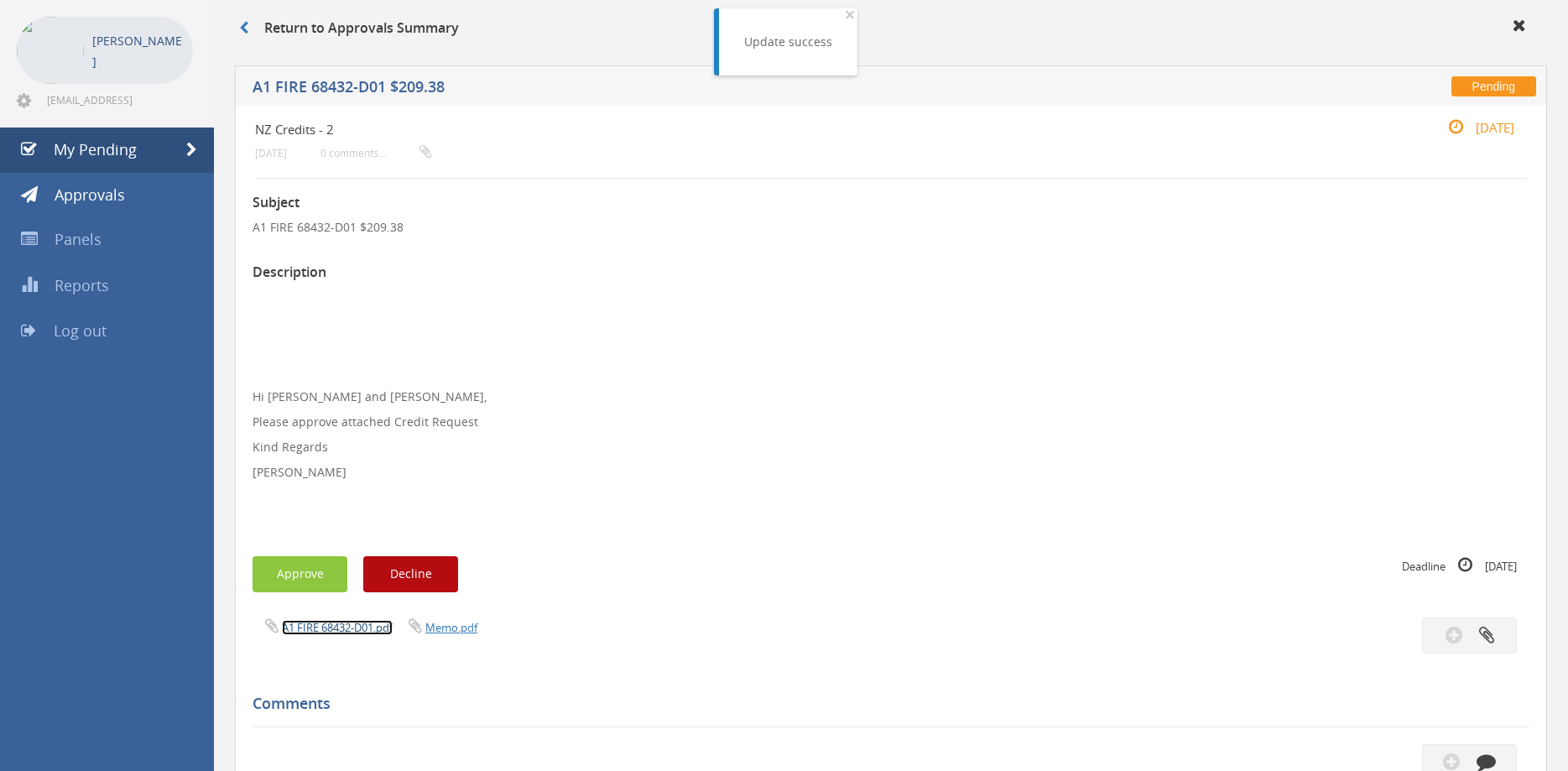
click at [361, 629] on link "A1 FIRE 68432-D01.pdf" at bounding box center [337, 627] width 111 height 15
click at [305, 570] on button "Approve" at bounding box center [299, 575] width 95 height 36
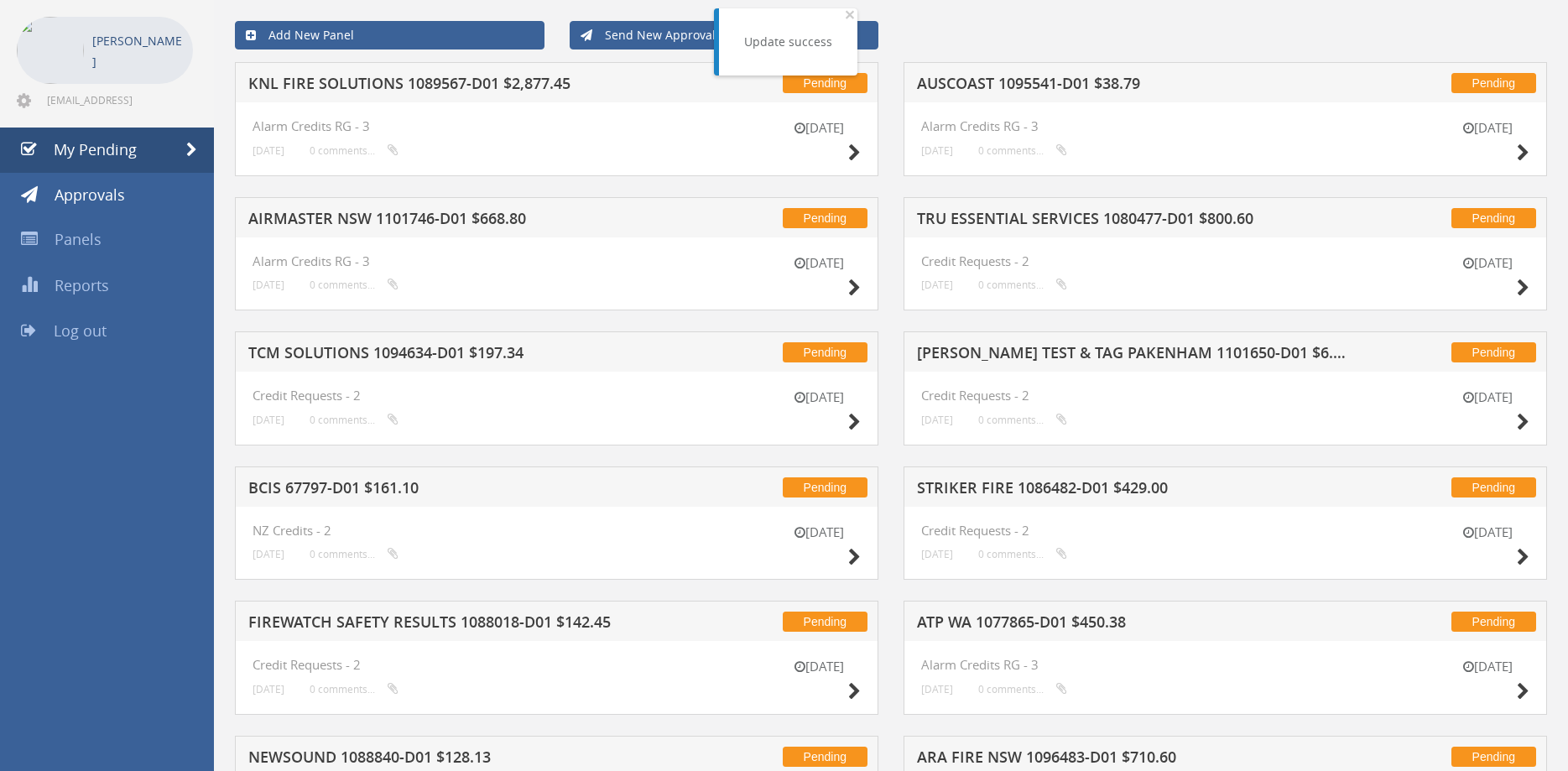
click at [438, 88] on h5 "KNL FIRE SOLUTIONS 1089567-D01 $2,877.45" at bounding box center [465, 86] width 432 height 21
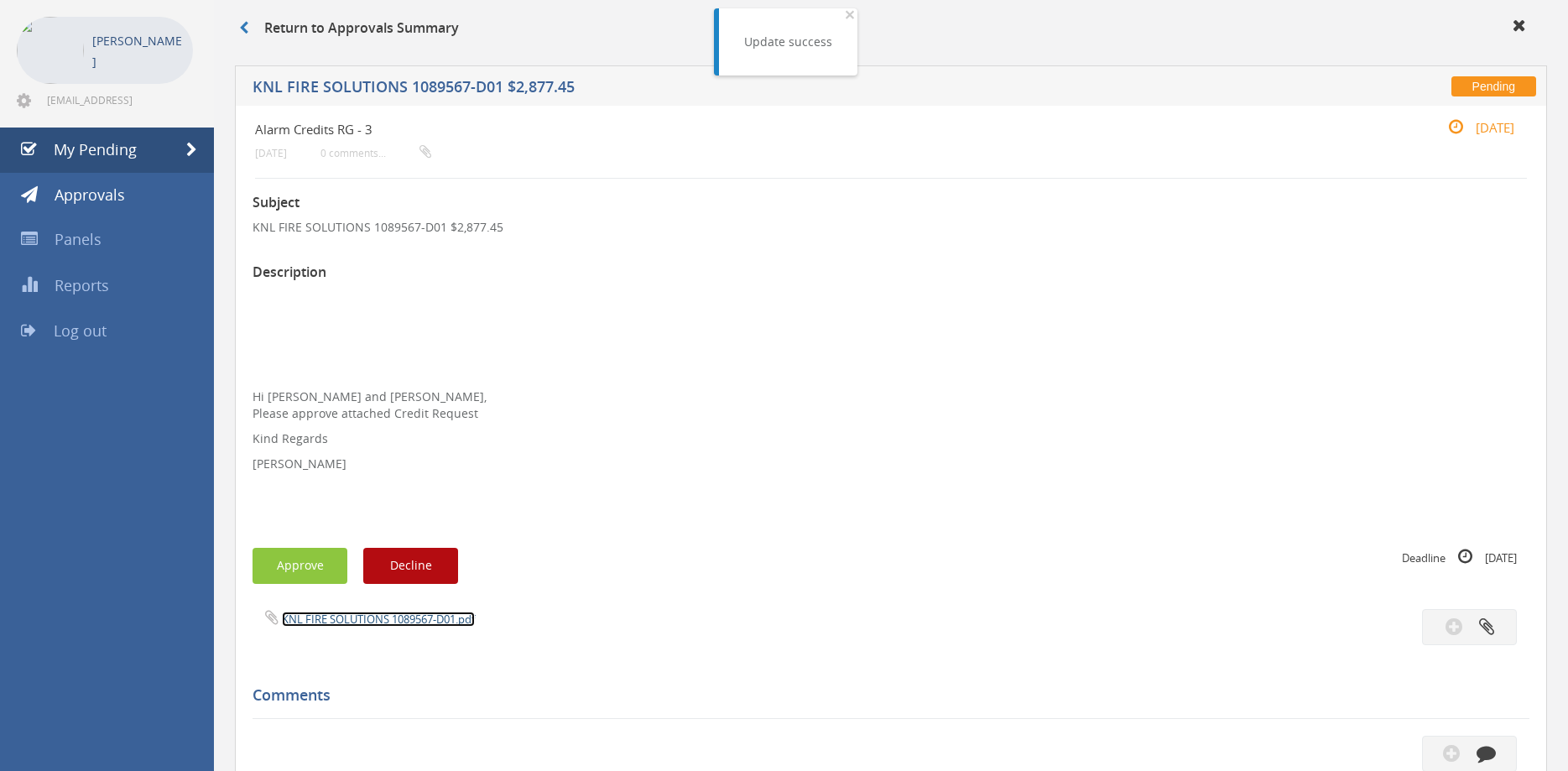
click at [388, 620] on link "KNL FIRE SOLUTIONS 1089567-D01.pdf" at bounding box center [379, 619] width 193 height 15
click at [315, 568] on button "Approve" at bounding box center [299, 566] width 95 height 36
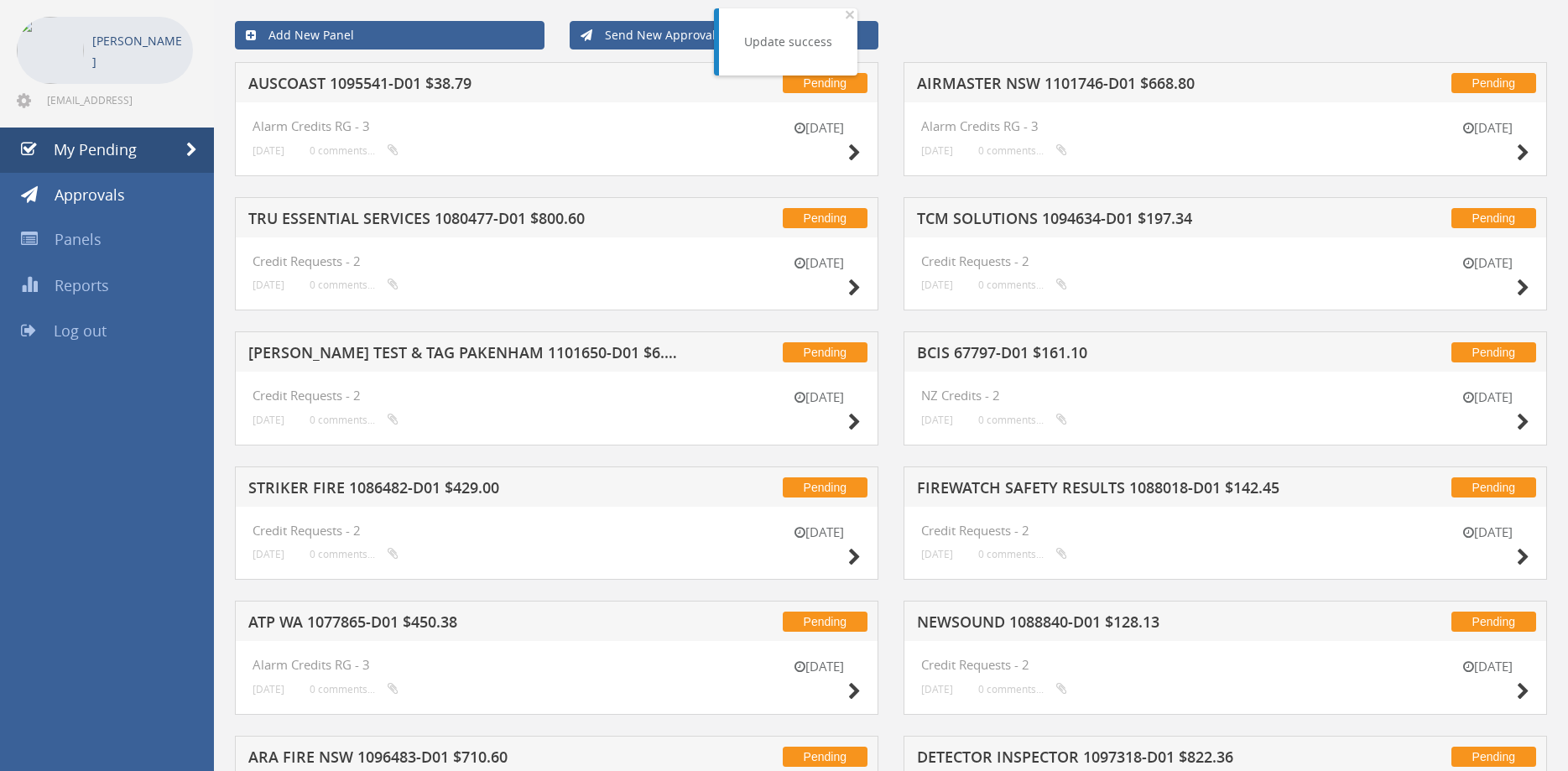
scroll to position [335, 0]
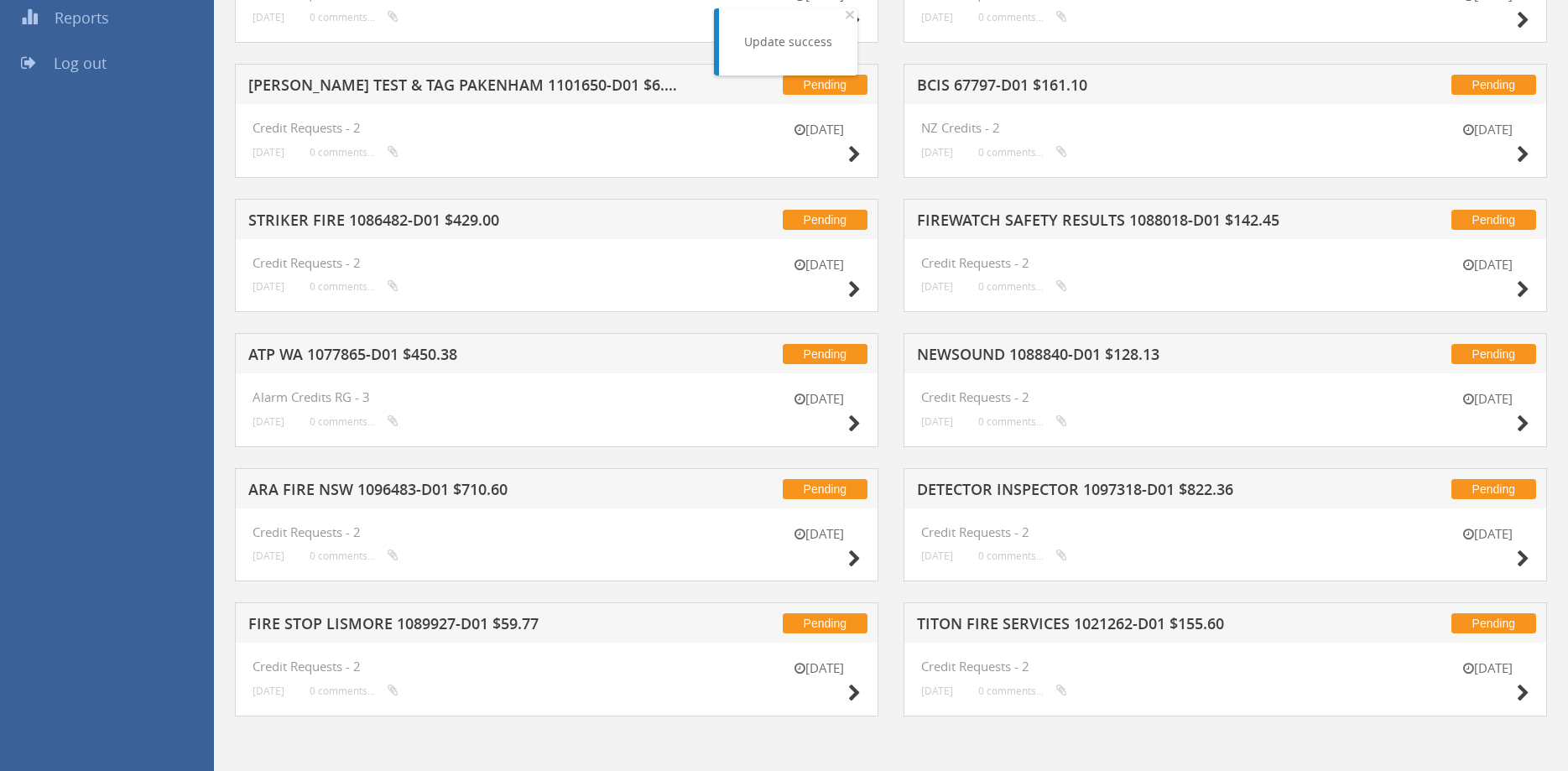
click at [432, 629] on h5 "FIRE STOP LISMORE 1089927-D01 $59.77" at bounding box center [465, 626] width 432 height 21
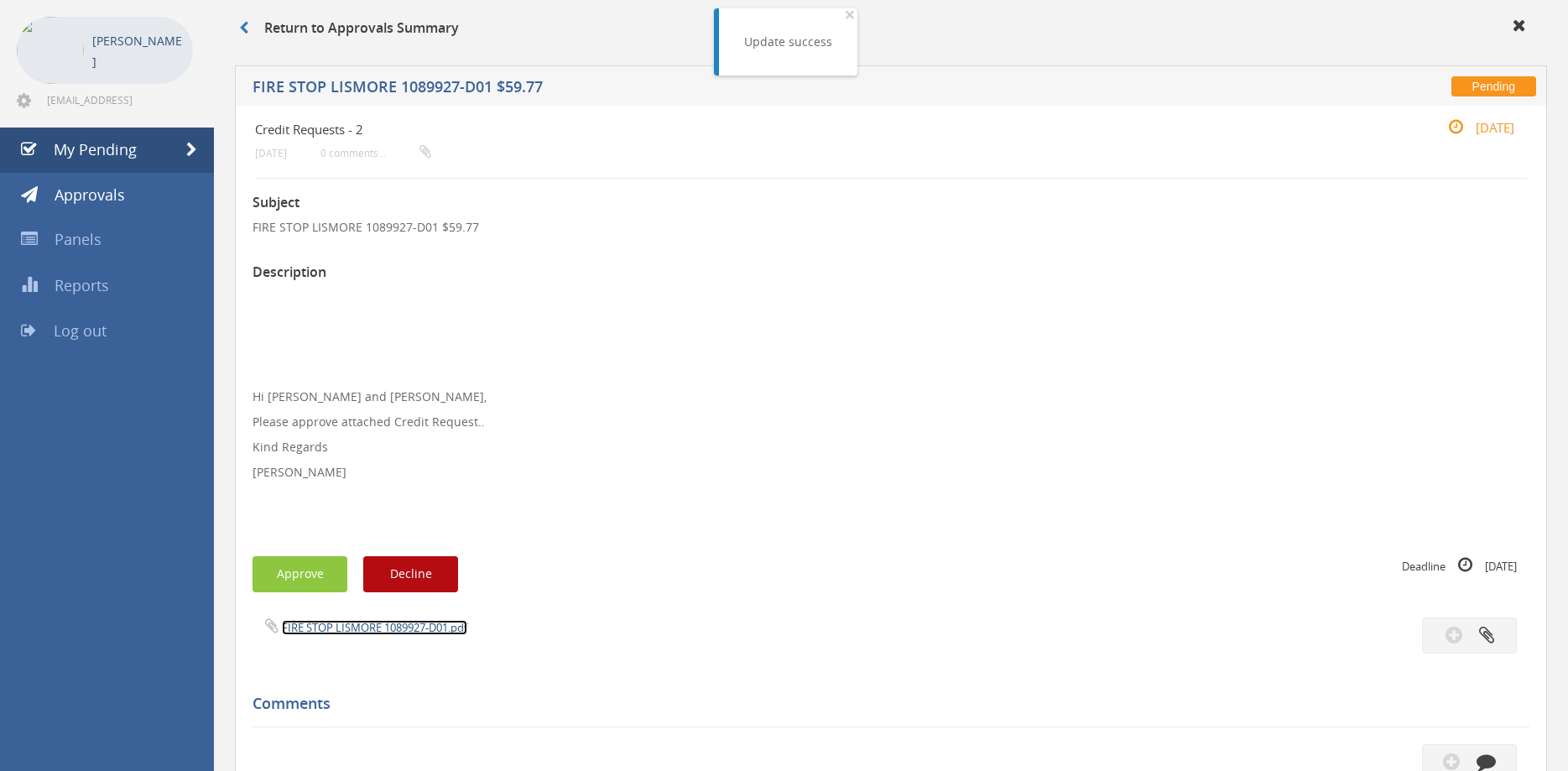
click at [386, 632] on link "FIRE STOP LISMORE 1089927-D01.pdf" at bounding box center [374, 627] width 185 height 15
click at [305, 579] on button "Approve" at bounding box center [299, 575] width 95 height 36
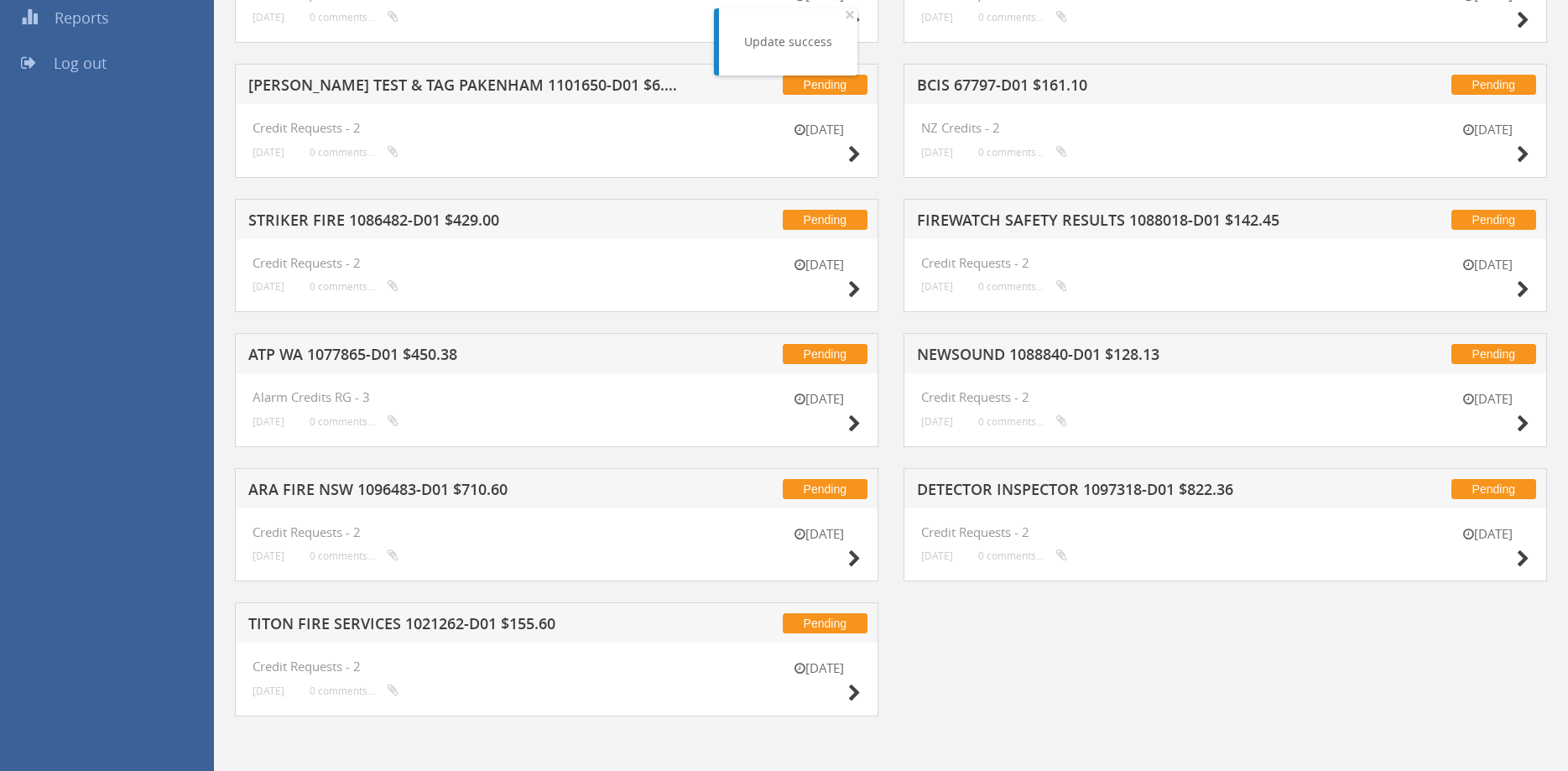
click at [456, 635] on h5 "TITON FIRE SERVICES 1021262-D01 $155.60" at bounding box center [465, 626] width 432 height 21
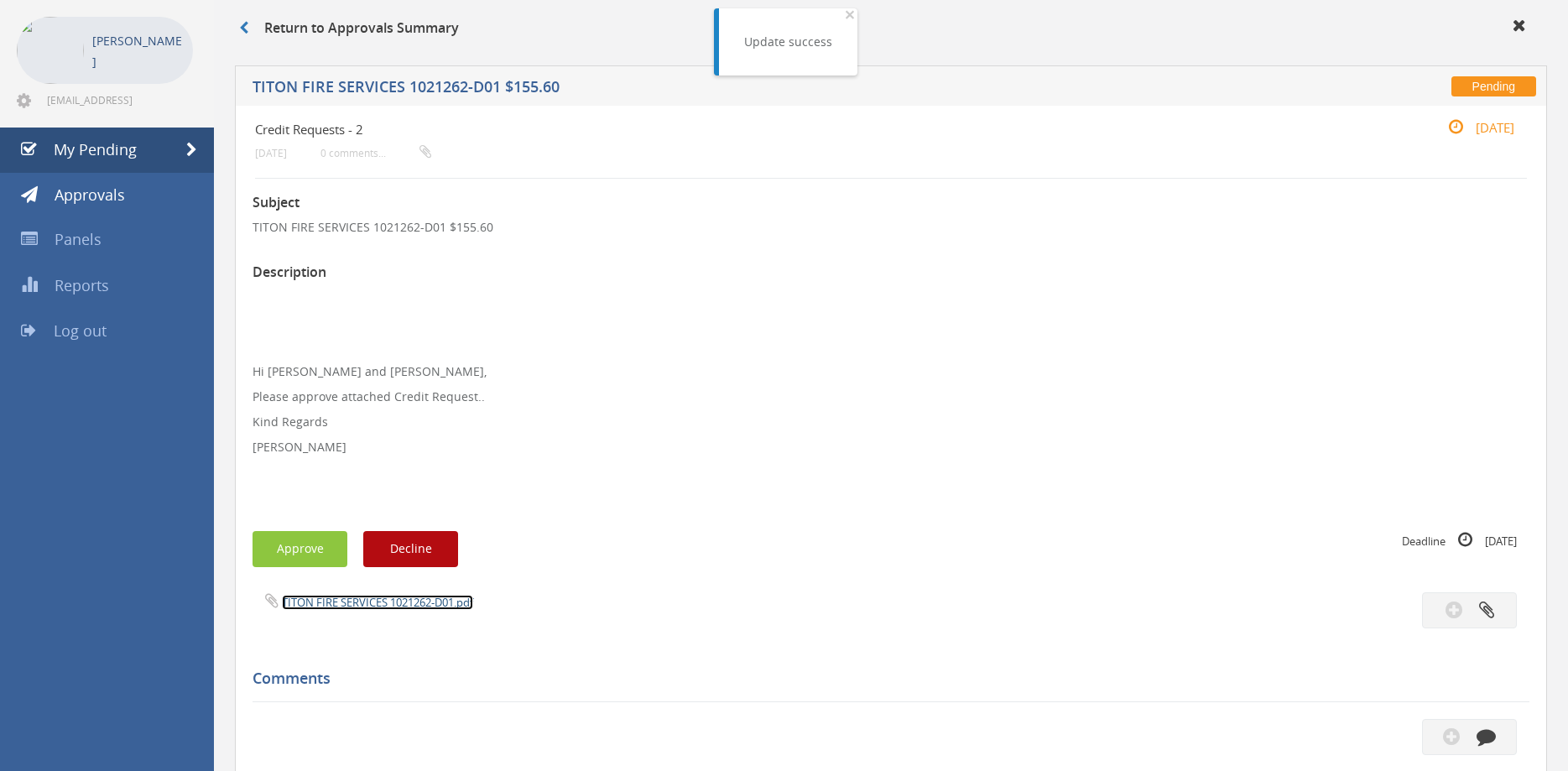
click at [401, 602] on link "TITON FIRE SERVICES 1021262-D01.pdf" at bounding box center [378, 602] width 192 height 15
click at [308, 560] on button "Approve" at bounding box center [299, 550] width 95 height 36
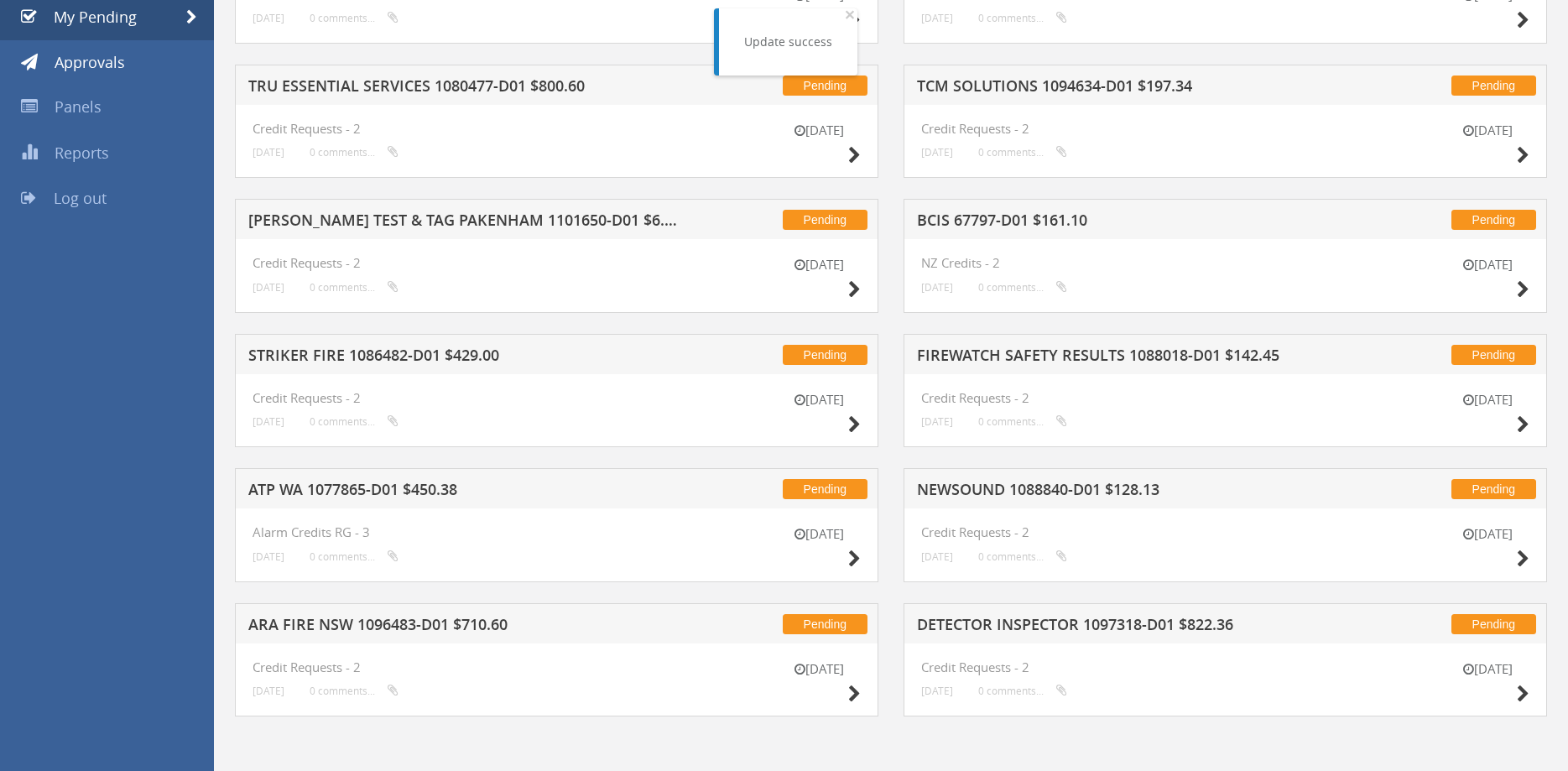
click at [396, 625] on h5 "ARA FIRE NSW 1096483-D01 $710.60" at bounding box center [465, 626] width 432 height 21
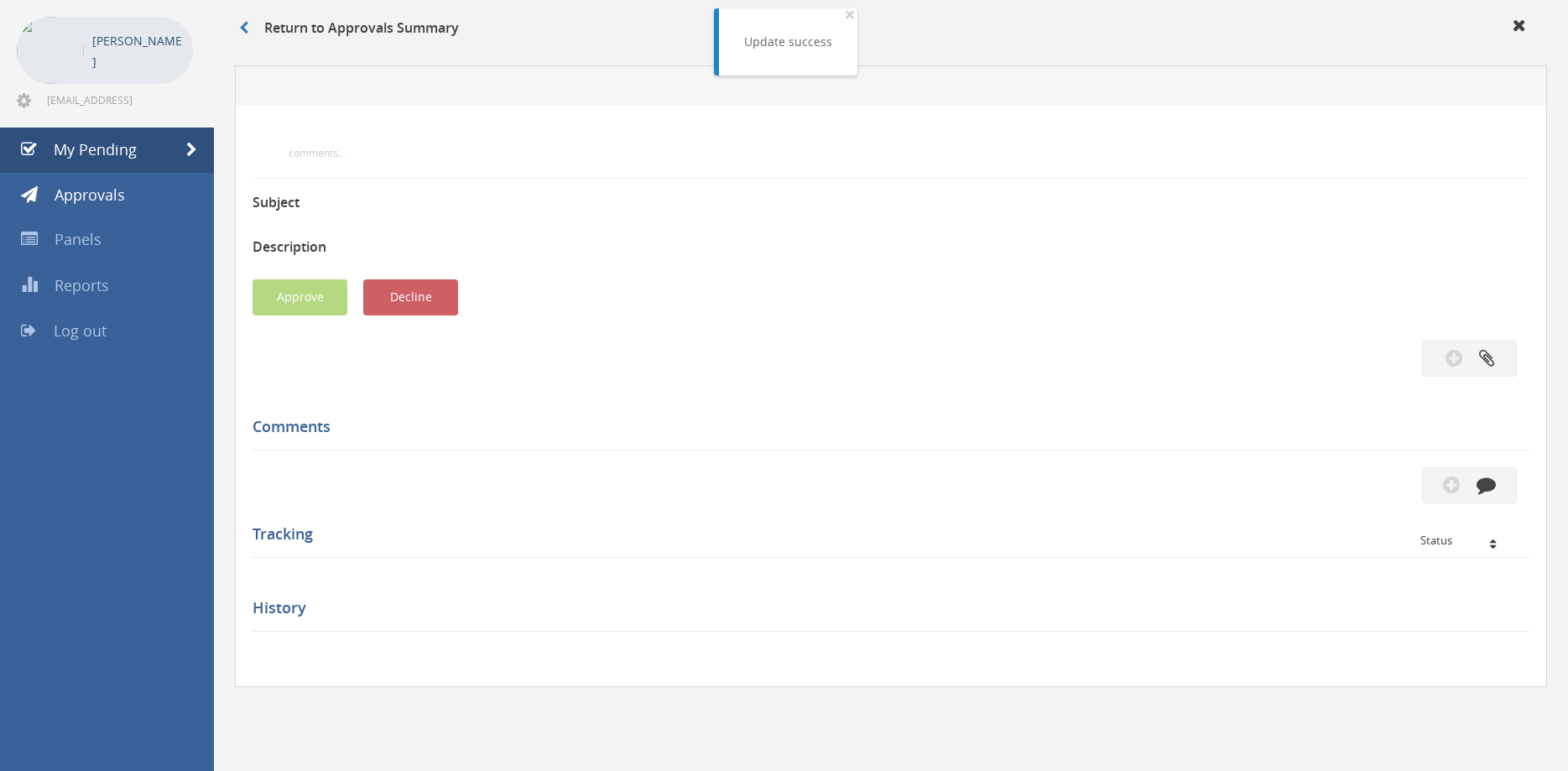
scroll to position [68, 0]
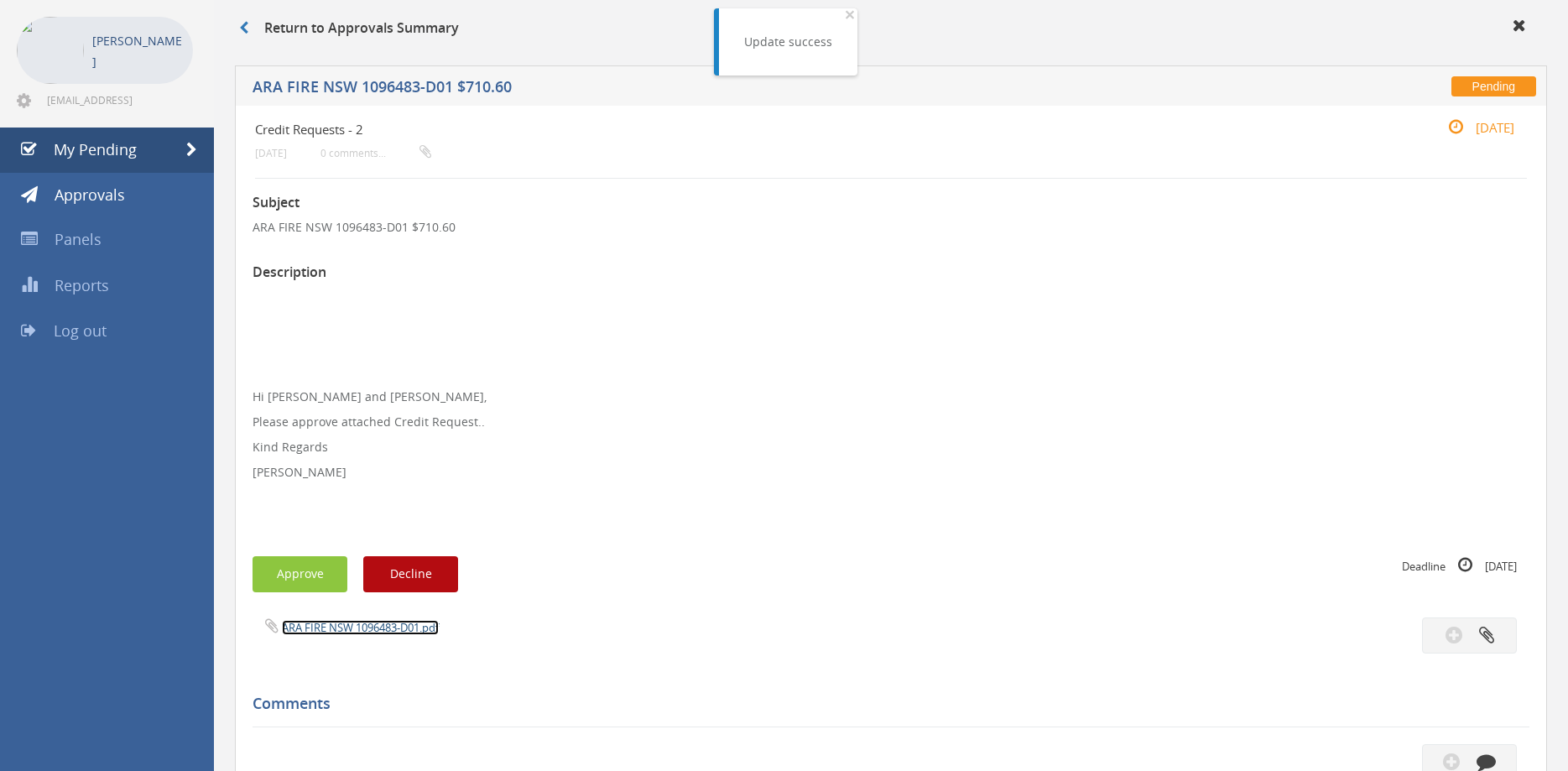
click at [405, 630] on link "ARA FIRE NSW 1096483-D01.pdf" at bounding box center [361, 627] width 157 height 15
click at [305, 571] on button "Approve" at bounding box center [299, 575] width 95 height 36
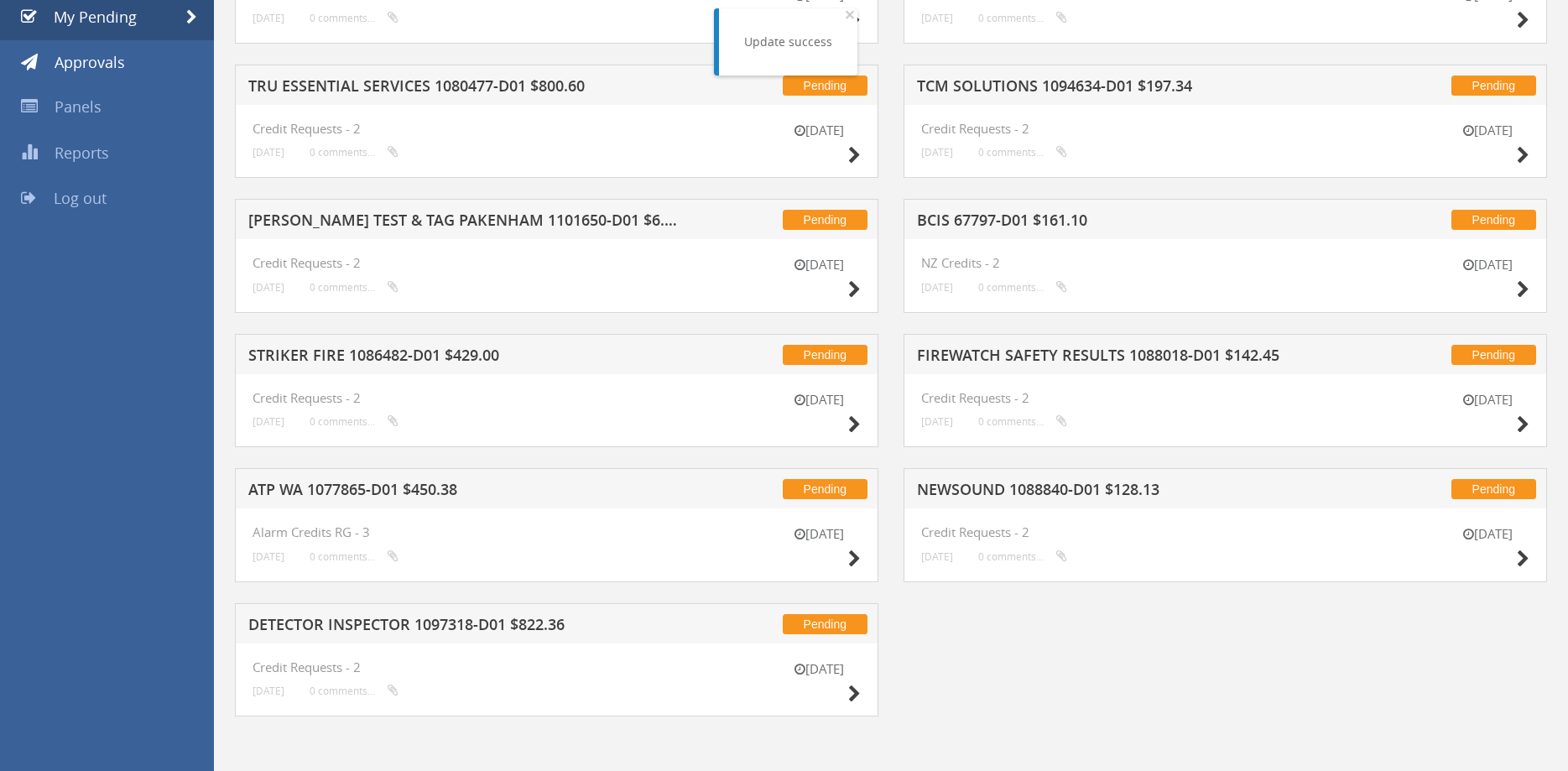
click at [428, 625] on h5 "DETECTOR INSPECTOR 1097318-D01 $822.36" at bounding box center [465, 626] width 432 height 21
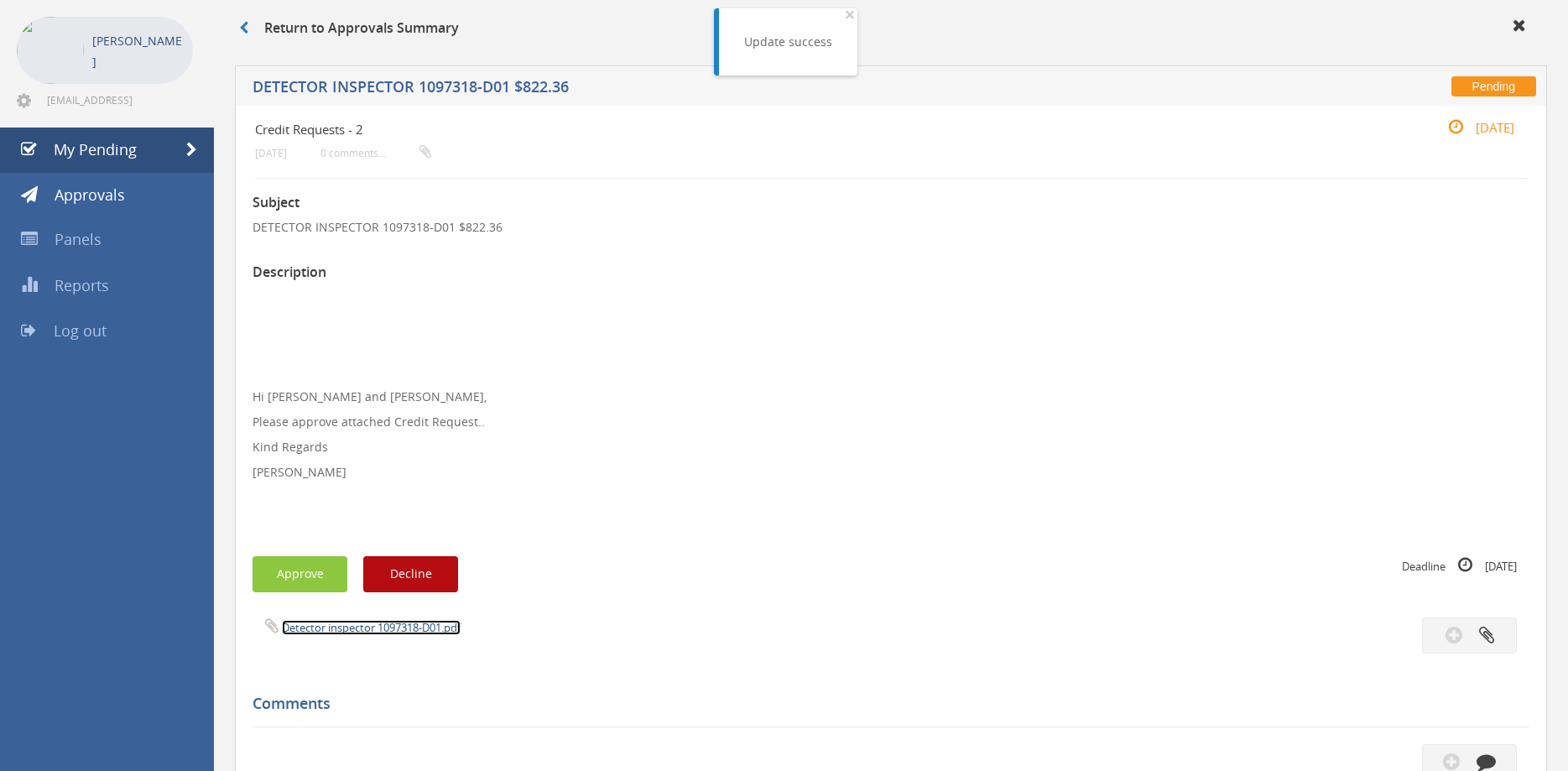
click at [400, 625] on link "Detector inspector 1097318-D01.pdf" at bounding box center [371, 627] width 179 height 15
click at [294, 576] on button "Approve" at bounding box center [299, 575] width 95 height 36
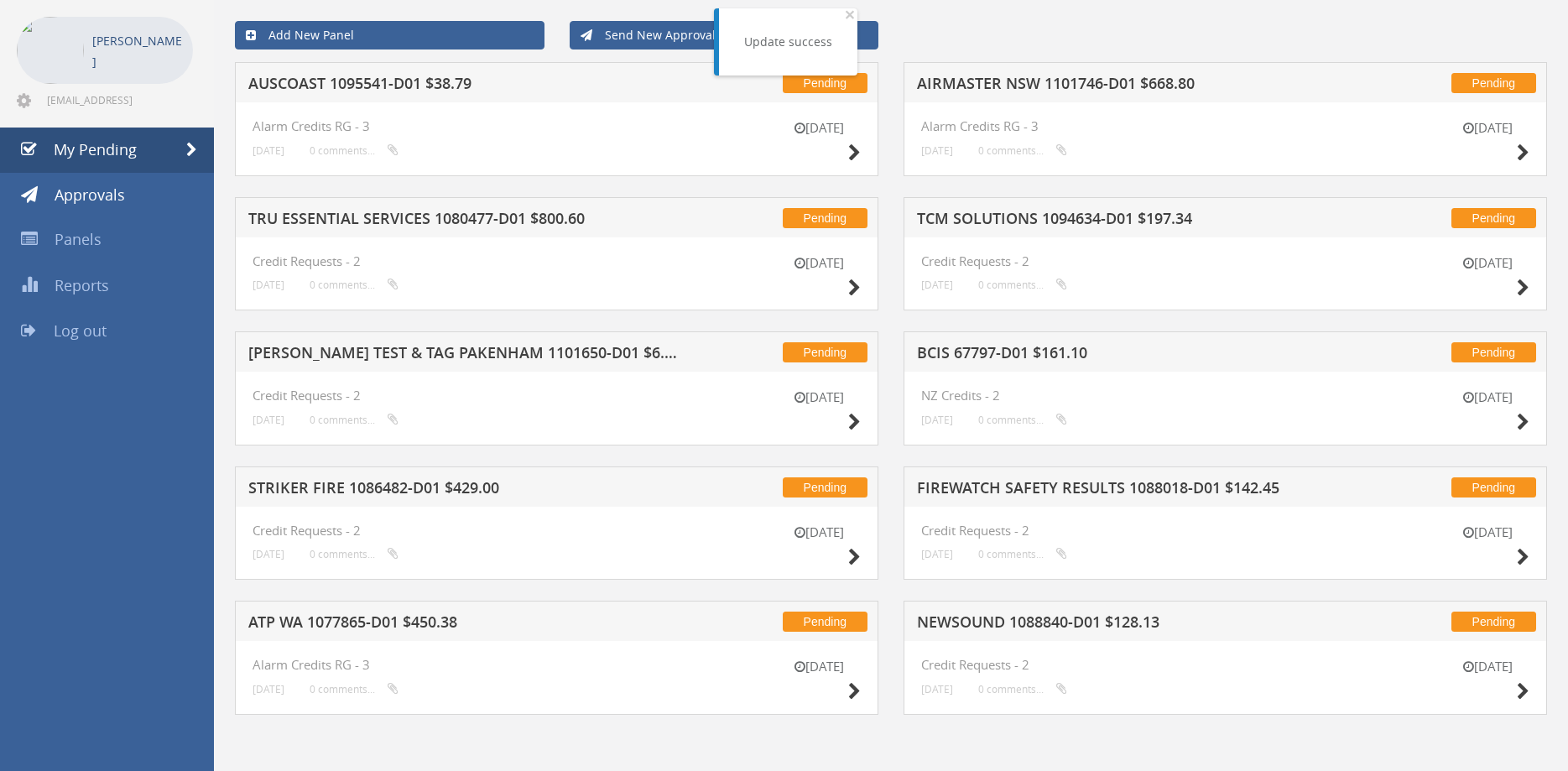
click at [416, 622] on h5 "ATP WA 1077865-D01 $450.38" at bounding box center [465, 625] width 432 height 21
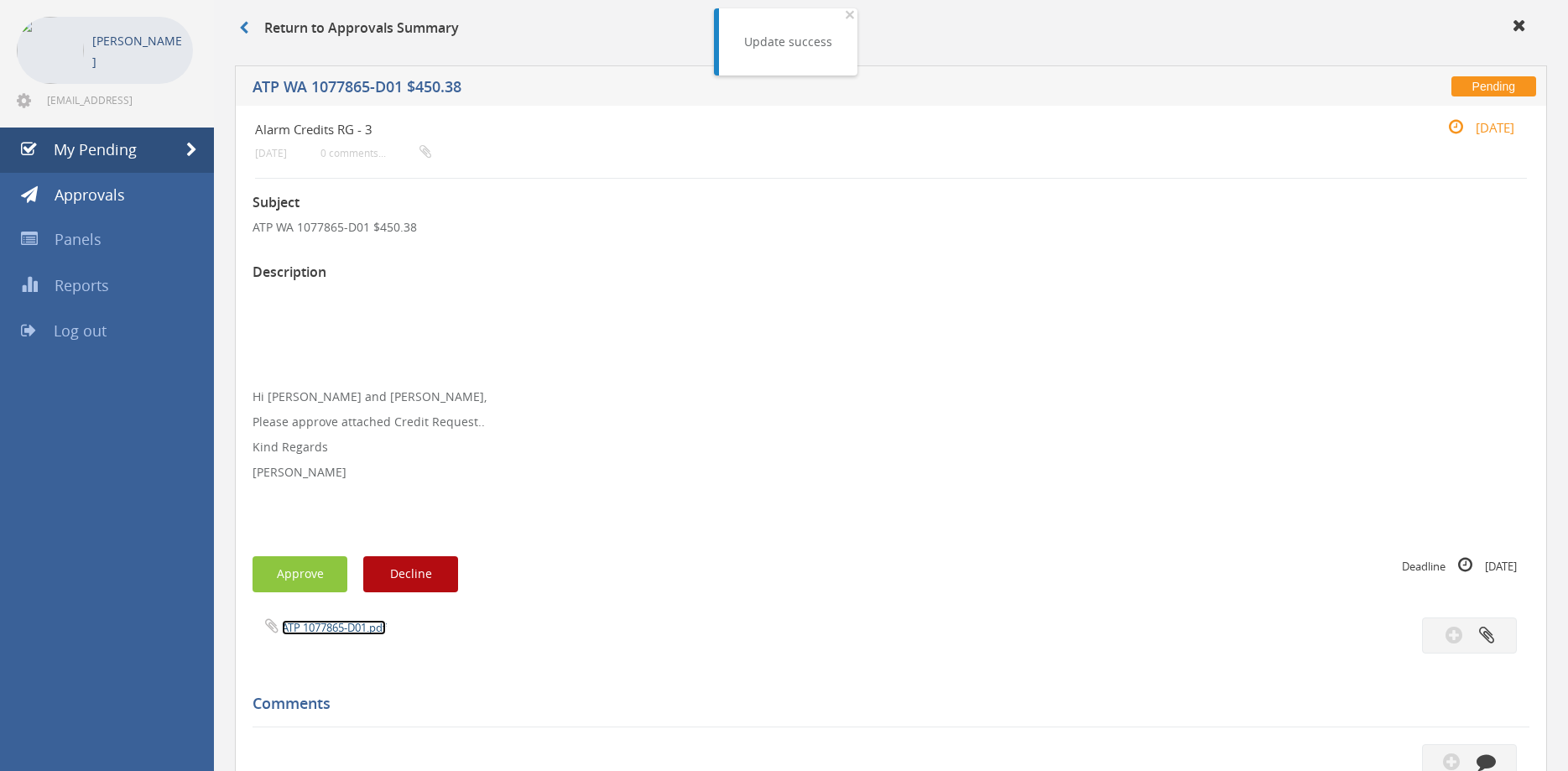
click at [358, 635] on link "ATP 1077865-D01.pdf" at bounding box center [333, 627] width 104 height 15
click at [326, 592] on button "Approve" at bounding box center [299, 575] width 95 height 36
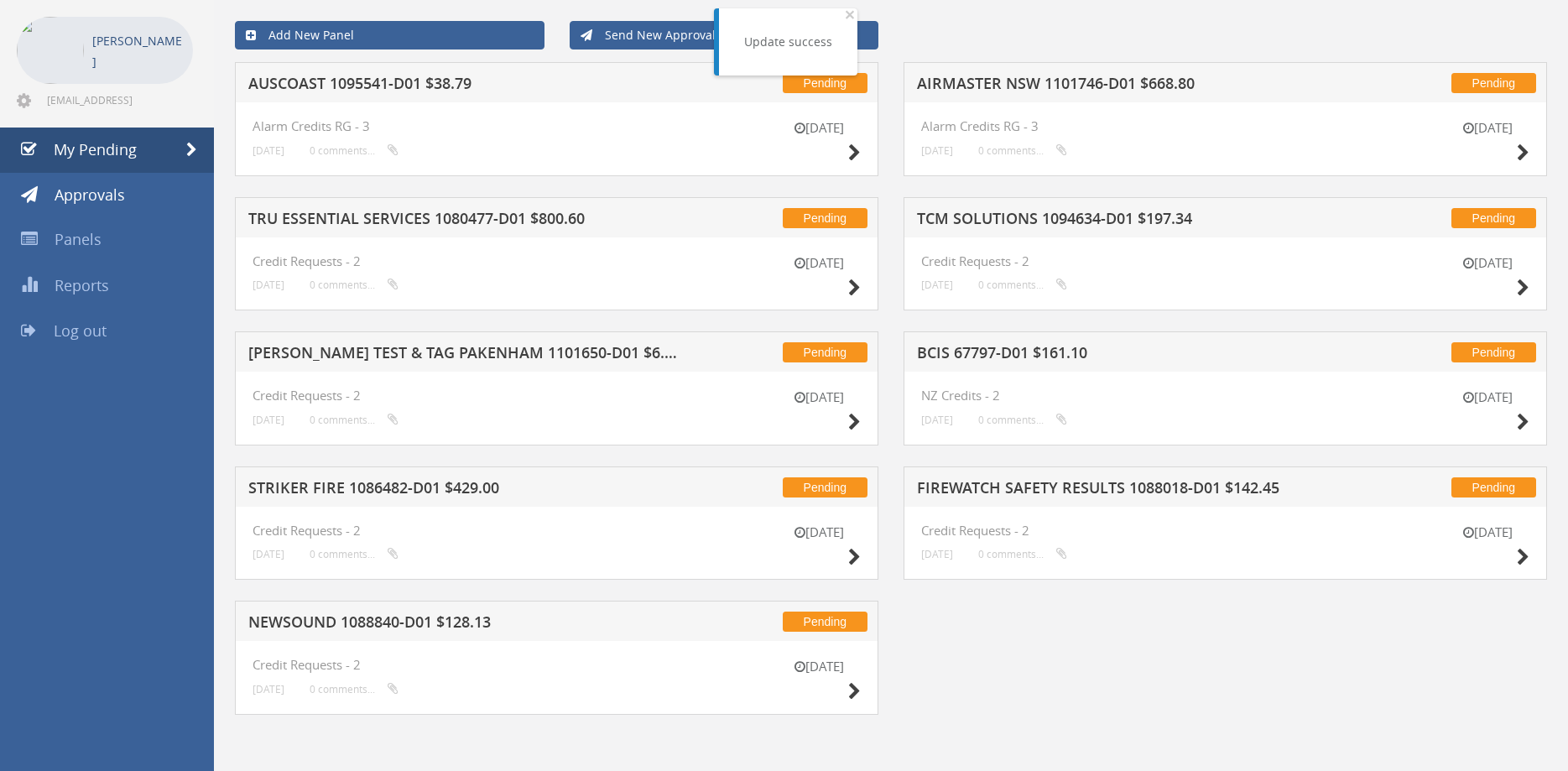
click at [404, 91] on h5 "AUSCOAST 1095541-D01 $38.79" at bounding box center [465, 86] width 432 height 21
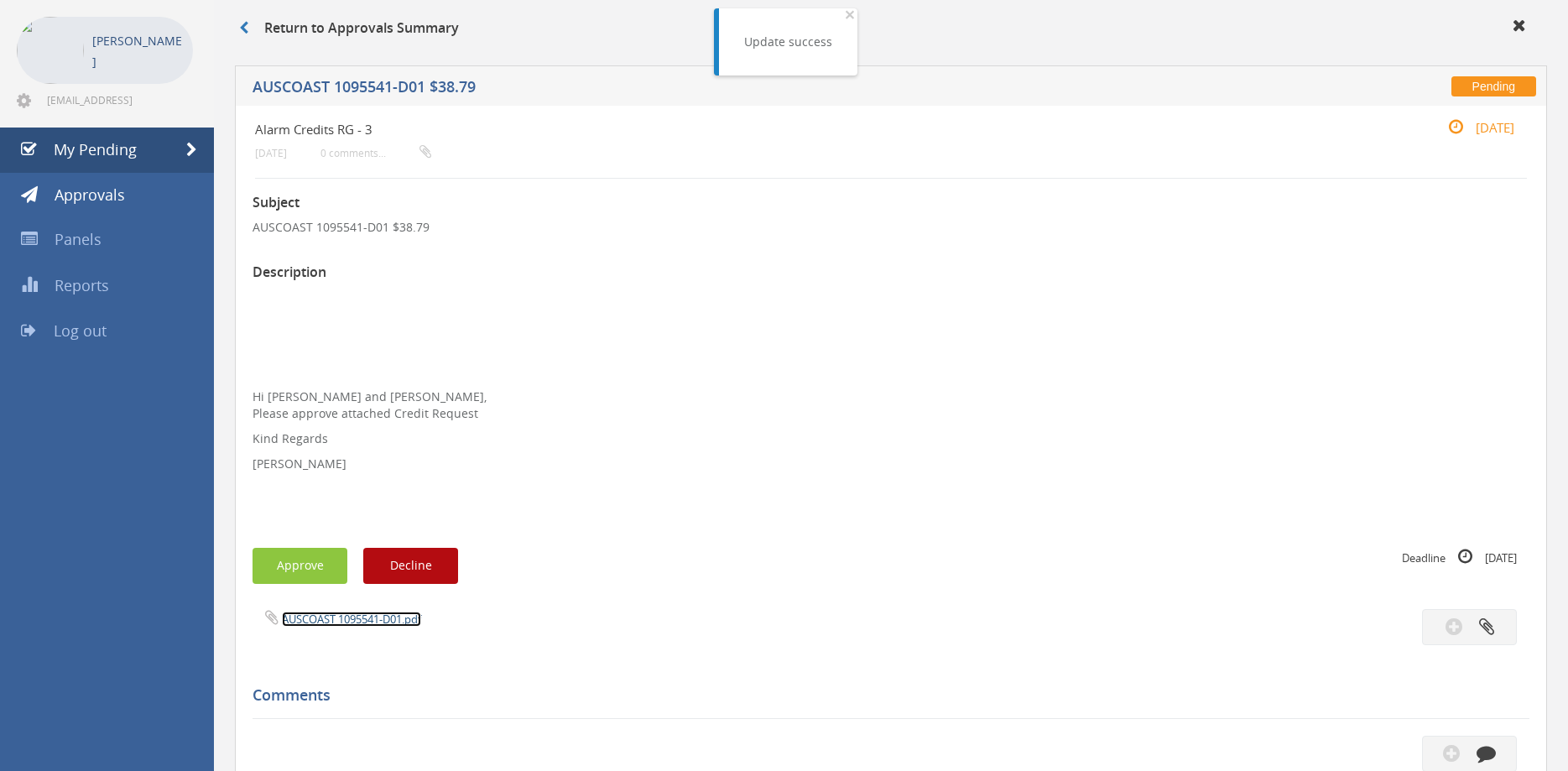
click at [375, 614] on link "AUSCOAST 1095541-D01.pdf" at bounding box center [352, 619] width 139 height 15
click at [307, 571] on button "Approve" at bounding box center [299, 566] width 95 height 36
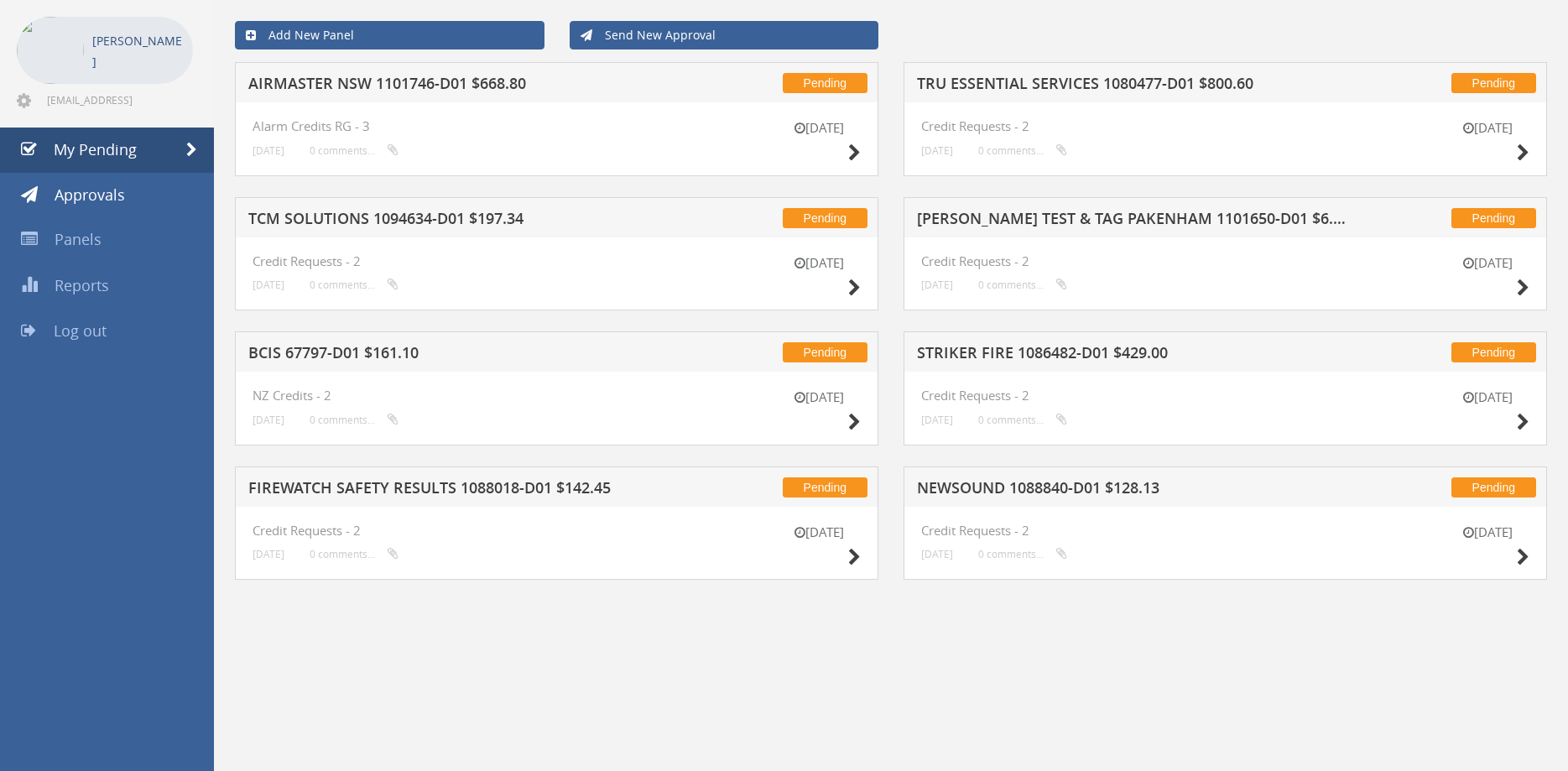
click at [436, 494] on h5 "FIREWATCH SAFETY RESULTS 1088018-D01 $142.45" at bounding box center [465, 490] width 432 height 21
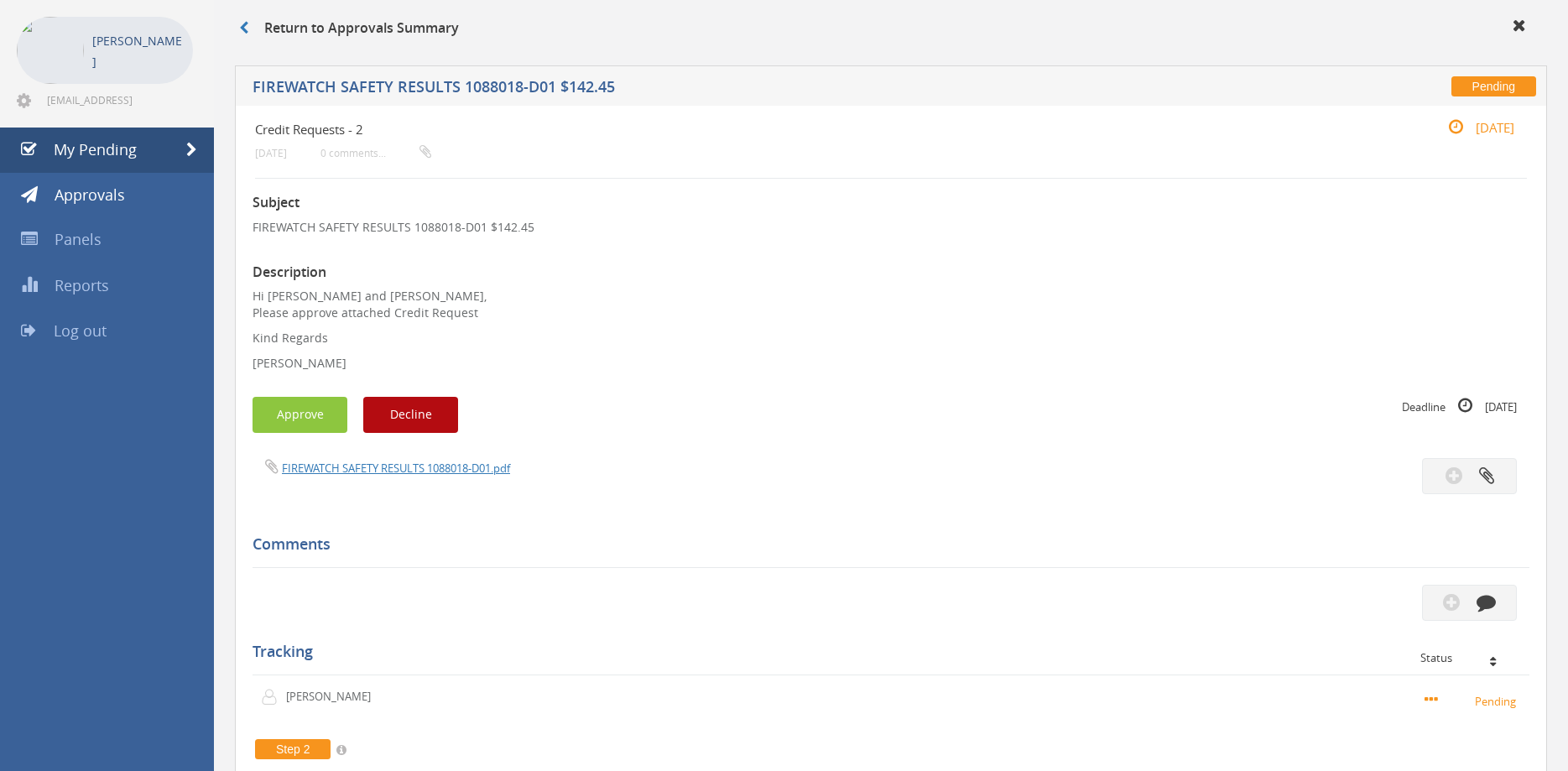
click at [457, 461] on div "FIREWATCH SAFETY RESULTS 1088018-D01.pdf" at bounding box center [566, 467] width 651 height 18
click at [455, 465] on link "FIREWATCH SAFETY RESULTS 1088018-D01.pdf" at bounding box center [396, 468] width 229 height 15
click at [296, 416] on button "Approve" at bounding box center [299, 415] width 95 height 36
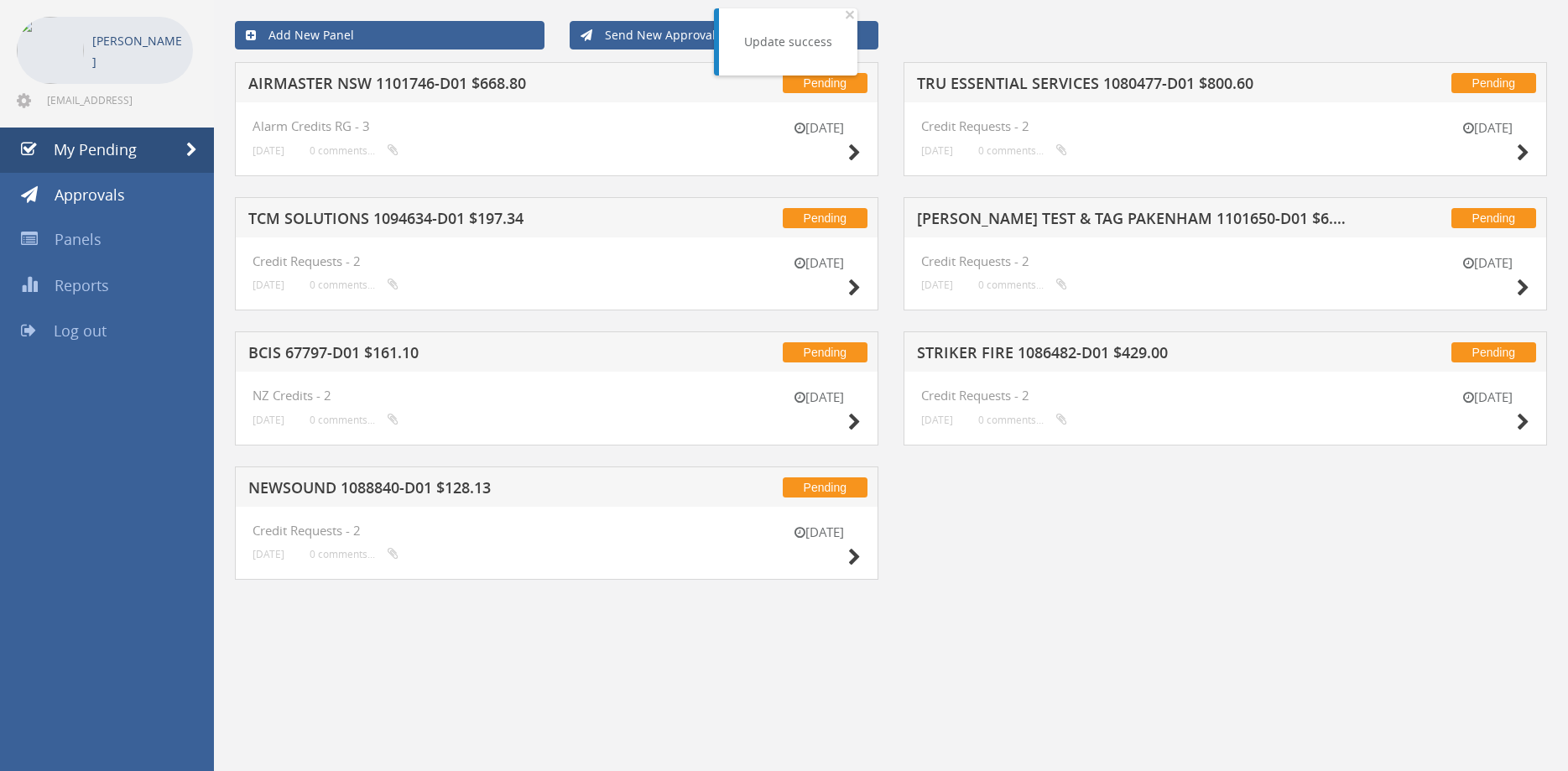
click at [391, 494] on h5 "NEWSOUND 1088840-D01 $128.13" at bounding box center [465, 490] width 432 height 21
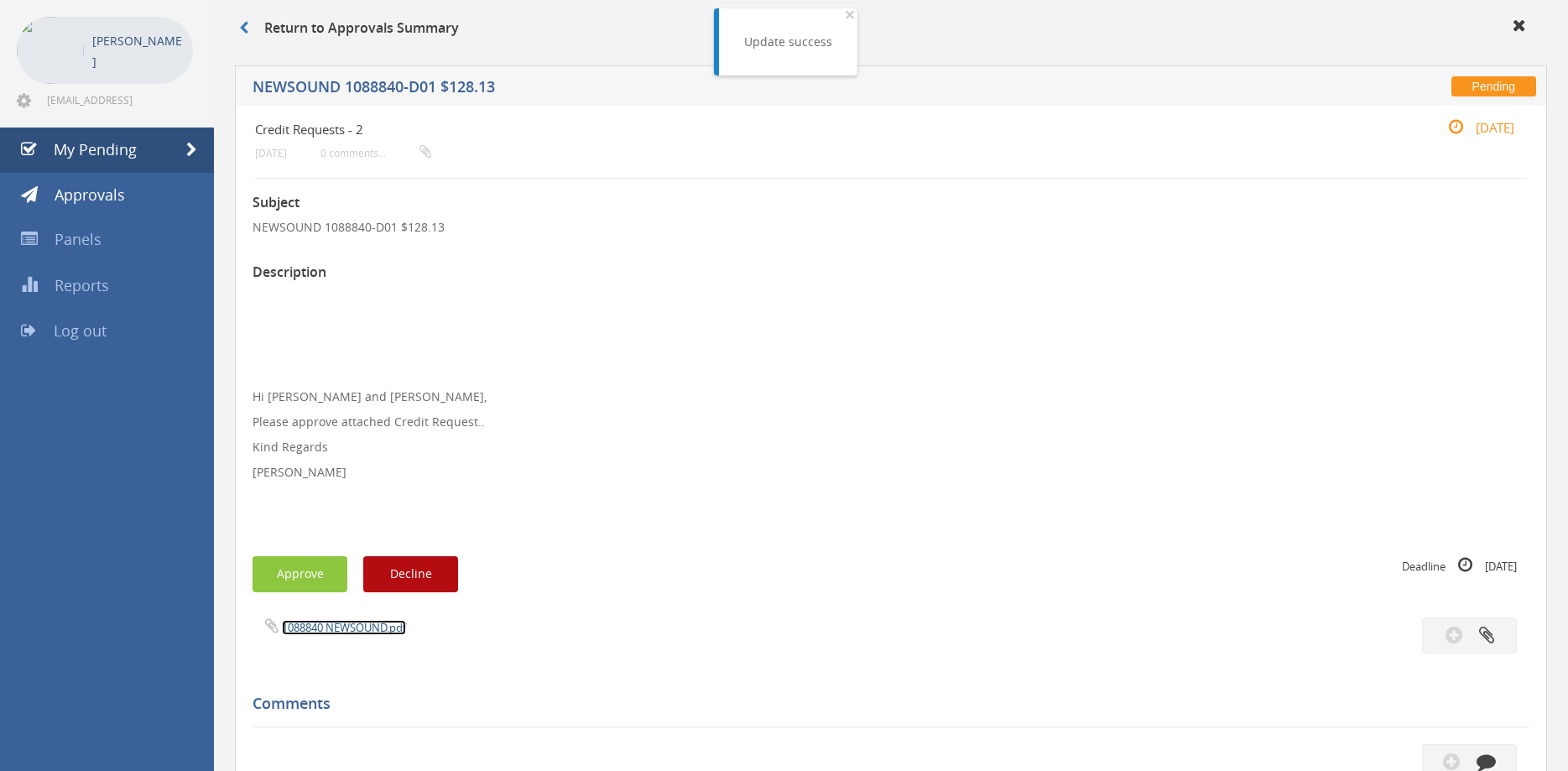
click at [356, 628] on link "1088840 NEWSOUND.pdf" at bounding box center [343, 627] width 124 height 15
click at [298, 564] on button "Approve" at bounding box center [299, 575] width 95 height 36
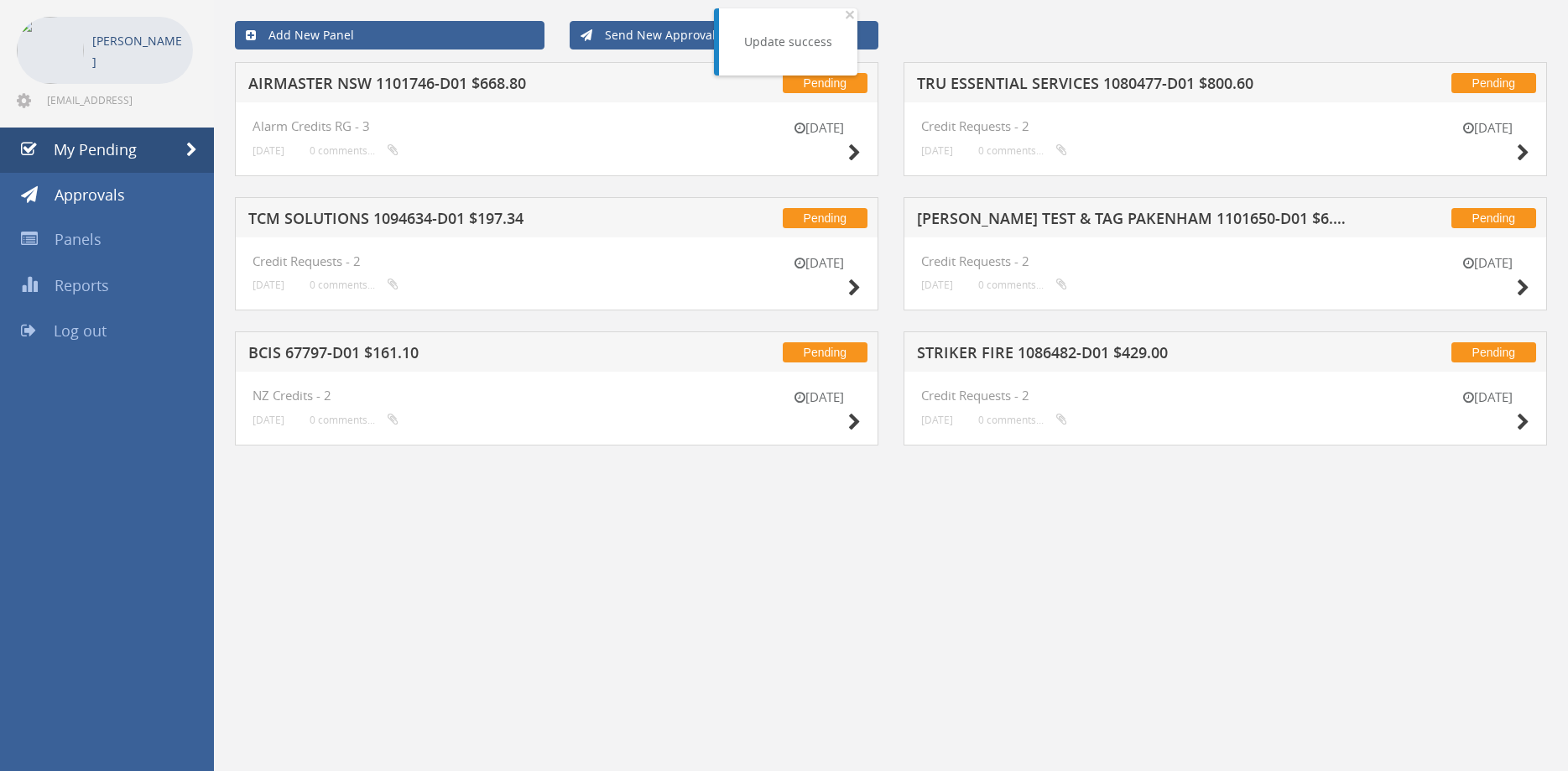
click at [439, 81] on h5 "AIRMASTER NSW 1101746-D01 $668.80" at bounding box center [465, 86] width 432 height 21
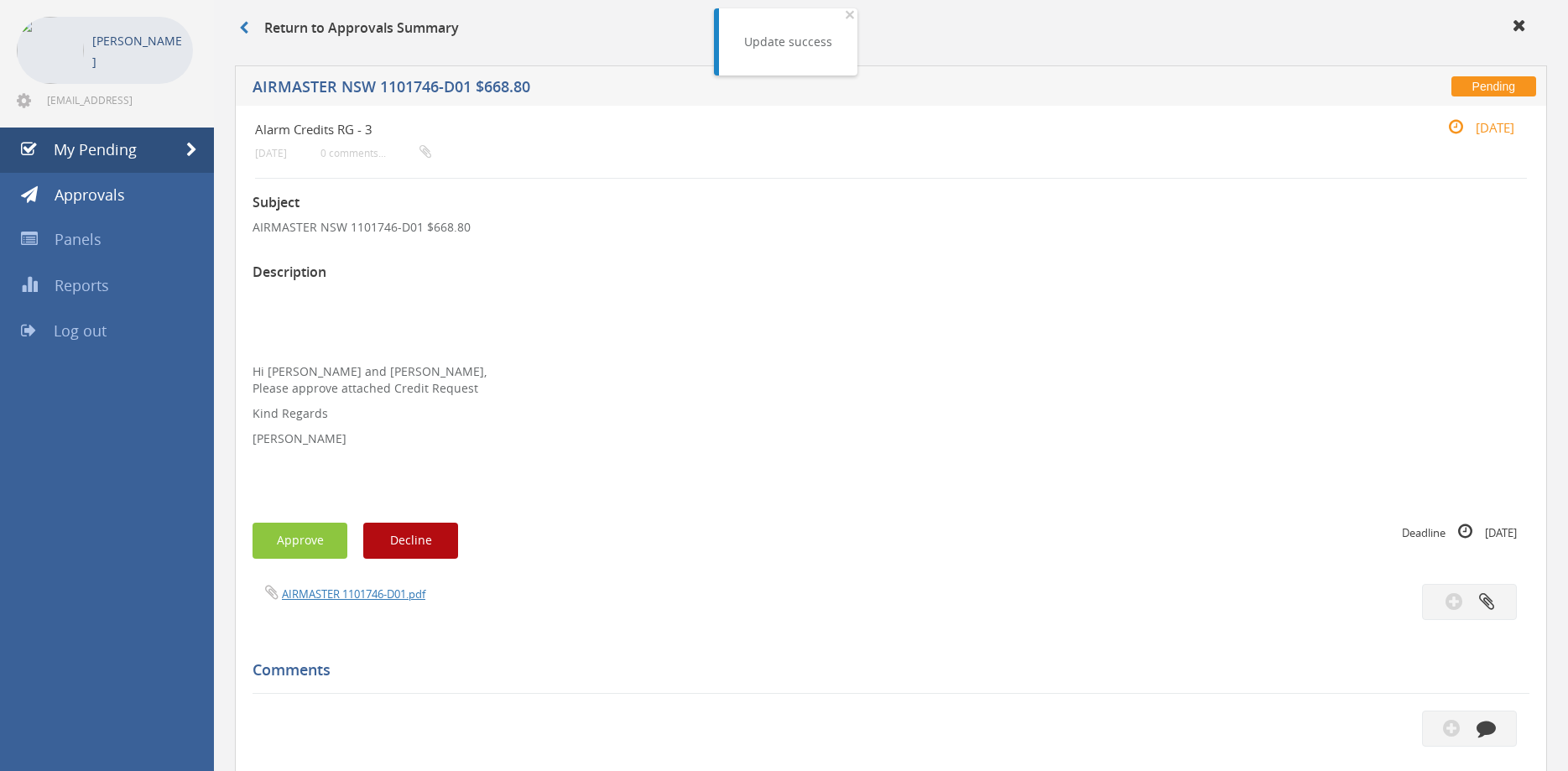
click at [374, 581] on div "Subject AIRMASTER NSW 1101746-D01 $668.80 Description Hi [PERSON_NAME] and [PER…" at bounding box center [890, 682] width 1277 height 1008
click at [380, 587] on span "AIRMASTER 1101746-D01.pdf" at bounding box center [338, 594] width 173 height 16
click at [390, 593] on link "AIRMASTER 1101746-D01.pdf" at bounding box center [353, 594] width 144 height 15
click at [303, 555] on button "Approve" at bounding box center [299, 541] width 95 height 36
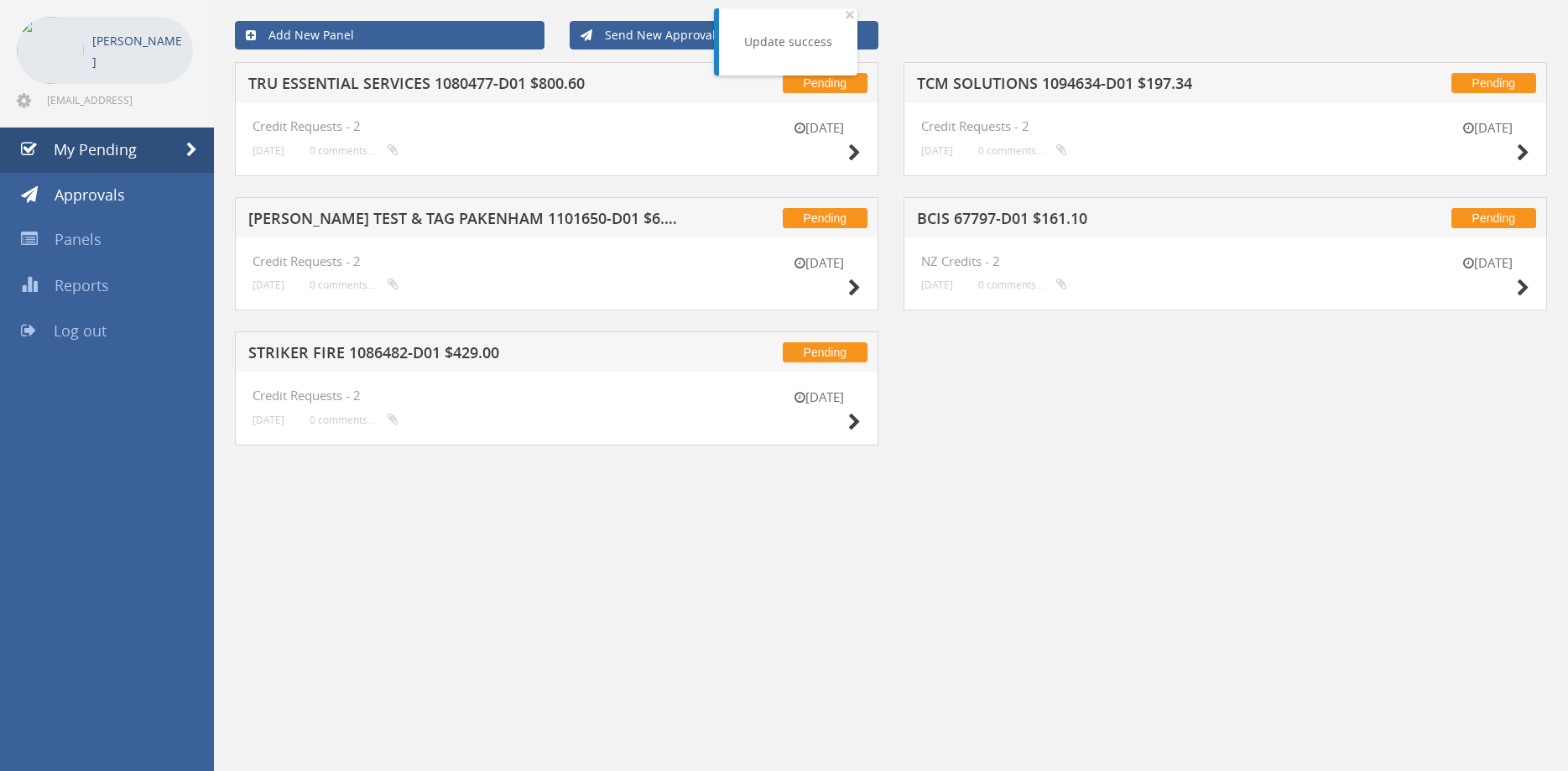
click at [447, 343] on div "Pending STRIKER FIRE 1086482-D01 $429.00" at bounding box center [557, 352] width 643 height 41
click at [446, 345] on h5 "STRIKER FIRE 1086482-D01 $429.00" at bounding box center [465, 355] width 432 height 21
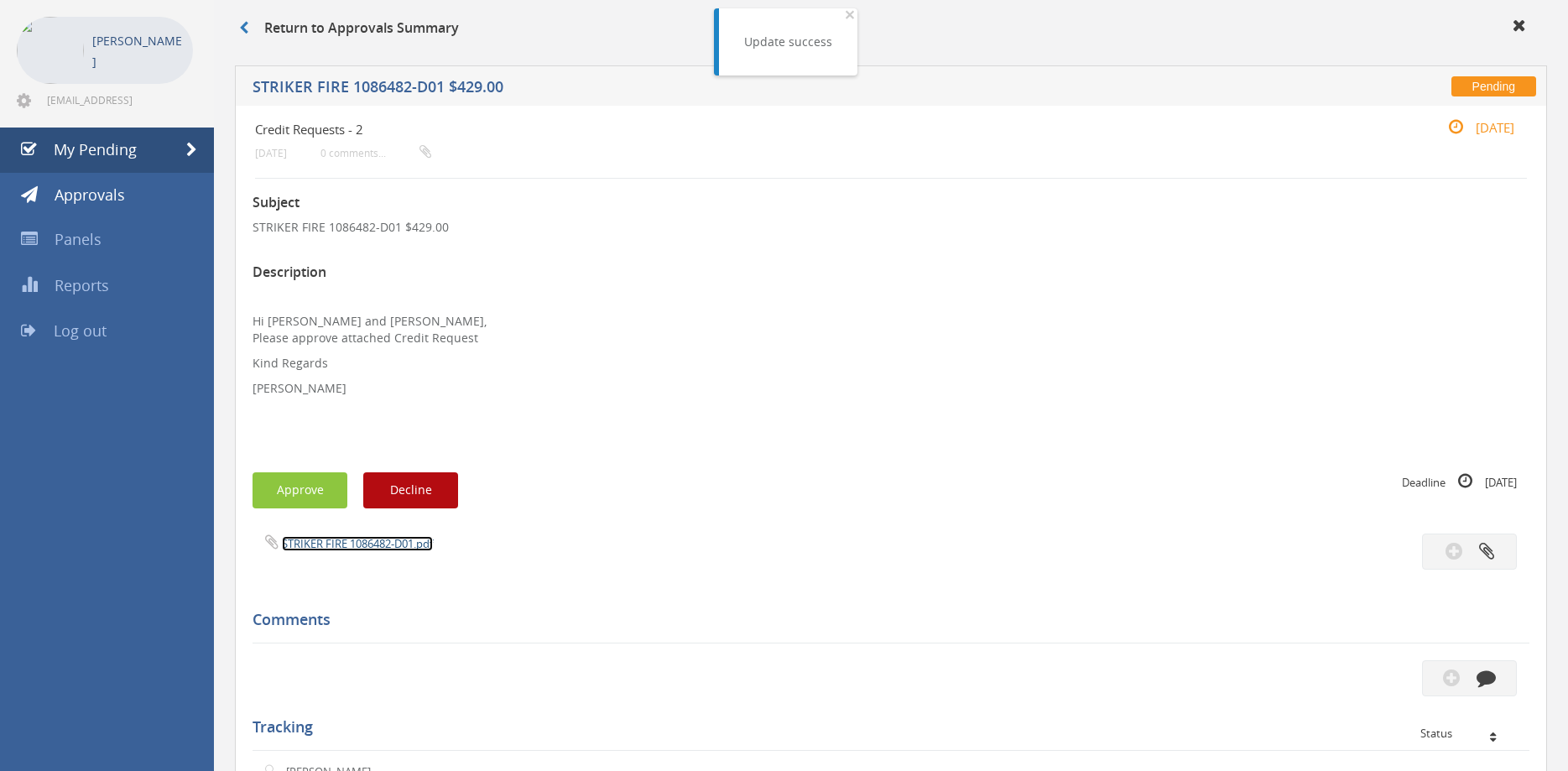
click at [395, 542] on link "STRIKER FIRE 1086482-D01.pdf" at bounding box center [357, 543] width 151 height 15
click at [311, 491] on button "Approve" at bounding box center [299, 491] width 95 height 36
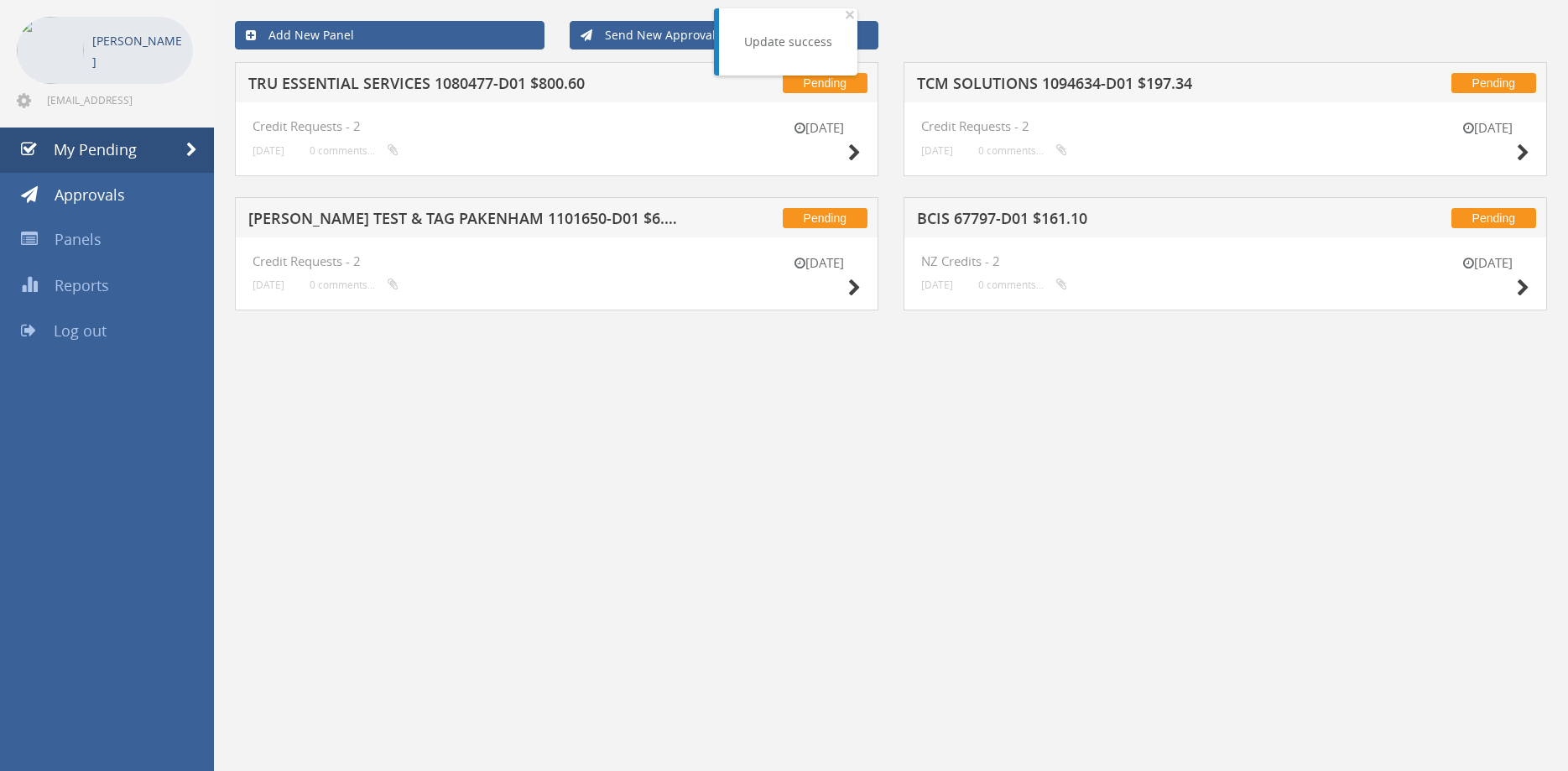
click at [476, 229] on h5 "[PERSON_NAME] TEST & TAG PAKENHAM 1101650-D01 $6.79" at bounding box center [465, 221] width 432 height 21
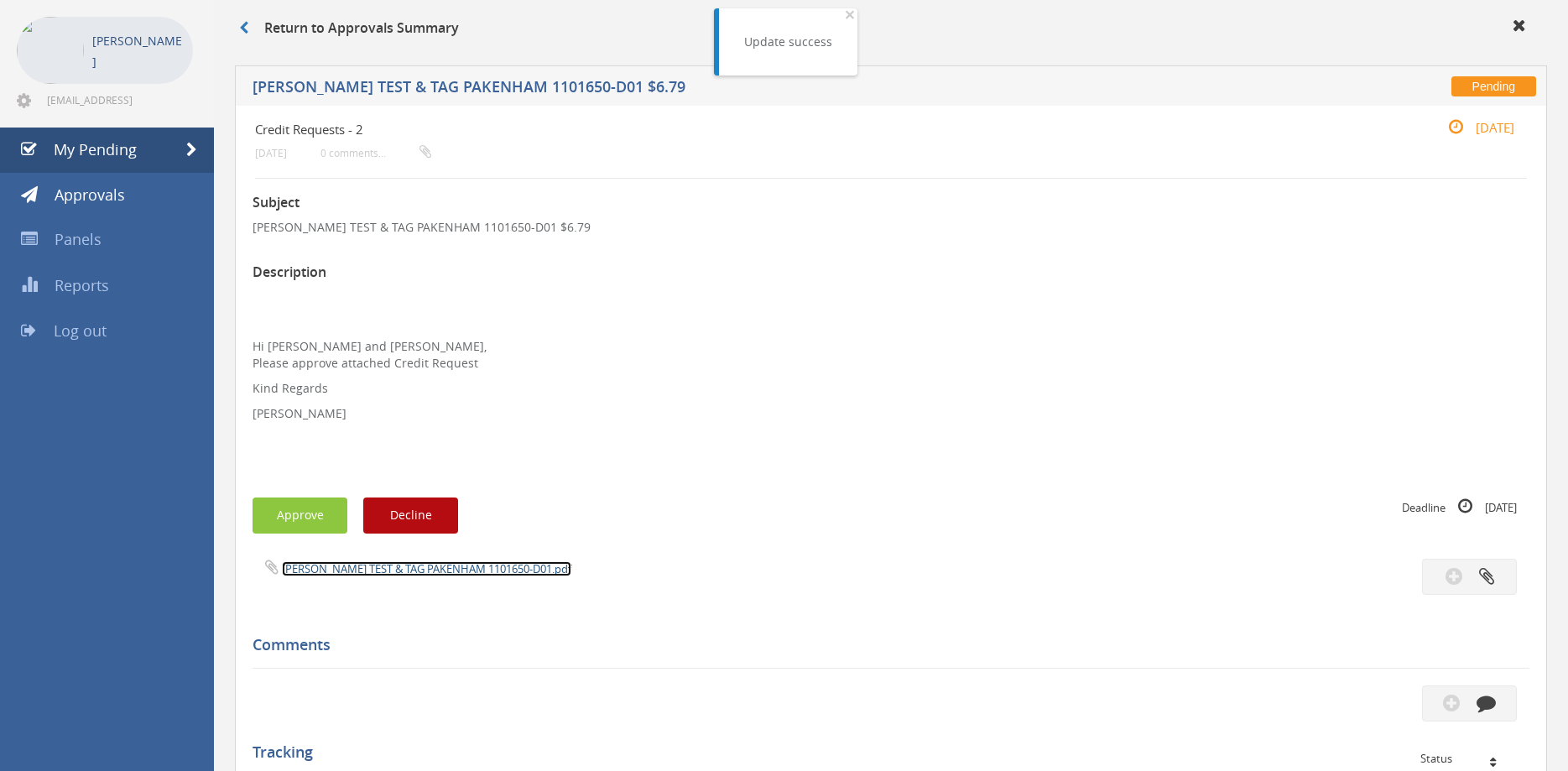
click at [414, 564] on link "[PERSON_NAME] TEST & TAG PAKENHAM 1101650-D01.pdf" at bounding box center [427, 569] width 289 height 15
click at [305, 519] on button "Approve" at bounding box center [299, 516] width 95 height 36
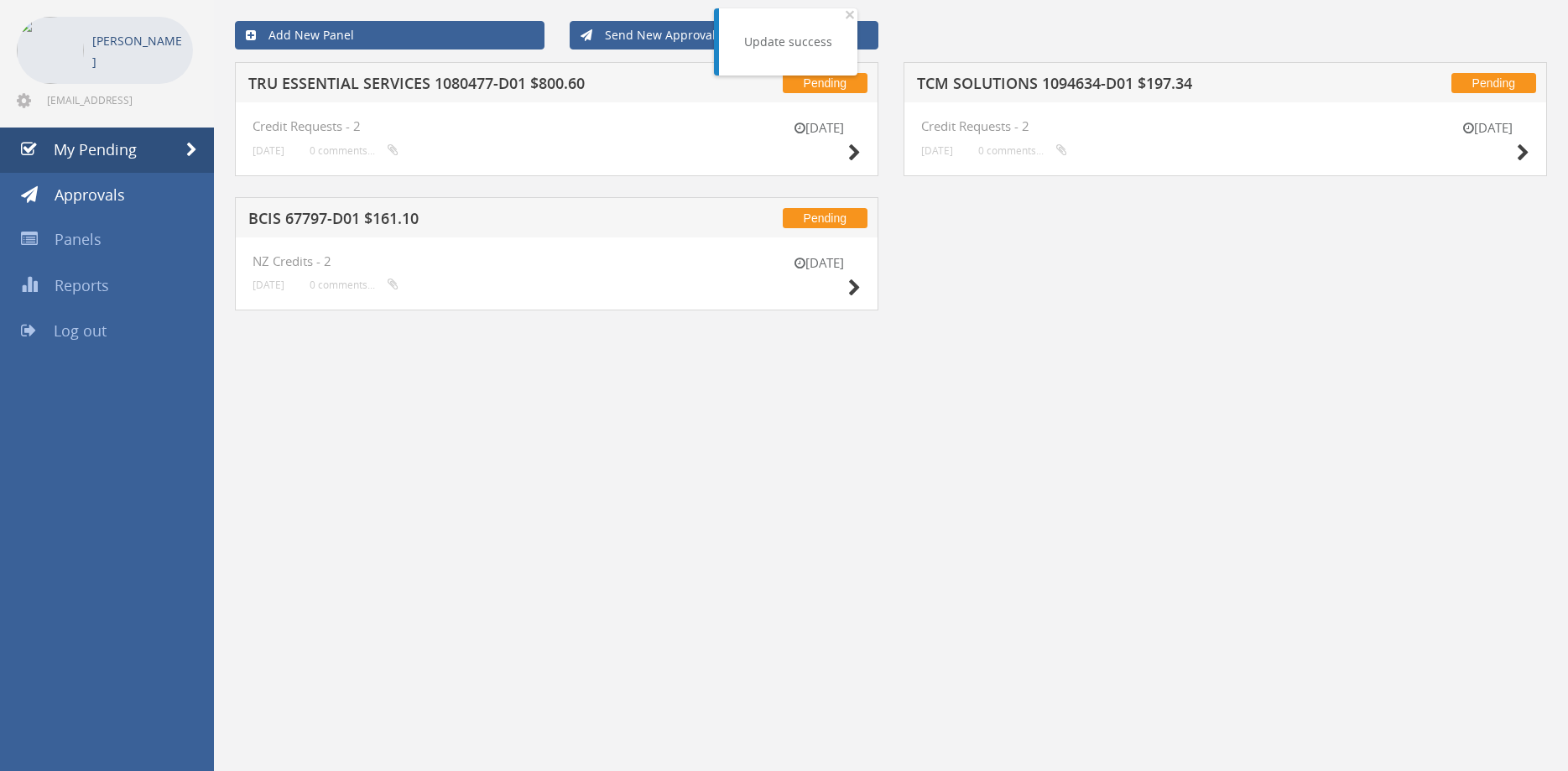
click at [428, 78] on h5 "TRU ESSENTIAL SERVICES 1080477-D01 $800.60" at bounding box center [465, 86] width 432 height 21
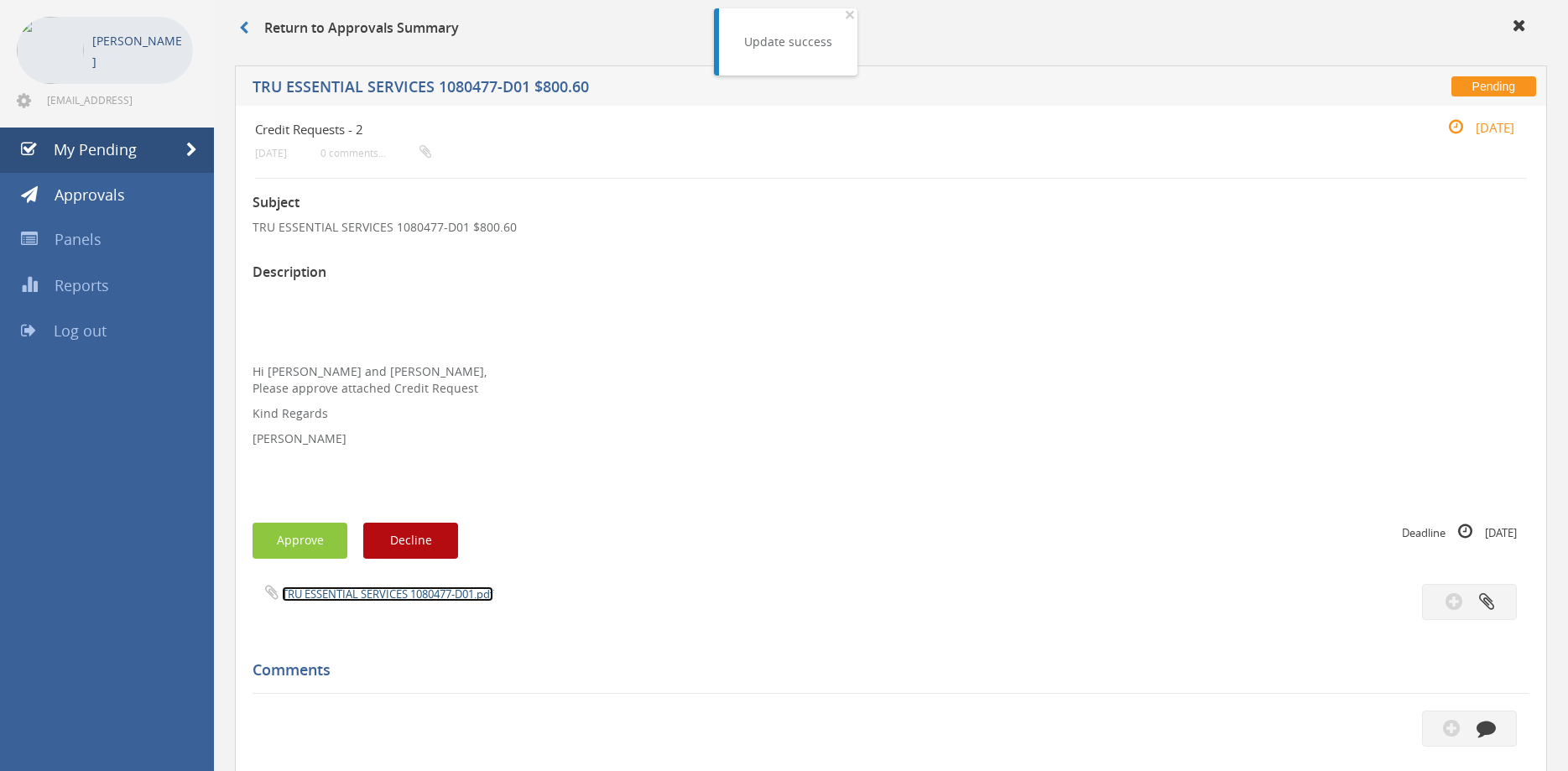
click at [380, 598] on link "TRU ESSENTIAL SERVICES 1080477-D01.pdf" at bounding box center [388, 594] width 211 height 15
click at [295, 539] on button "Approve" at bounding box center [299, 541] width 95 height 36
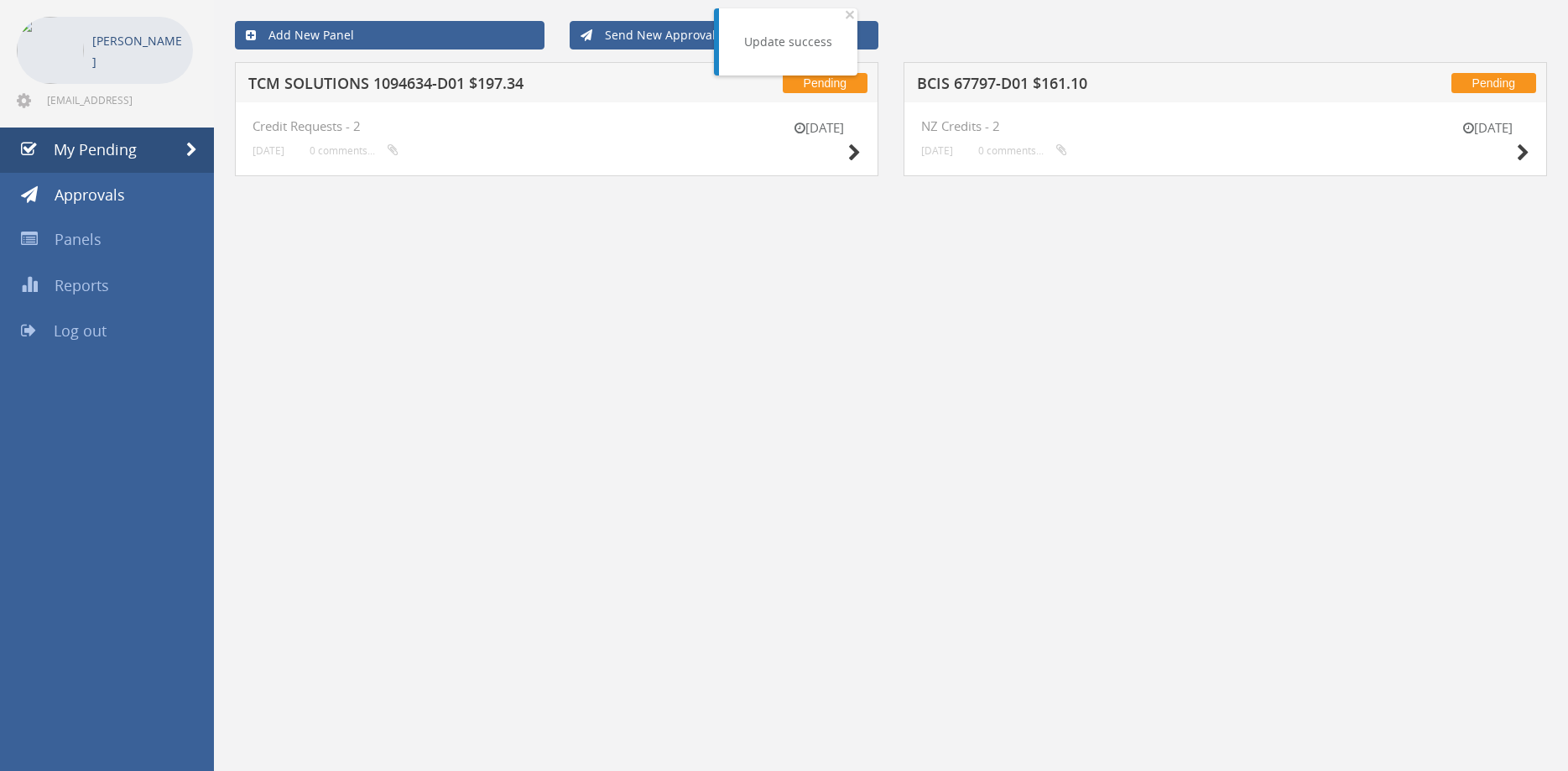
click at [428, 77] on h5 "TCM SOLUTIONS 1094634-D01 $197.34" at bounding box center [465, 86] width 432 height 21
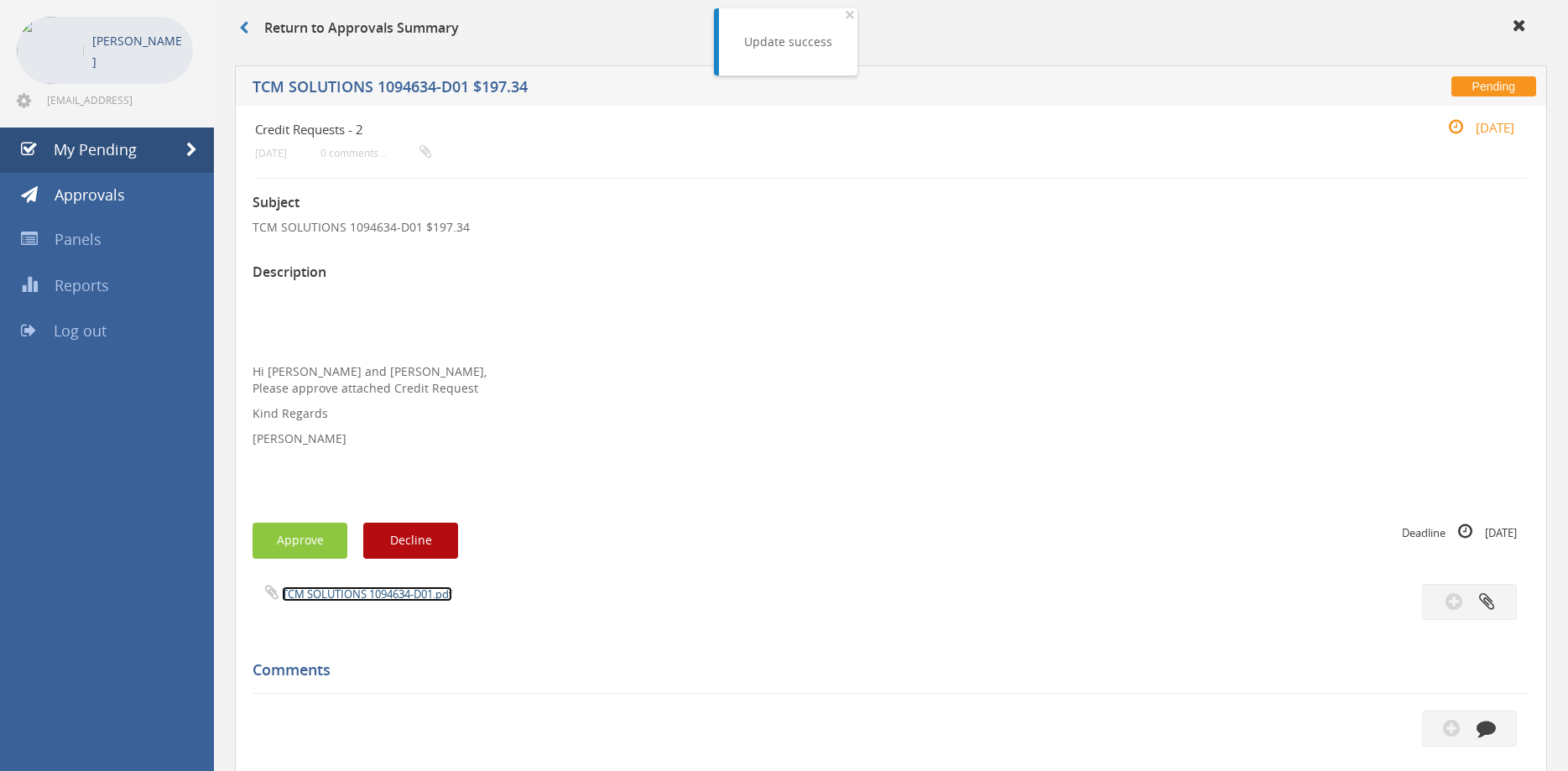
click at [388, 588] on link "TCM SOLUTIONS 1094634-D01.pdf" at bounding box center [367, 594] width 170 height 15
click at [295, 540] on button "Approve" at bounding box center [299, 541] width 95 height 36
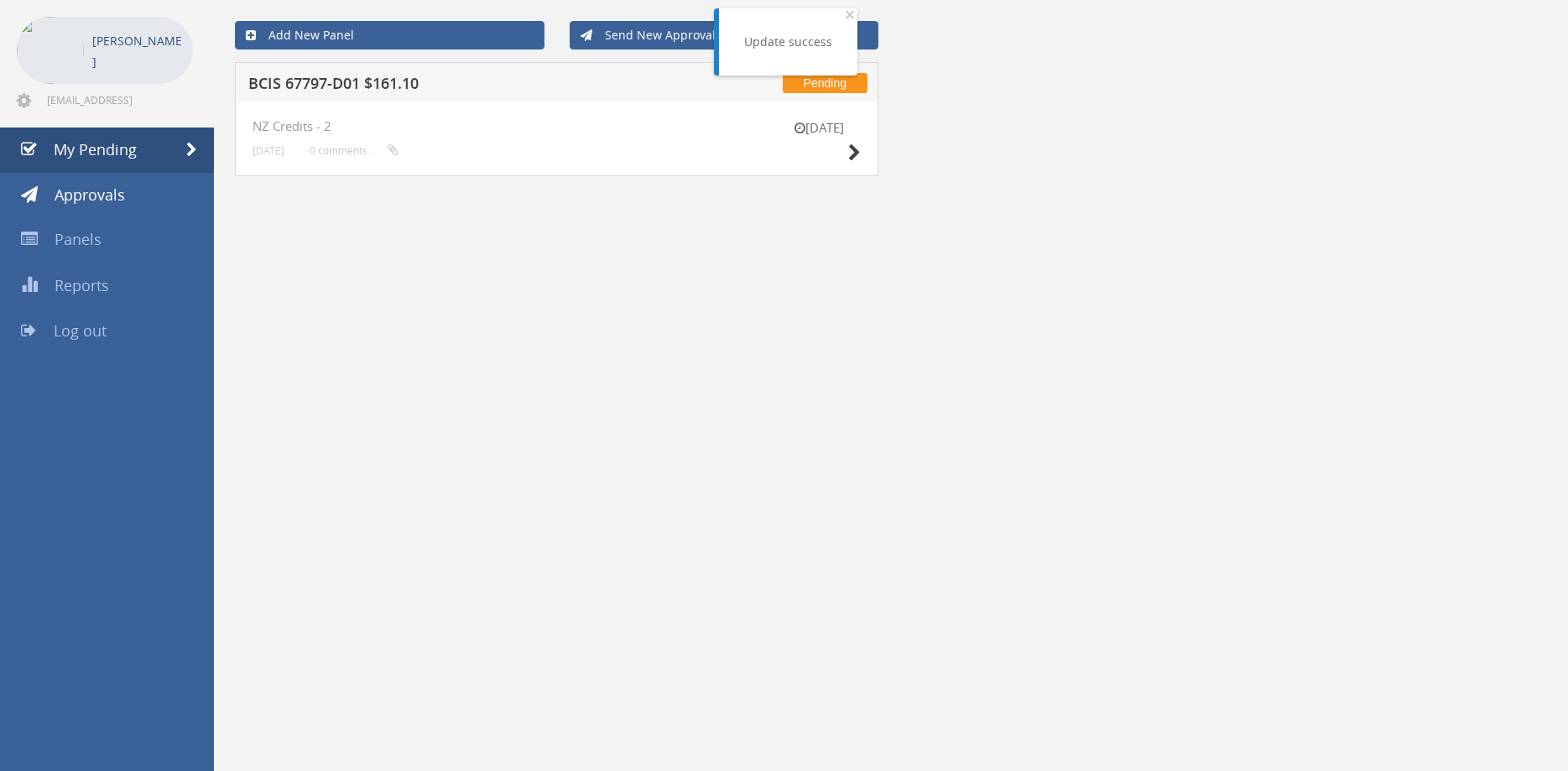
click at [423, 88] on h5 "BCIS 67797-D01 $161.10" at bounding box center [465, 86] width 432 height 21
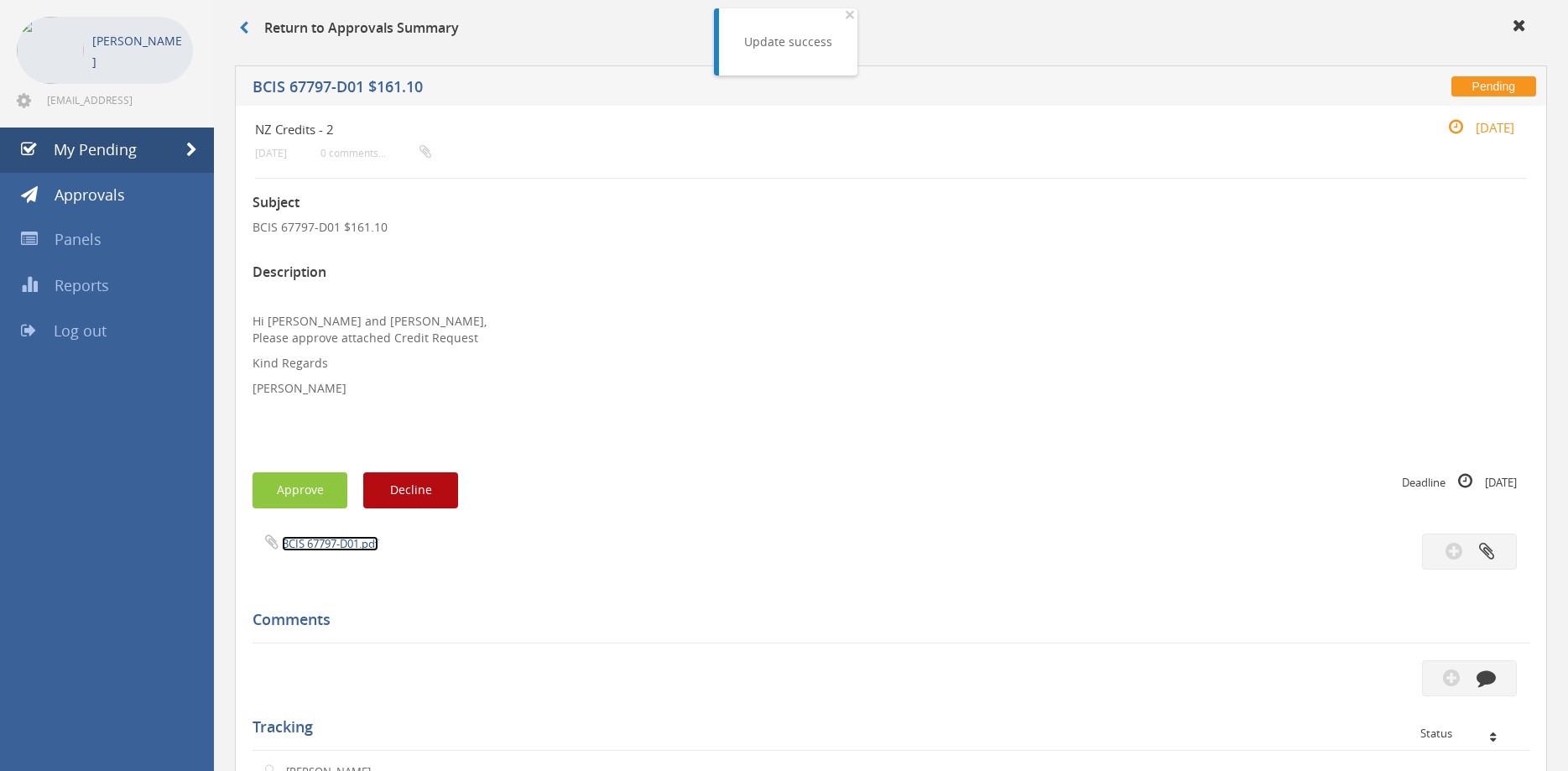
click at [338, 543] on link "BCIS 67797-D01.pdf" at bounding box center [330, 543] width 97 height 15
click at [304, 500] on button "Approve" at bounding box center [299, 491] width 95 height 36
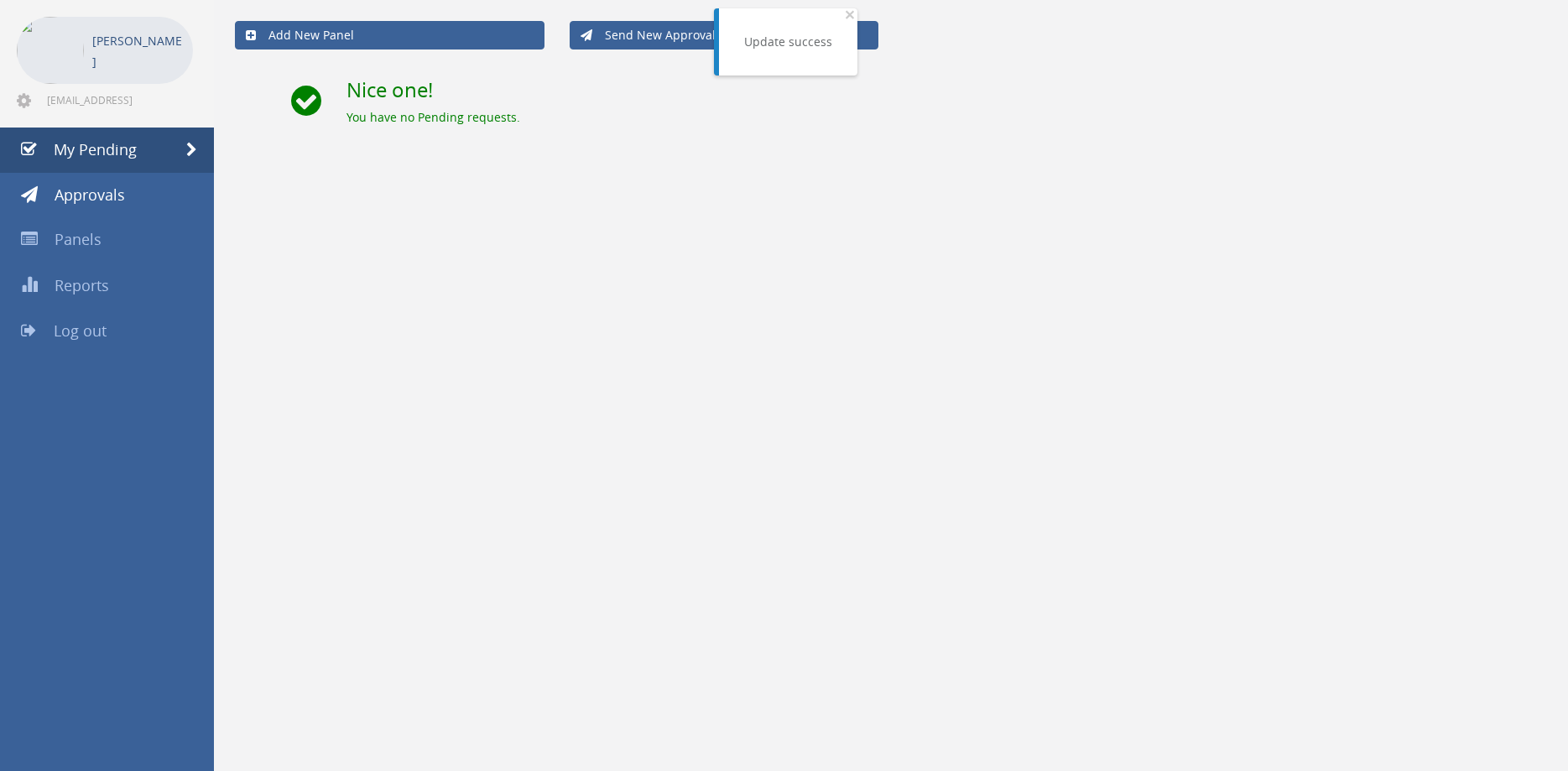
click at [1164, 415] on div "Add New Panel Send New Approval Nice one! You have no Pending requests." at bounding box center [891, 385] width 1355 height 771
click at [163, 203] on link "Approvals" at bounding box center [107, 195] width 214 height 45
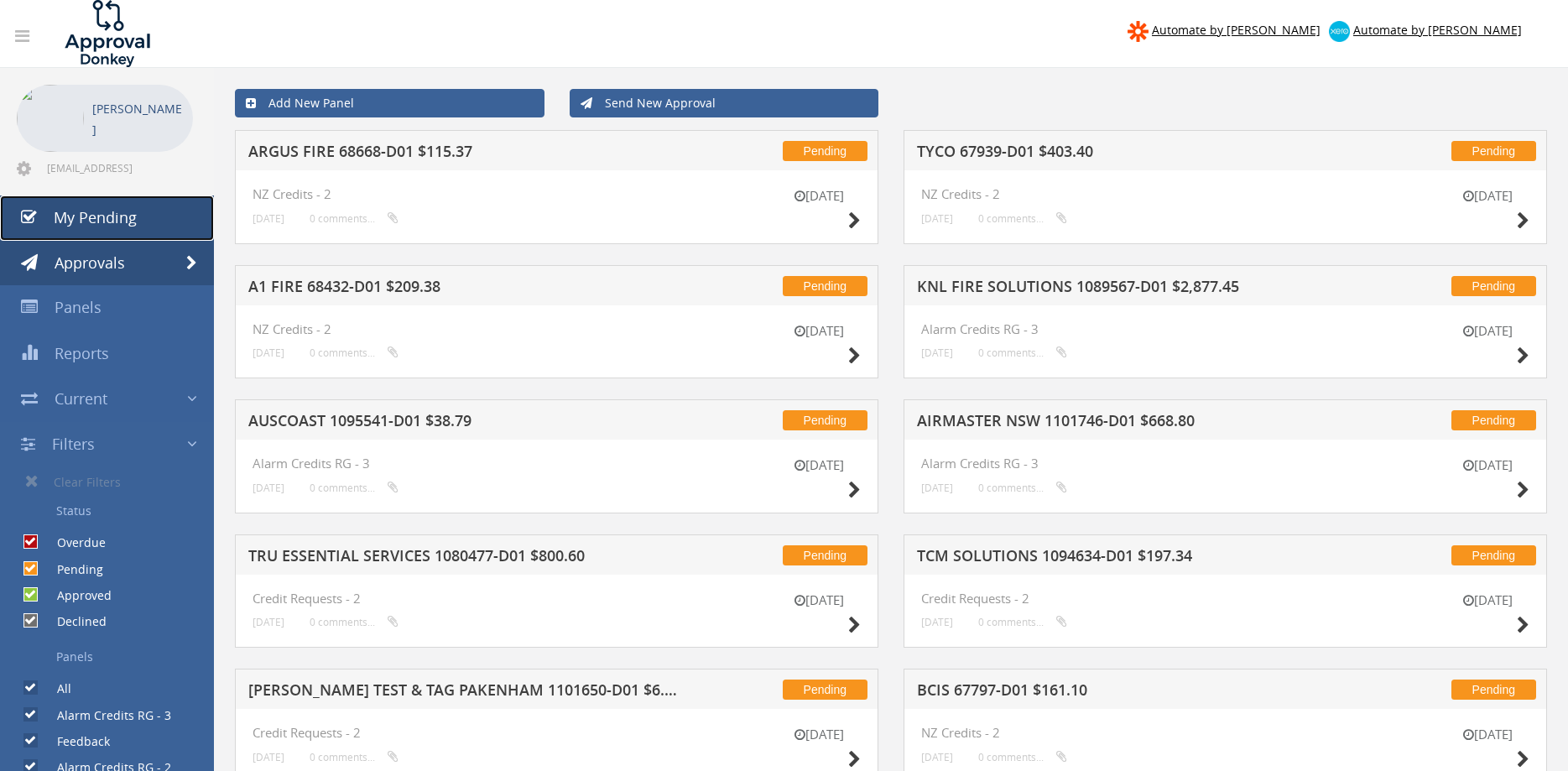
click at [135, 237] on link "My Pending" at bounding box center [107, 218] width 214 height 45
